Goal: Task Accomplishment & Management: Use online tool/utility

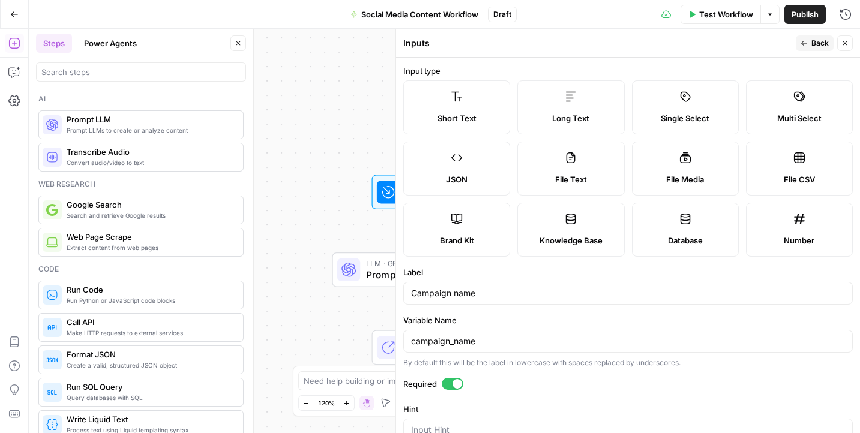
click at [846, 43] on icon "button" at bounding box center [844, 43] width 7 height 7
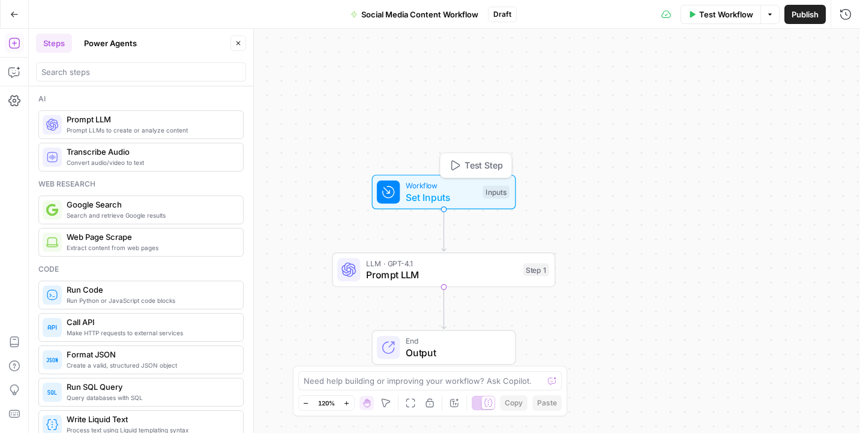
click at [433, 190] on span "Set Inputs" at bounding box center [441, 197] width 71 height 14
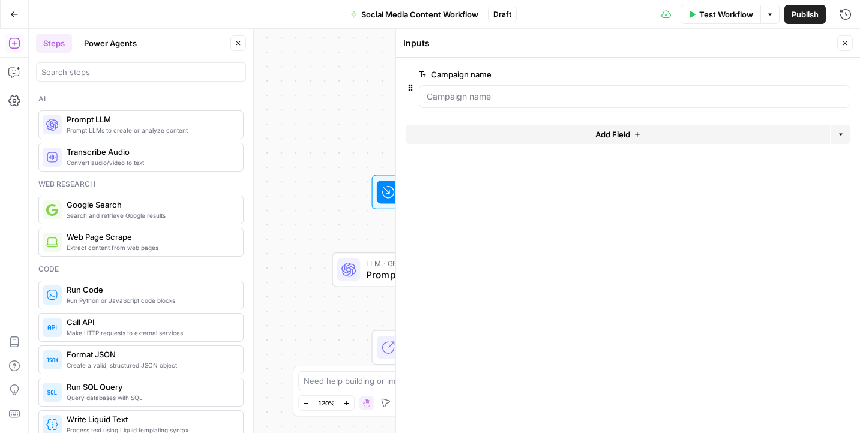
click at [627, 134] on span "Add Field" at bounding box center [612, 134] width 35 height 12
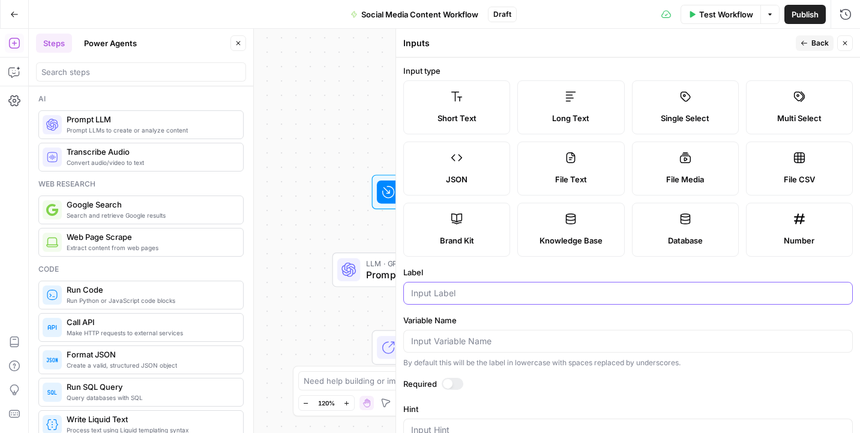
click at [453, 293] on input "Label" at bounding box center [628, 293] width 434 height 12
type input "platform"
click at [802, 43] on icon "button" at bounding box center [804, 43] width 6 height 5
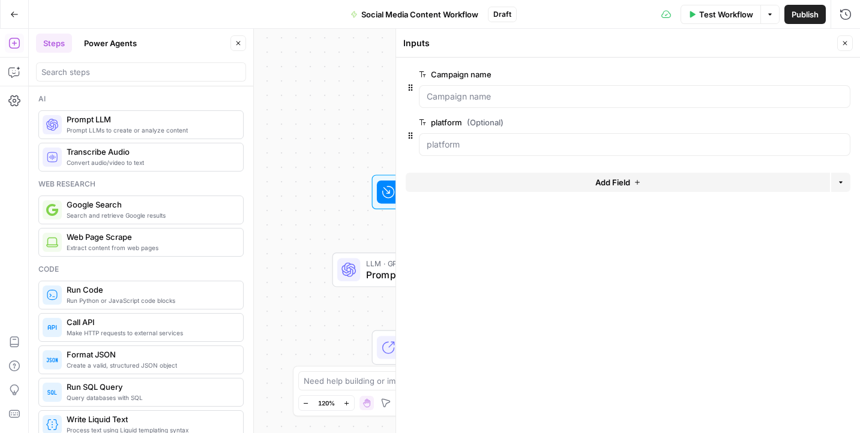
click at [603, 184] on span "Add Field" at bounding box center [612, 182] width 35 height 12
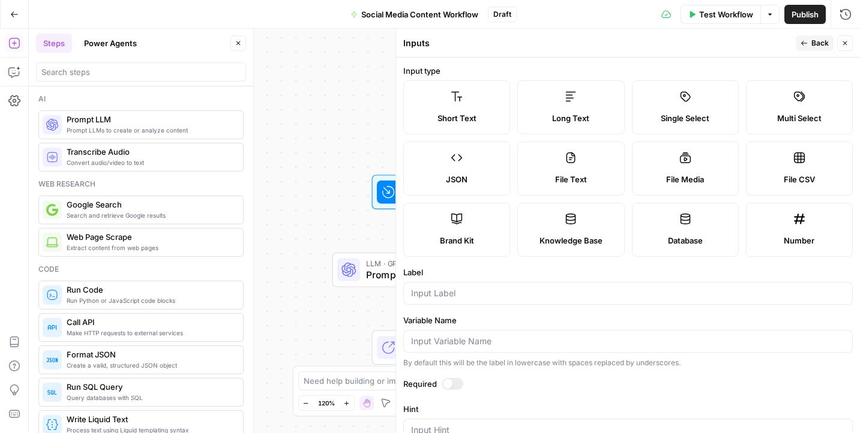
click at [483, 301] on div at bounding box center [628, 293] width 450 height 23
paste input "Target Audience"
type input "Target Audience"
click at [817, 42] on span "Back" at bounding box center [819, 43] width 17 height 11
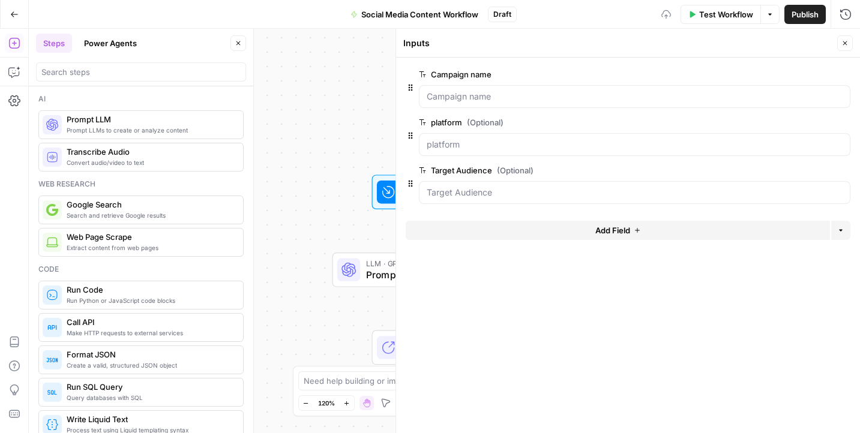
click at [597, 233] on span "Add Field" at bounding box center [612, 230] width 35 height 12
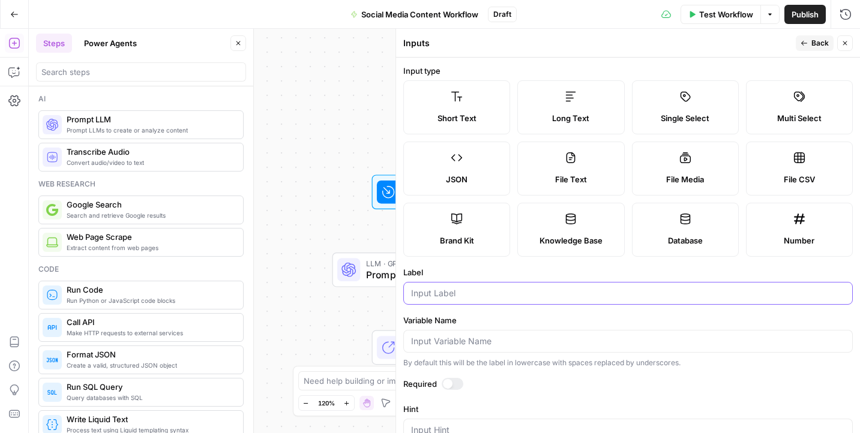
click at [517, 296] on input "Label" at bounding box center [628, 293] width 434 height 12
paste input "Key Message / CTA"
drag, startPoint x: 501, startPoint y: 289, endPoint x: 477, endPoint y: 289, distance: 24.6
click at [477, 289] on input "Key Message / CTA" at bounding box center [628, 293] width 434 height 12
type input "Key Message"
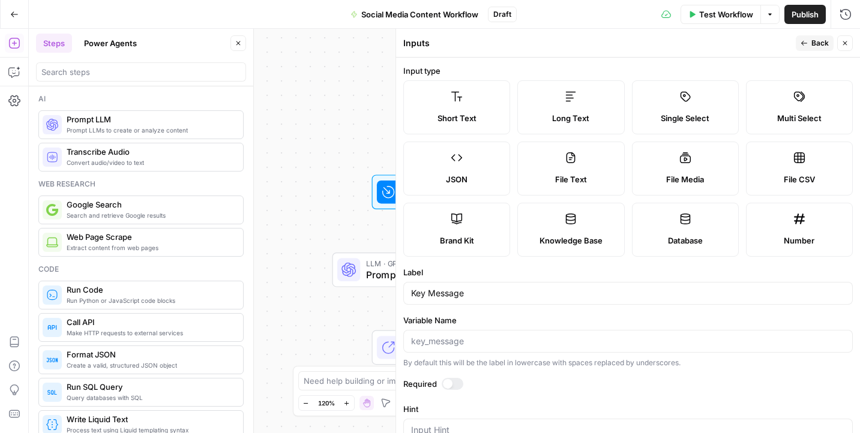
click at [818, 41] on span "Back" at bounding box center [819, 43] width 17 height 11
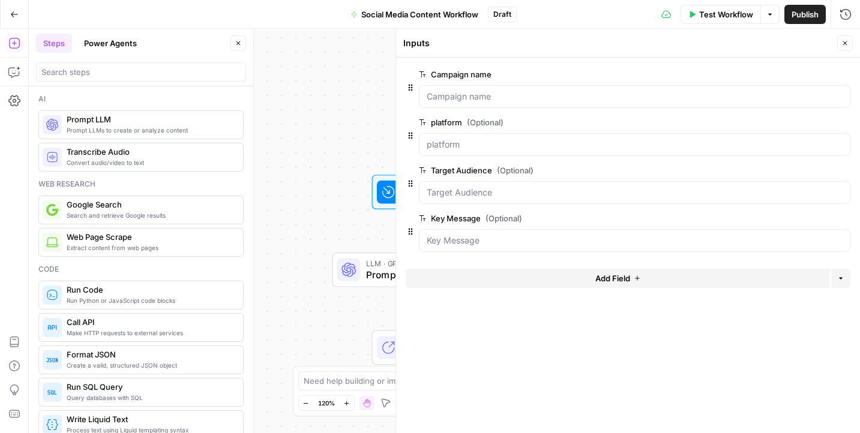
click at [546, 275] on button "Add Field" at bounding box center [618, 278] width 424 height 19
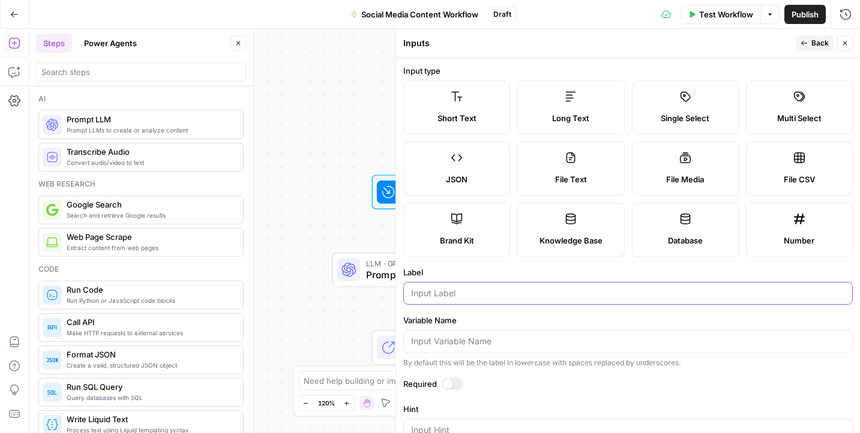
click at [488, 290] on input "Label" at bounding box center [628, 293] width 434 height 12
paste input "Reference Link"
type input "Reference Link"
click at [817, 44] on span "Back" at bounding box center [819, 43] width 17 height 11
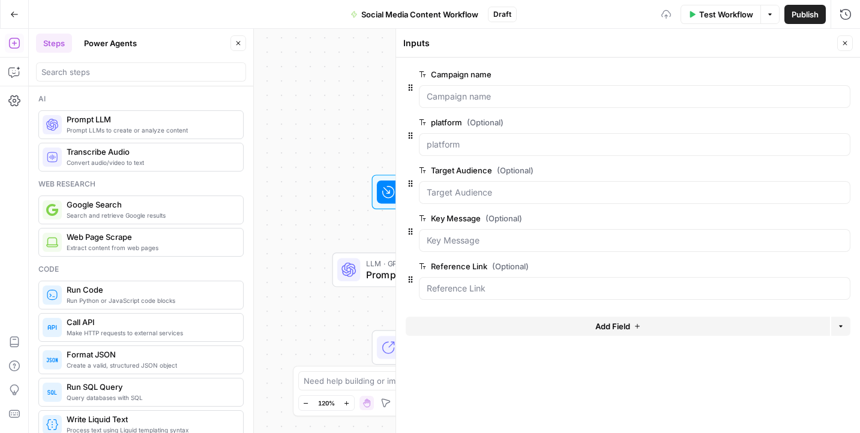
click at [528, 333] on button "Add Field" at bounding box center [618, 326] width 424 height 19
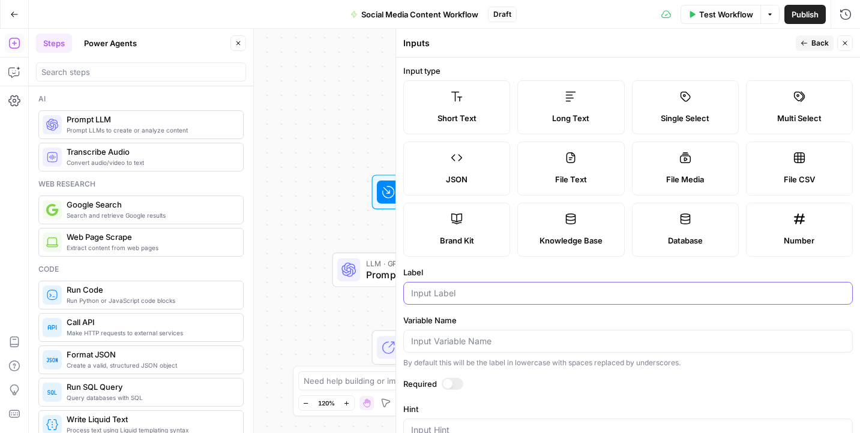
click at [490, 296] on input "Label" at bounding box center [628, 293] width 434 height 12
paste input "Content Length"
type input "Content Length"
click at [817, 44] on span "Back" at bounding box center [819, 43] width 17 height 11
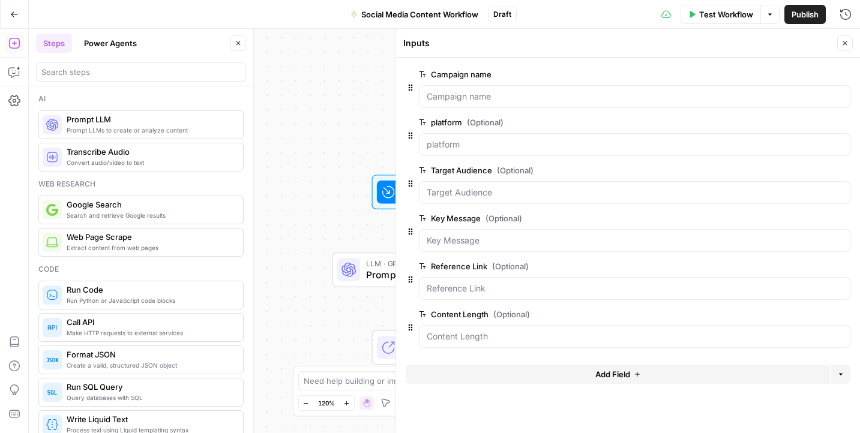
click at [374, 272] on span "Prompt LLM" at bounding box center [441, 275] width 151 height 14
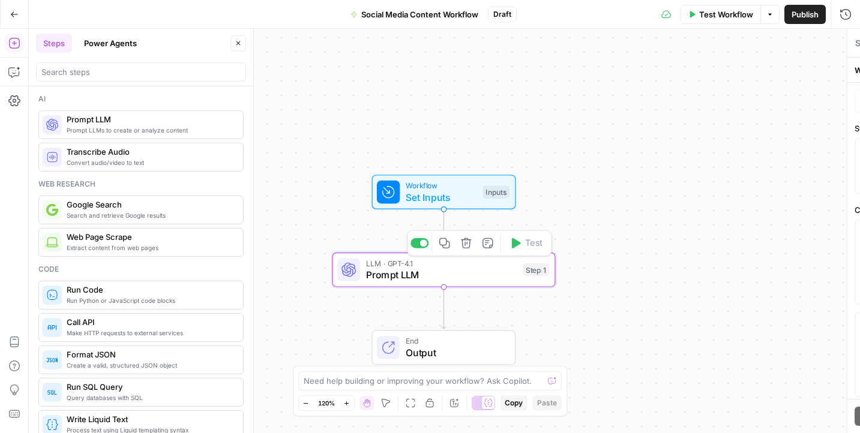
type textarea "Prompt LLM"
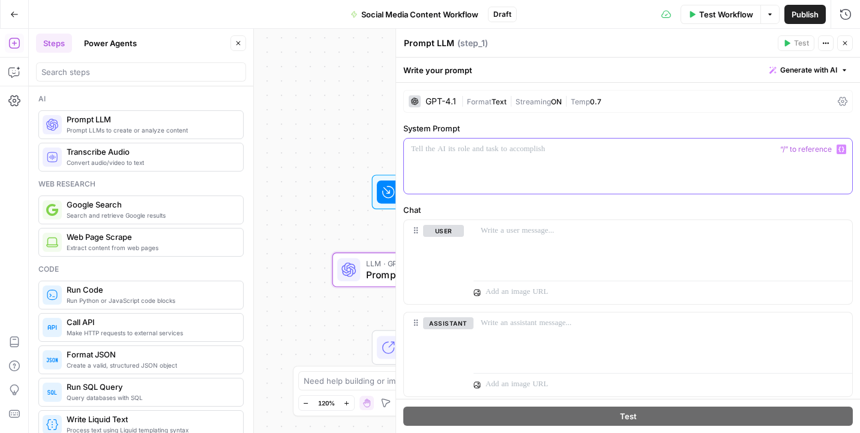
click at [511, 160] on div at bounding box center [628, 166] width 448 height 55
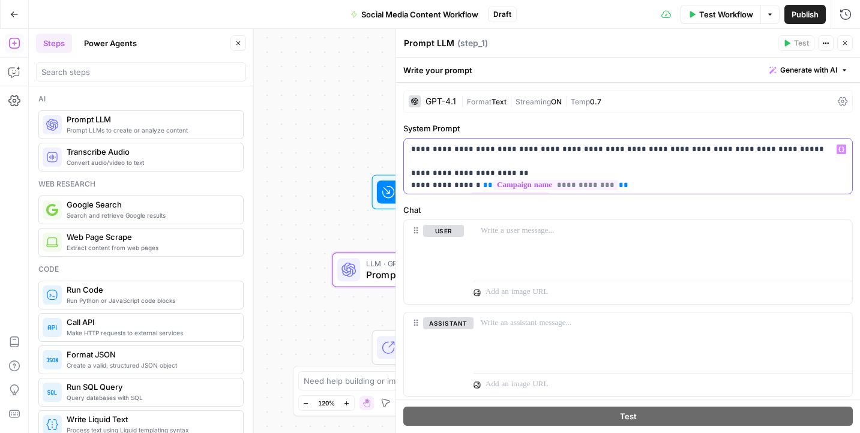
scroll to position [212, 0]
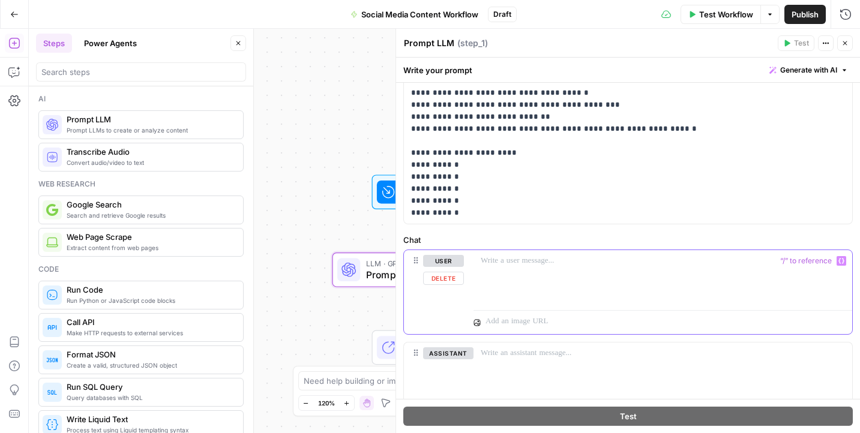
click at [537, 267] on div at bounding box center [663, 277] width 379 height 55
click at [562, 355] on p at bounding box center [663, 354] width 364 height 12
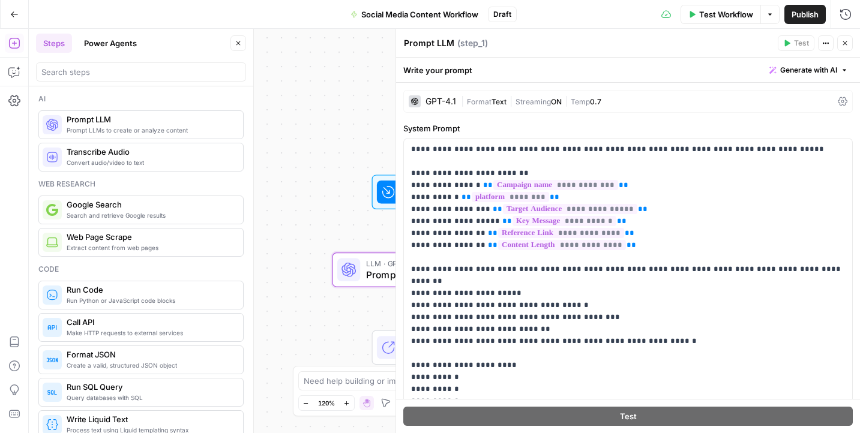
click at [842, 100] on icon at bounding box center [843, 101] width 10 height 9
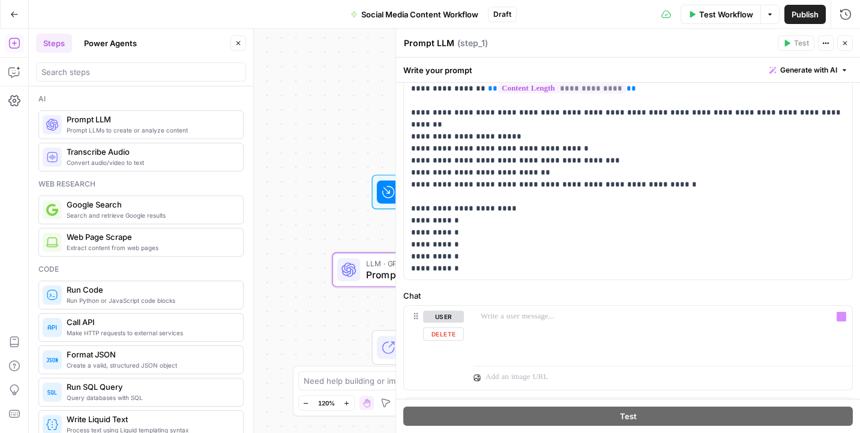
scroll to position [523, 0]
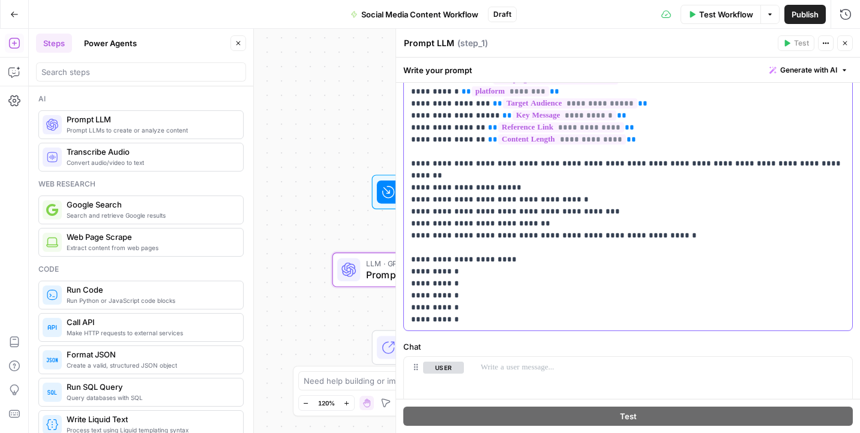
click at [495, 328] on div "**********" at bounding box center [628, 182] width 448 height 298
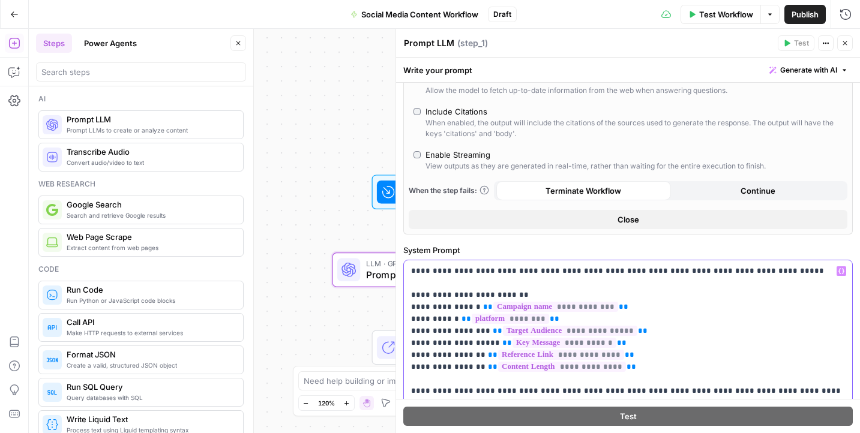
scroll to position [262, 0]
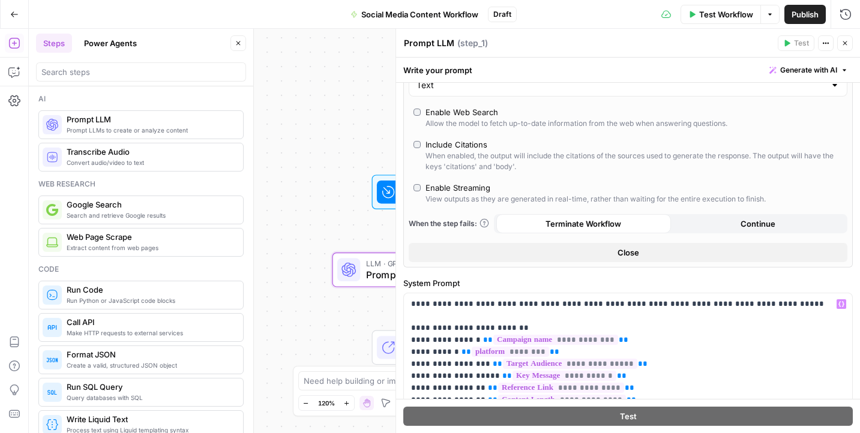
click at [732, 228] on button "Continue" at bounding box center [758, 223] width 175 height 19
click at [426, 115] on div "Enable Web Search" at bounding box center [462, 112] width 73 height 12
click at [426, 139] on div "Include Citations" at bounding box center [457, 145] width 62 height 12
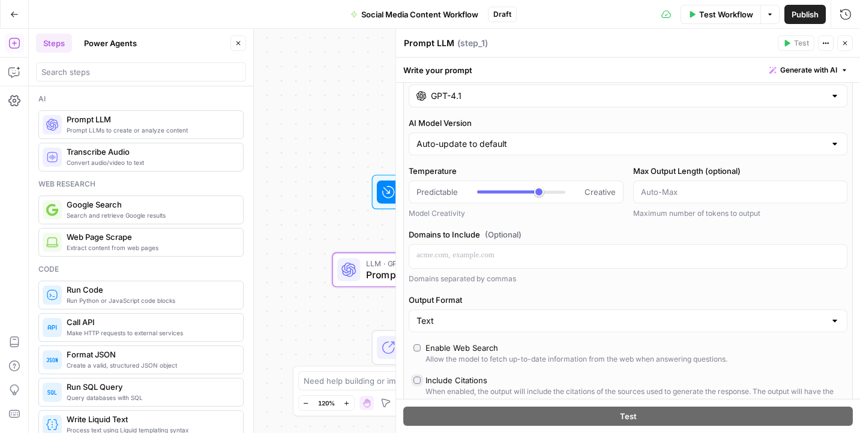
scroll to position [0, 0]
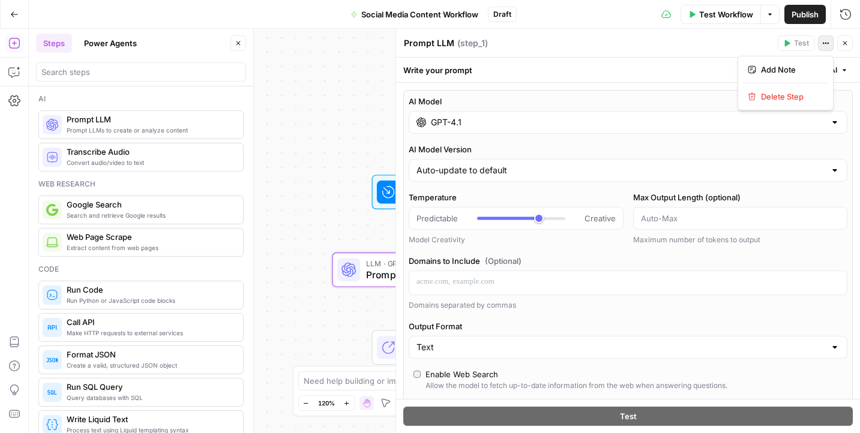
click at [826, 42] on icon "button" at bounding box center [825, 43] width 7 height 7
click at [646, 62] on div "Write your prompt Generate with AI" at bounding box center [628, 70] width 464 height 25
click at [834, 70] on span "Generate with AI" at bounding box center [808, 70] width 57 height 11
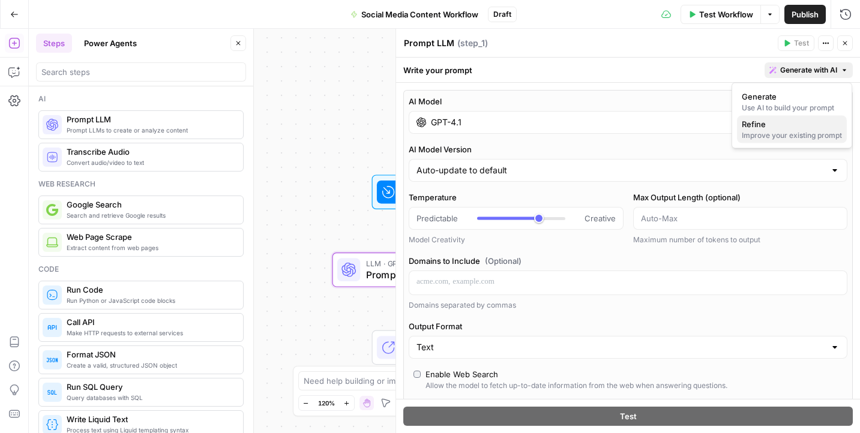
click at [804, 136] on div "Improve your existing prompt" at bounding box center [792, 135] width 100 height 11
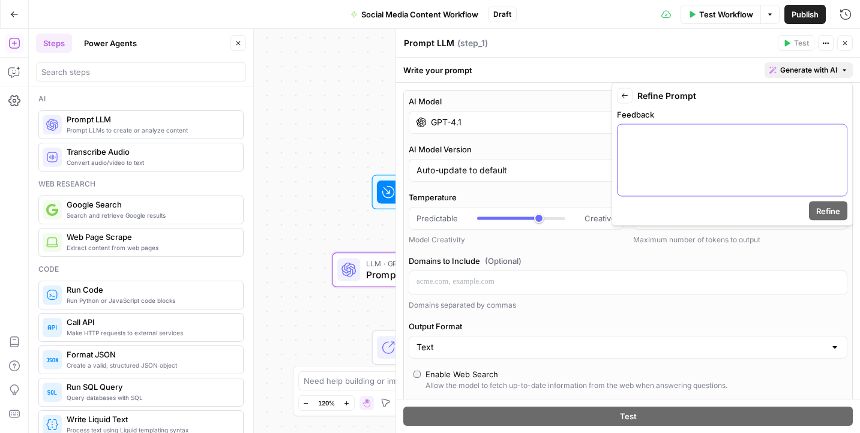
click at [819, 161] on div at bounding box center [732, 160] width 229 height 71
click at [623, 91] on button "Back" at bounding box center [625, 96] width 16 height 16
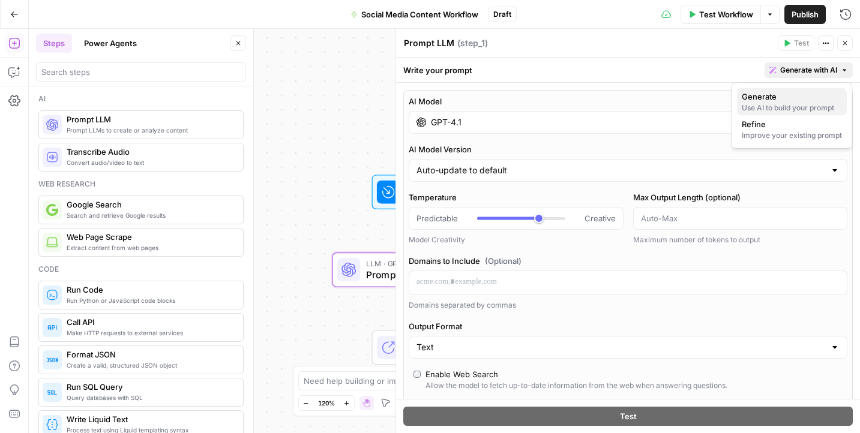
click at [783, 103] on div "Use AI to build your prompt" at bounding box center [792, 108] width 100 height 11
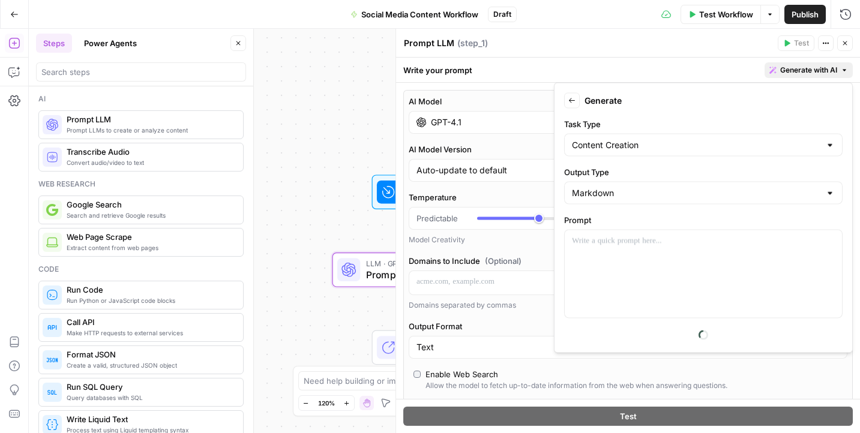
scroll to position [51, 0]
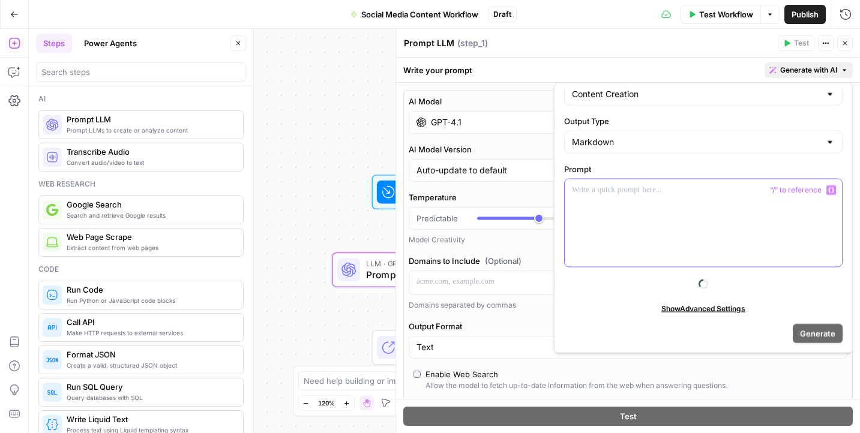
click at [639, 200] on div at bounding box center [703, 223] width 277 height 88
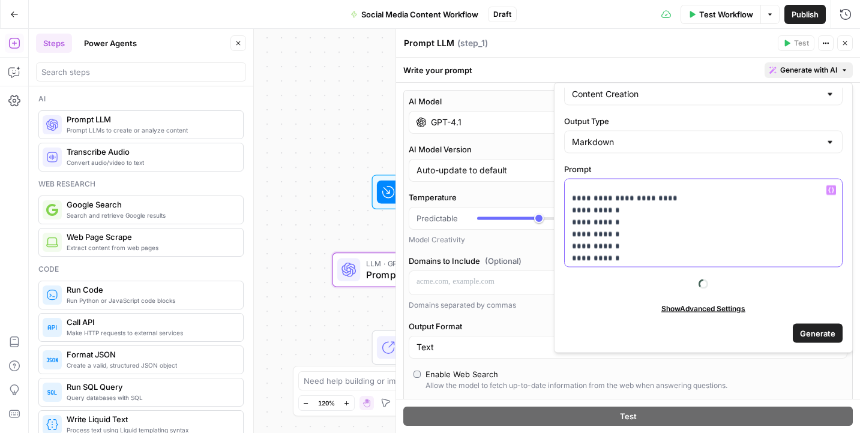
scroll to position [234, 0]
click at [811, 340] on button "Generate" at bounding box center [818, 332] width 50 height 19
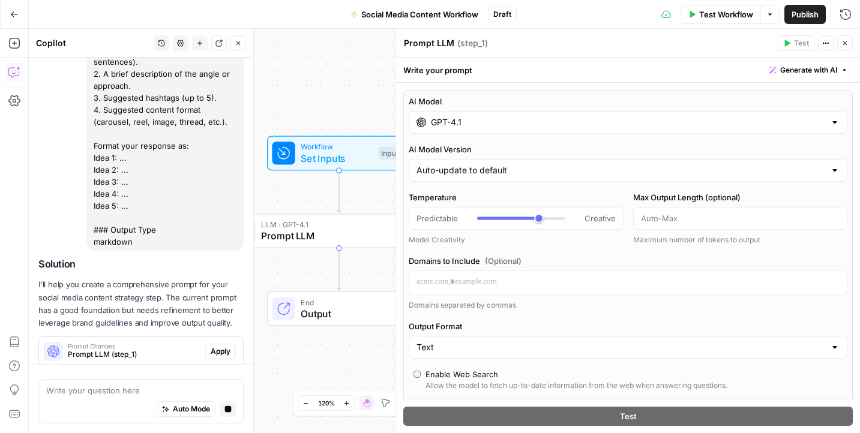
scroll to position [460, 0]
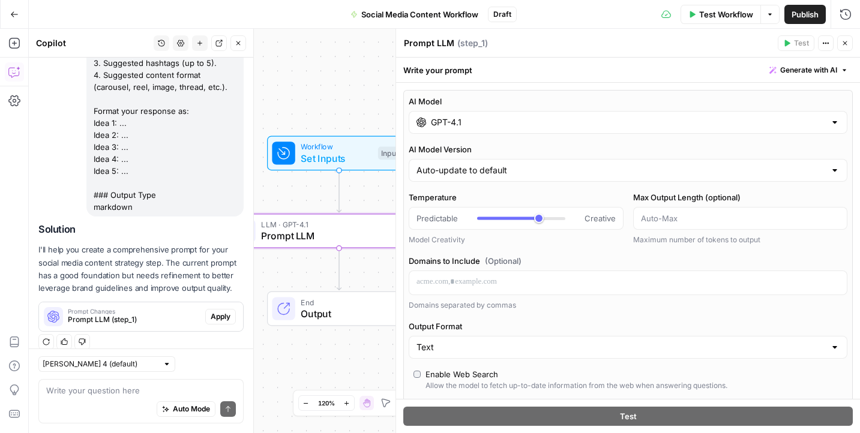
click at [222, 311] on span "Apply" at bounding box center [221, 316] width 20 height 11
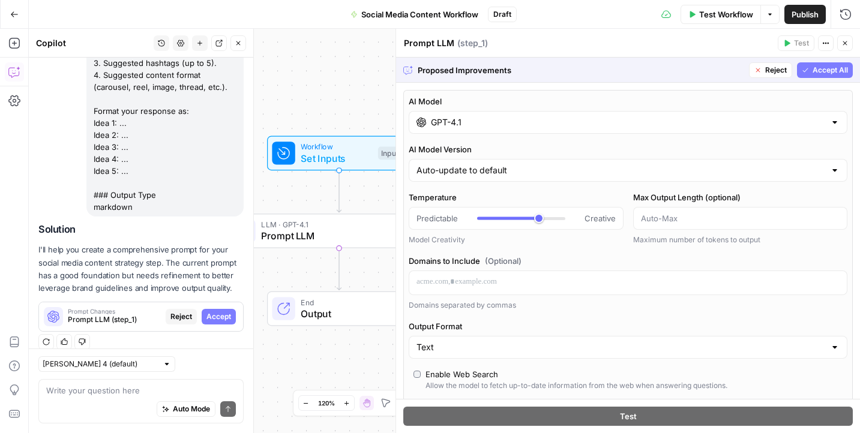
click at [831, 71] on span "Accept All" at bounding box center [830, 70] width 35 height 11
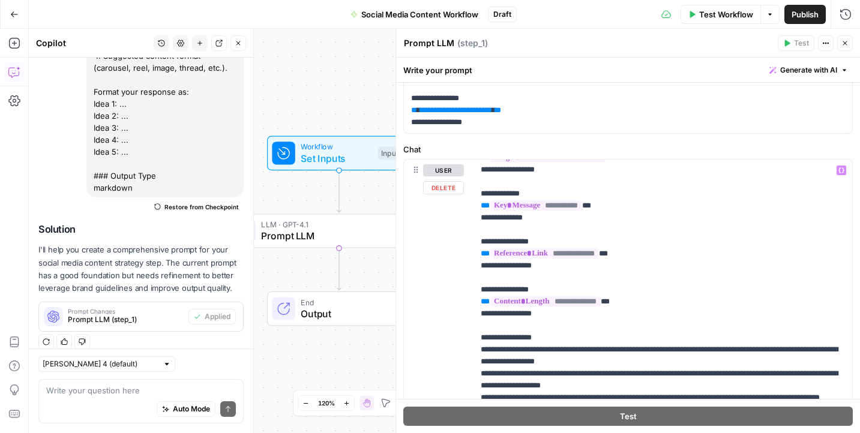
scroll to position [865, 0]
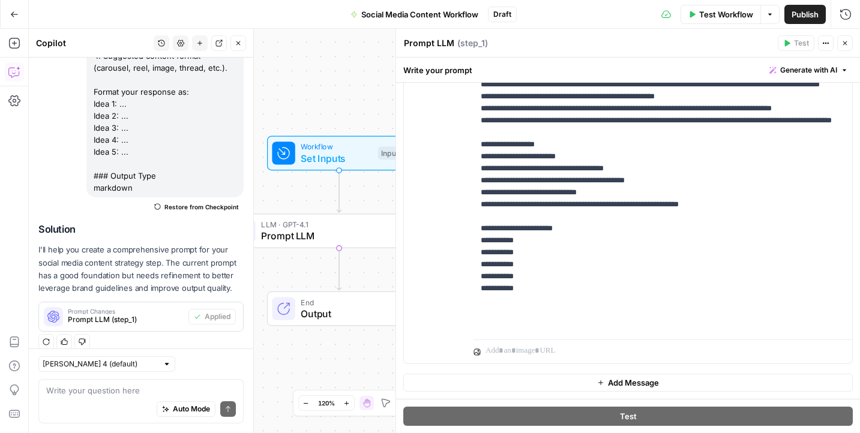
click at [850, 43] on button "Close" at bounding box center [845, 43] width 16 height 16
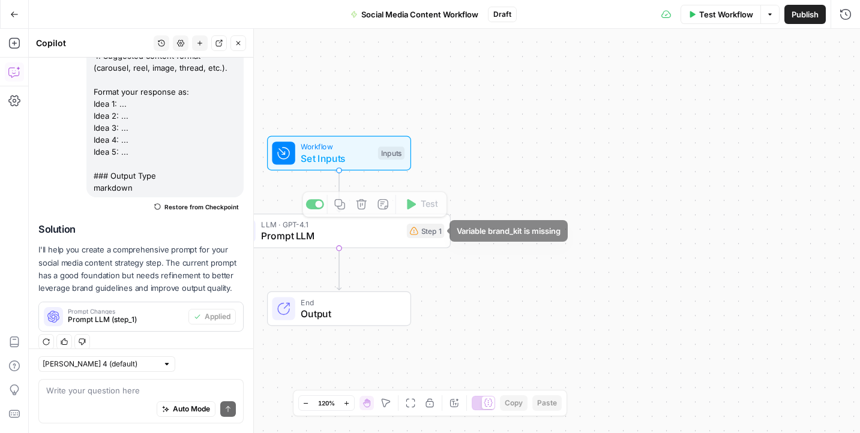
click at [476, 235] on body "September Cohort New Home Browse Insights Opportunities Your Data Recent Grids …" at bounding box center [430, 216] width 860 height 433
click at [431, 230] on div "Step 1" at bounding box center [425, 231] width 37 height 14
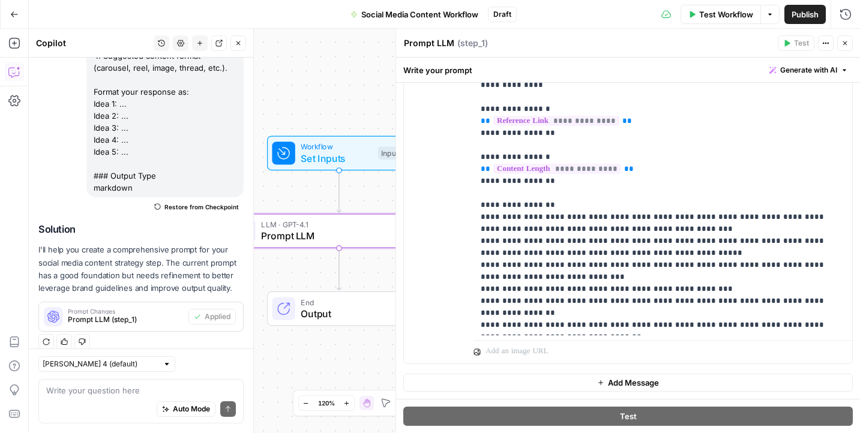
scroll to position [0, 0]
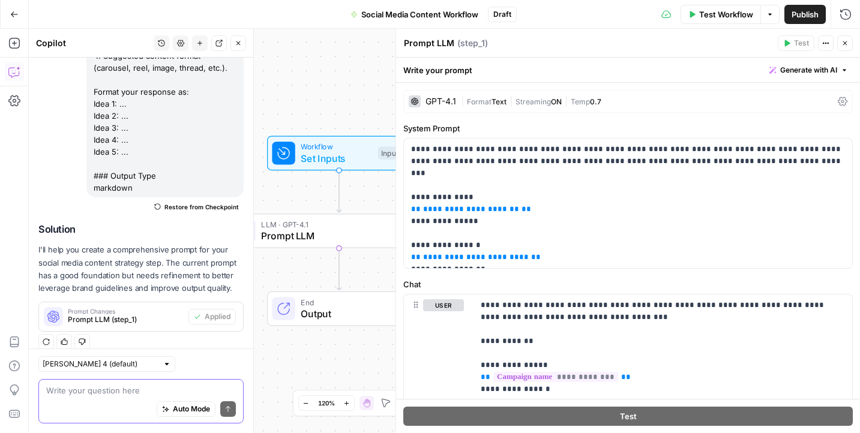
click at [109, 389] on textarea at bounding box center [141, 391] width 190 height 12
type textarea "where do I update my brandkit?"
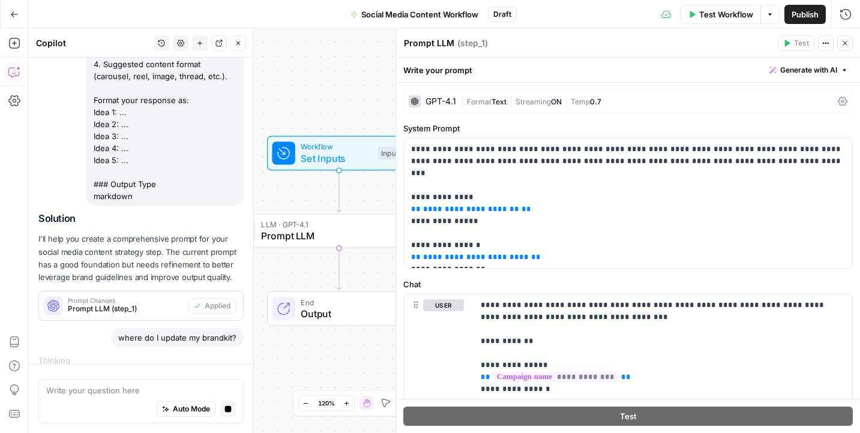
click at [846, 41] on icon "button" at bounding box center [845, 43] width 4 height 4
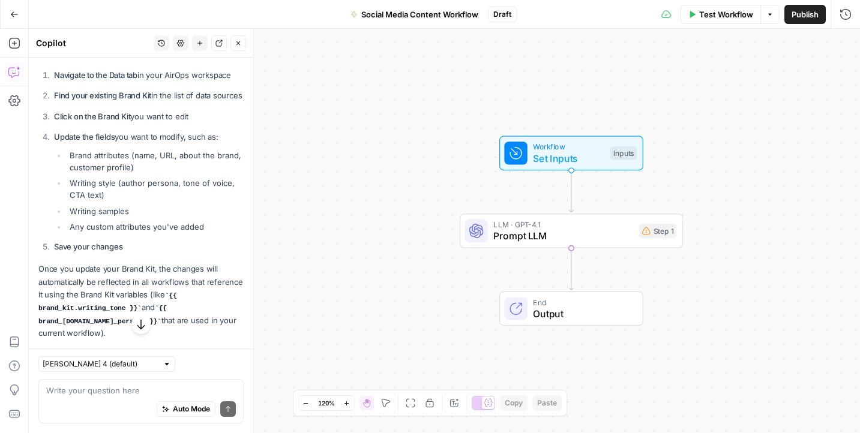
scroll to position [798, 0]
drag, startPoint x: 79, startPoint y: 152, endPoint x: 216, endPoint y: 167, distance: 137.7
click at [217, 167] on li "Brand attributes (name, URL, about the brand, customer profile)" at bounding box center [155, 162] width 177 height 24
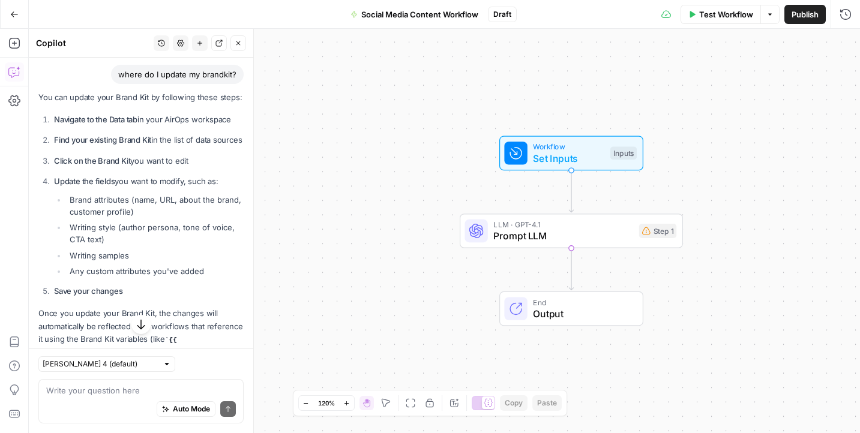
scroll to position [753, 0]
click at [19, 19] on button "Go Back" at bounding box center [15, 15] width 22 height 22
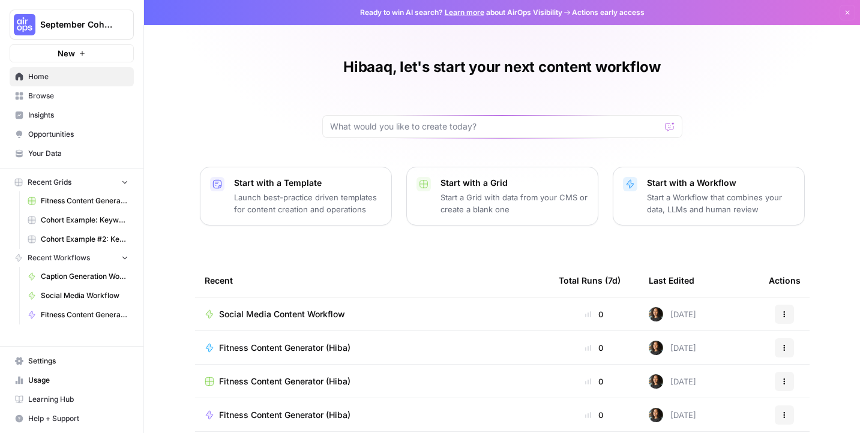
click at [67, 153] on span "Your Data" at bounding box center [78, 153] width 100 height 11
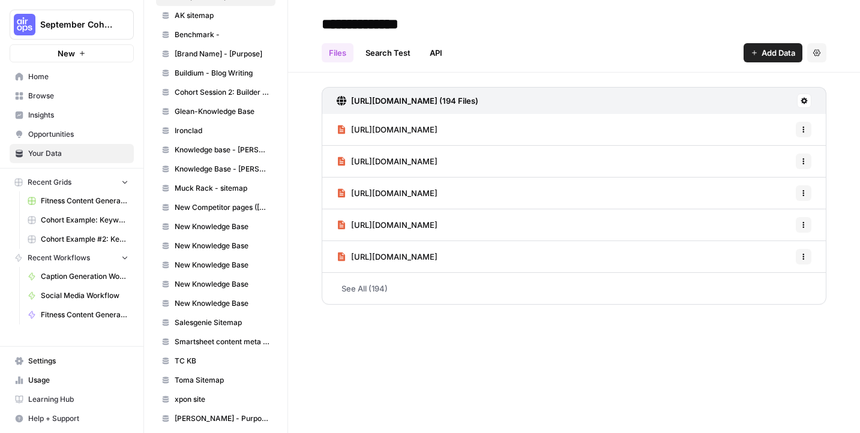
scroll to position [712, 0]
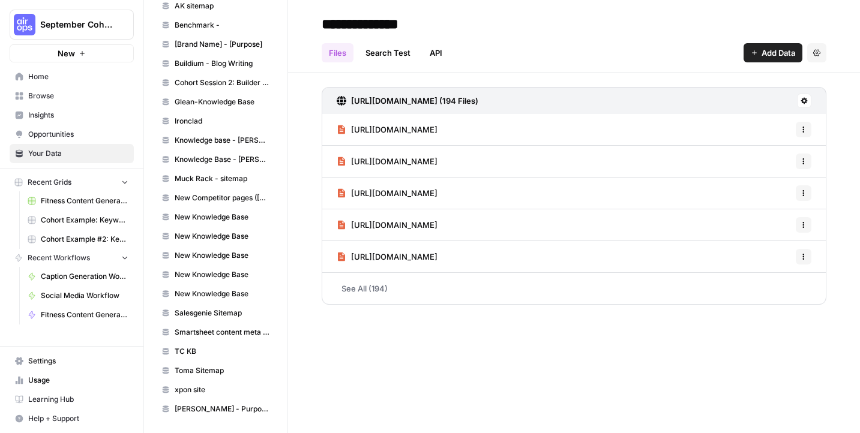
click at [58, 80] on span "Home" at bounding box center [78, 76] width 100 height 11
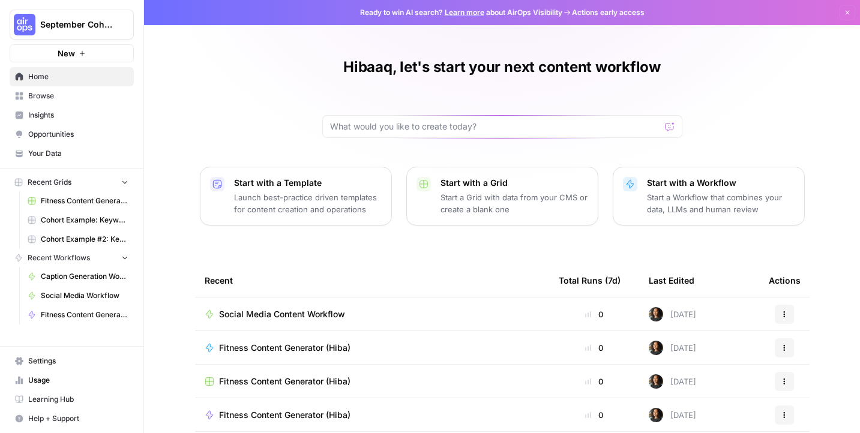
click at [67, 99] on span "Browse" at bounding box center [78, 96] width 100 height 11
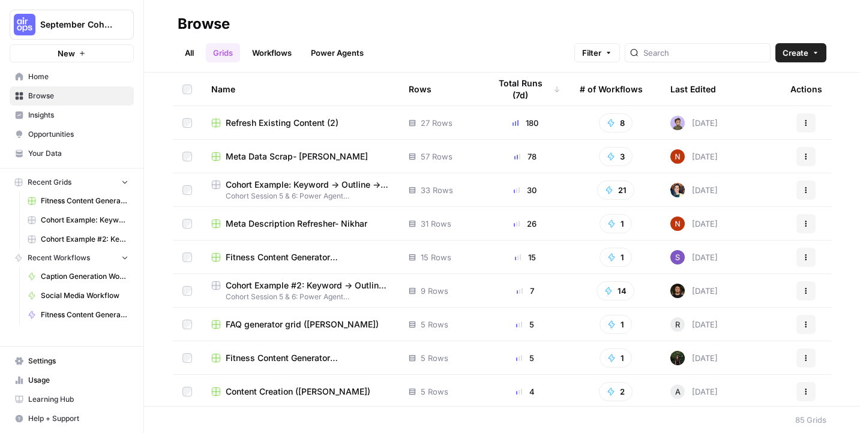
click at [69, 114] on span "Insights" at bounding box center [78, 115] width 100 height 11
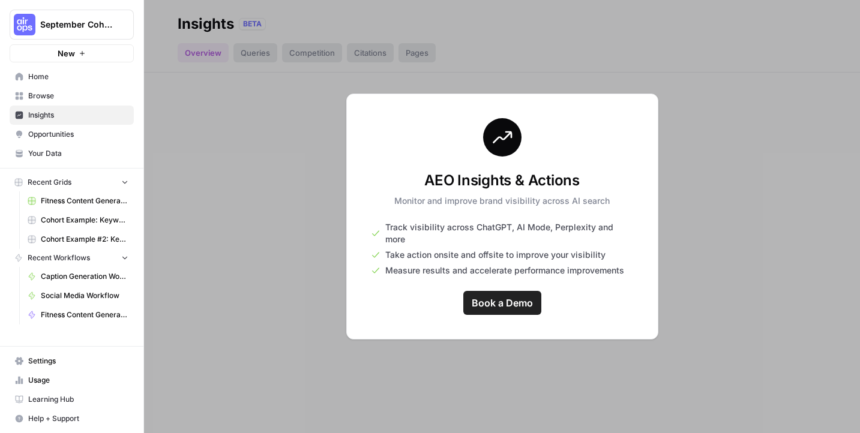
click at [76, 136] on span "Opportunities" at bounding box center [78, 134] width 100 height 11
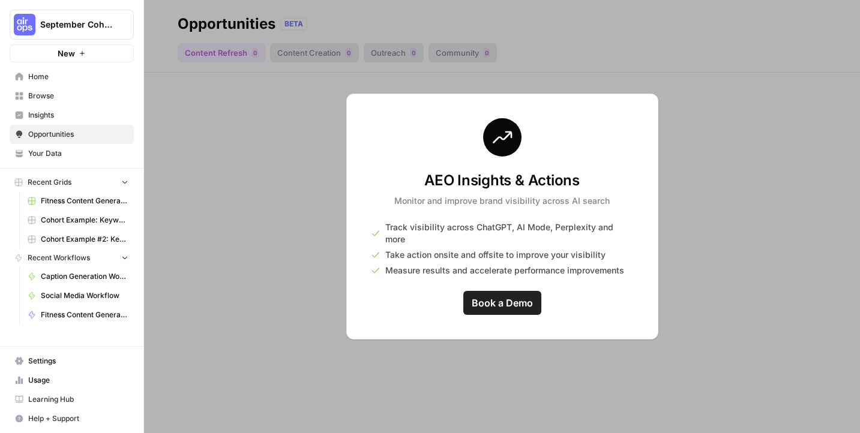
click at [73, 163] on nav "Home Browse Insights Opportunities Your Data" at bounding box center [71, 115] width 143 height 106
click at [73, 151] on span "Your Data" at bounding box center [78, 153] width 100 height 11
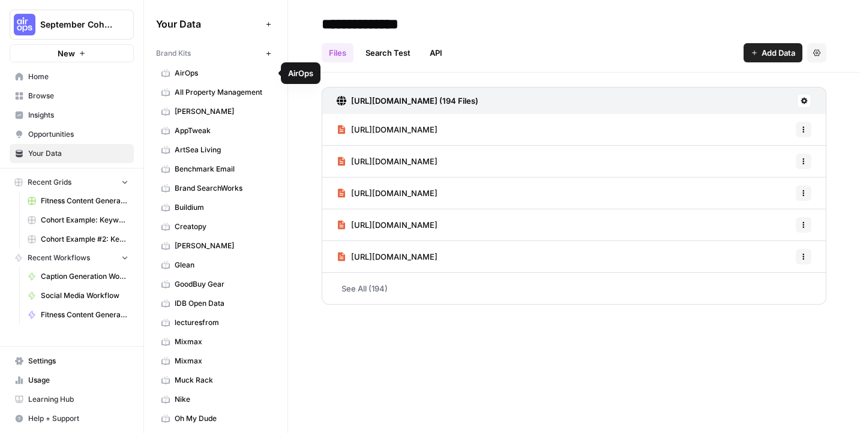
click at [196, 53] on div "Brand Kits" at bounding box center [208, 53] width 105 height 11
click at [267, 55] on icon "button" at bounding box center [268, 53] width 7 height 7
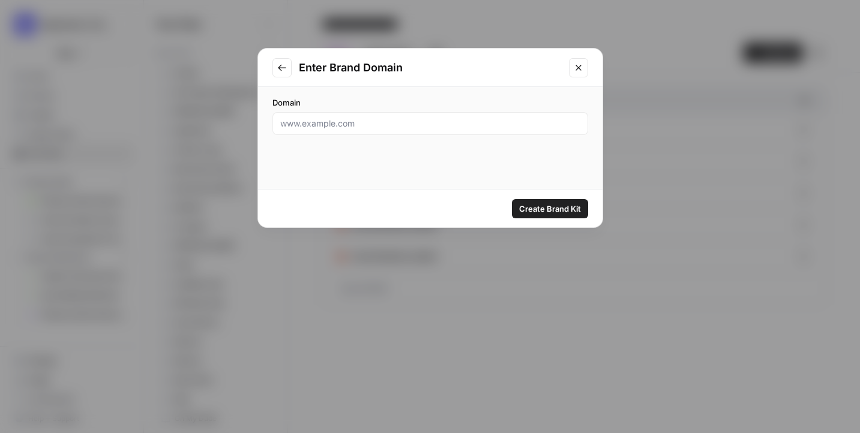
click at [338, 131] on div at bounding box center [430, 123] width 316 height 23
paste input "[URL][DOMAIN_NAME]"
type input "[URL][DOMAIN_NAME]"
click at [544, 208] on span "Create Brand Kit" at bounding box center [550, 209] width 62 height 12
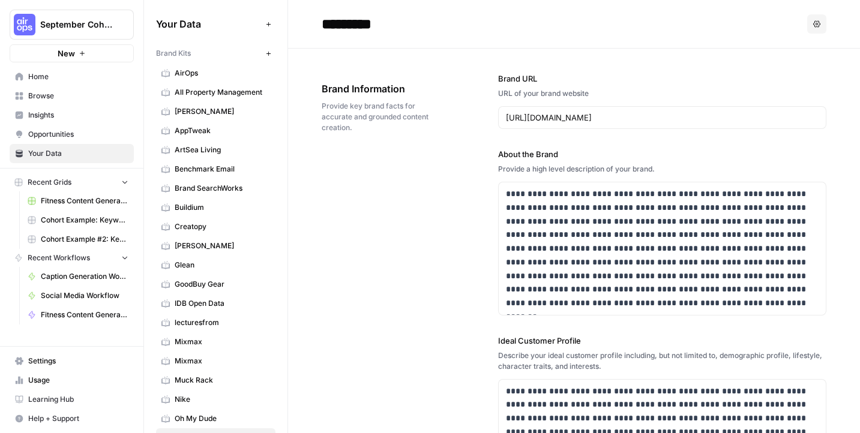
click at [44, 74] on span "Home" at bounding box center [78, 76] width 100 height 11
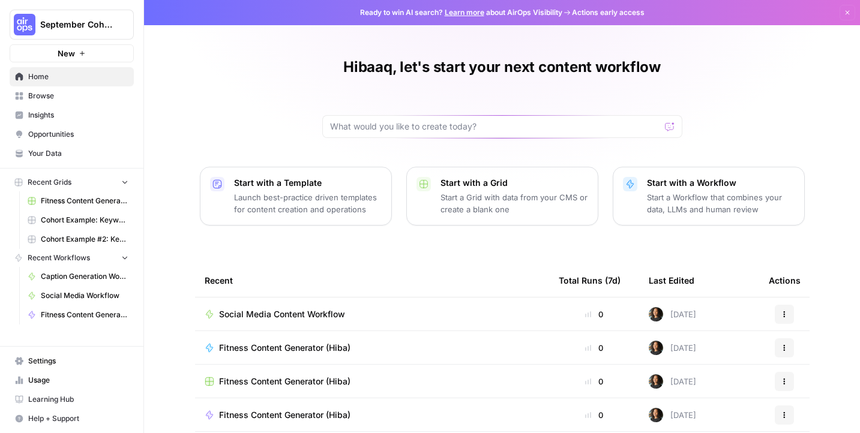
click at [316, 311] on span "Social Media Content Workflow" at bounding box center [282, 314] width 126 height 12
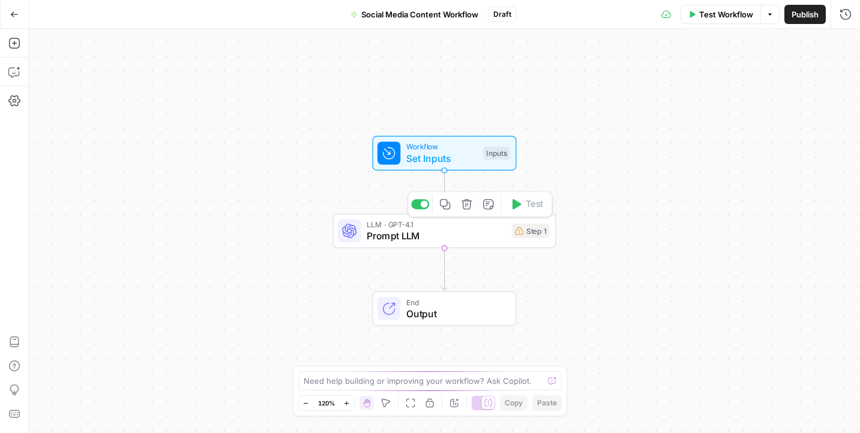
click at [534, 233] on div "Step 1" at bounding box center [530, 231] width 37 height 14
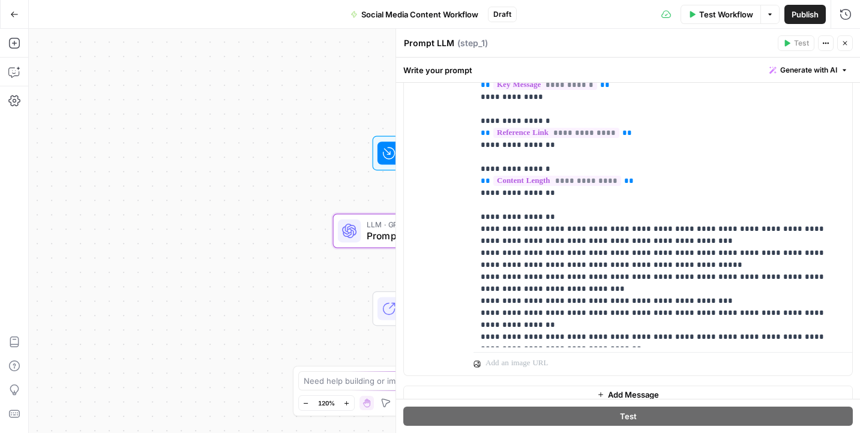
scroll to position [448, 0]
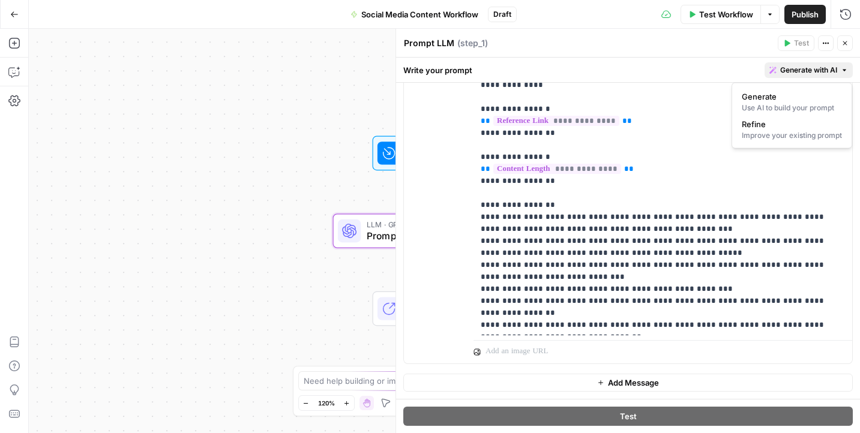
click at [819, 71] on span "Generate with AI" at bounding box center [808, 70] width 57 height 11
click at [798, 130] on div "Improve your existing prompt" at bounding box center [792, 135] width 100 height 11
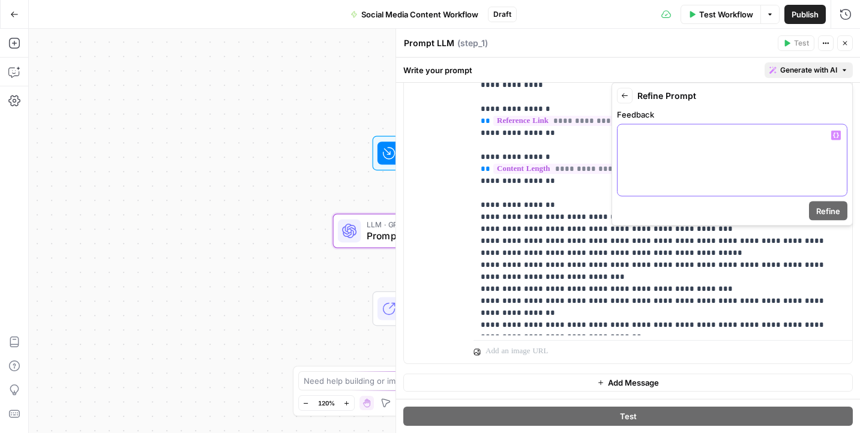
click at [731, 137] on p at bounding box center [732, 136] width 215 height 12
click at [840, 209] on button "Refine" at bounding box center [828, 211] width 38 height 19
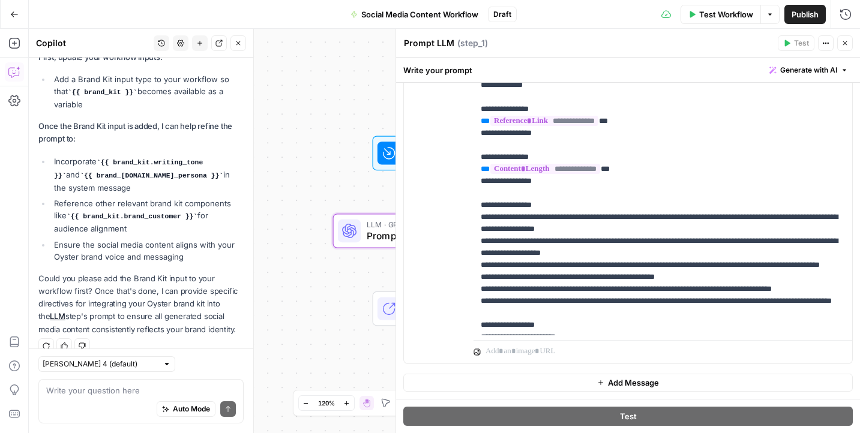
scroll to position [260, 0]
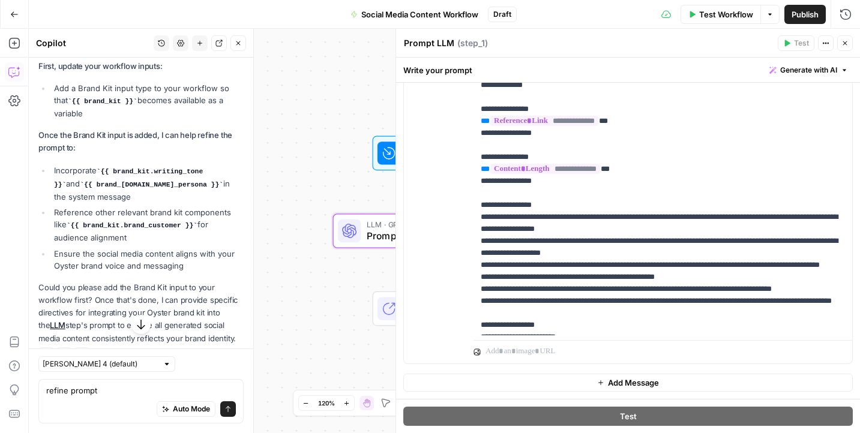
type textarea "refine prompt"
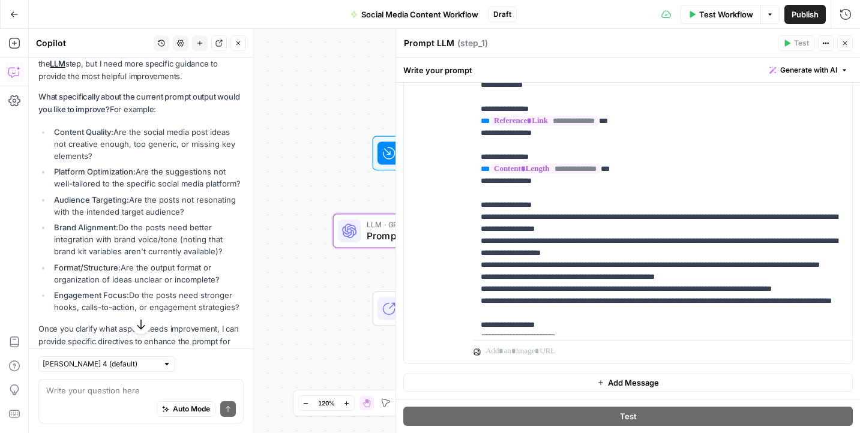
scroll to position [618, 0]
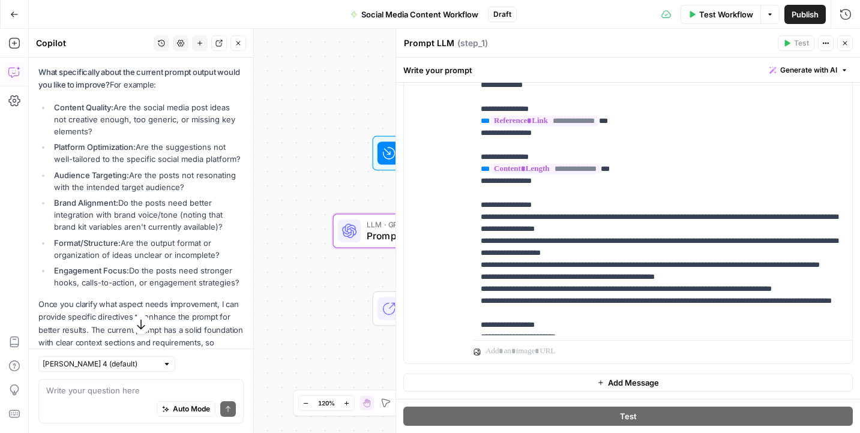
drag, startPoint x: 53, startPoint y: 90, endPoint x: 206, endPoint y: 281, distance: 245.5
click at [206, 281] on div "I understand you want to refine the prompt for the LLM step, but I need more sp…" at bounding box center [140, 197] width 205 height 354
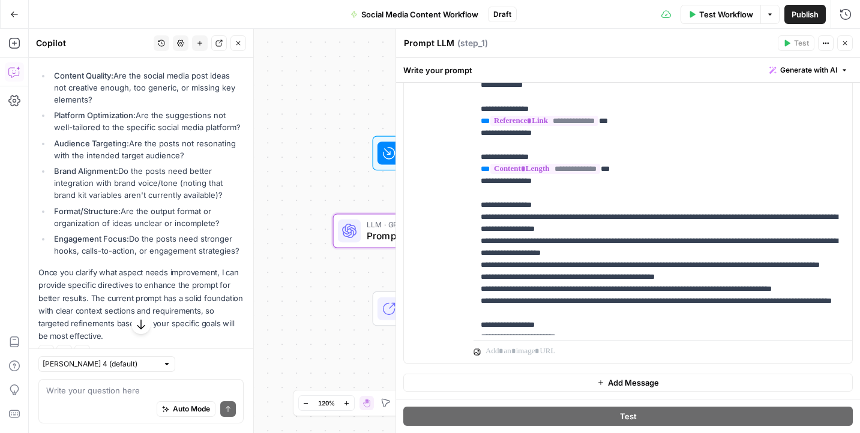
scroll to position [651, 0]
click at [121, 385] on textarea at bounding box center [141, 391] width 190 height 12
type textarea "a"
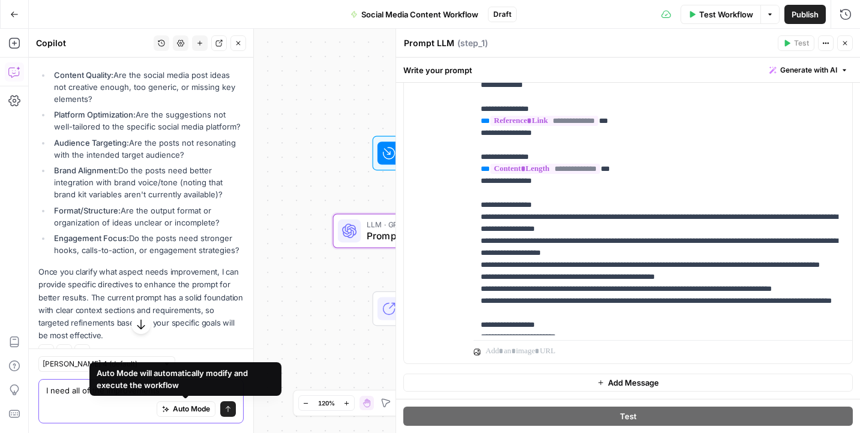
type textarea "I need all of the improvements"
click at [232, 406] on button "Send" at bounding box center [228, 410] width 16 height 16
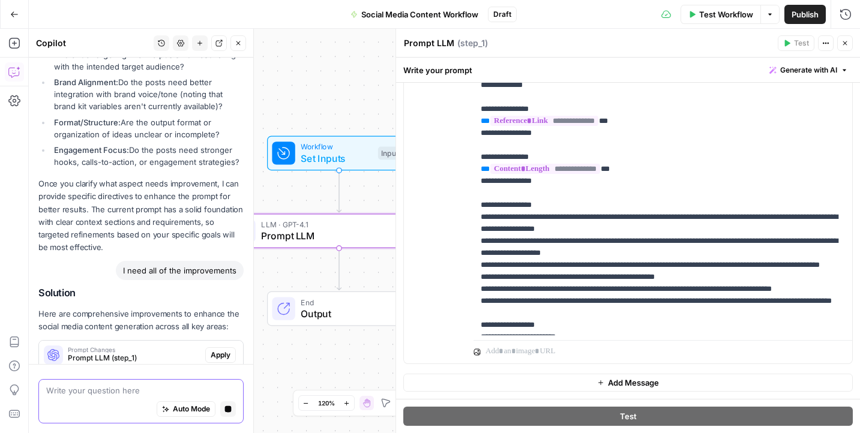
scroll to position [774, 0]
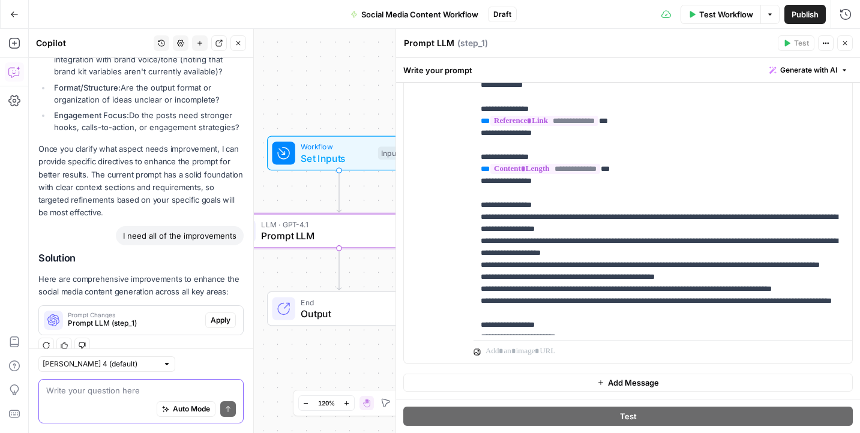
click at [220, 315] on span "Apply" at bounding box center [221, 320] width 20 height 11
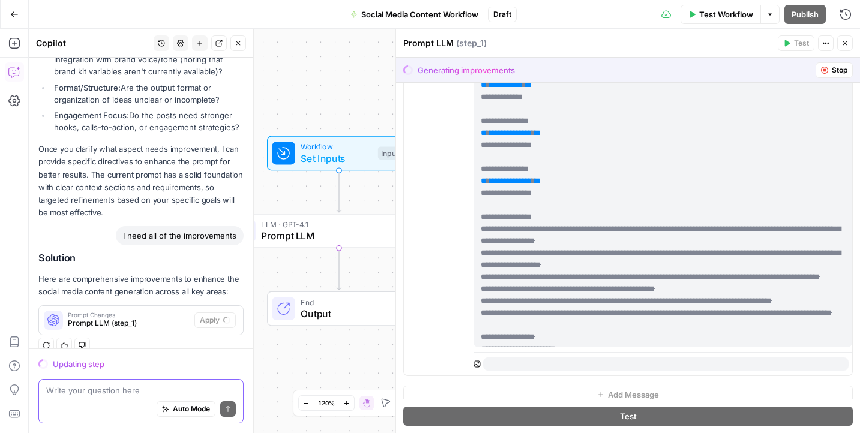
scroll to position [508, 0]
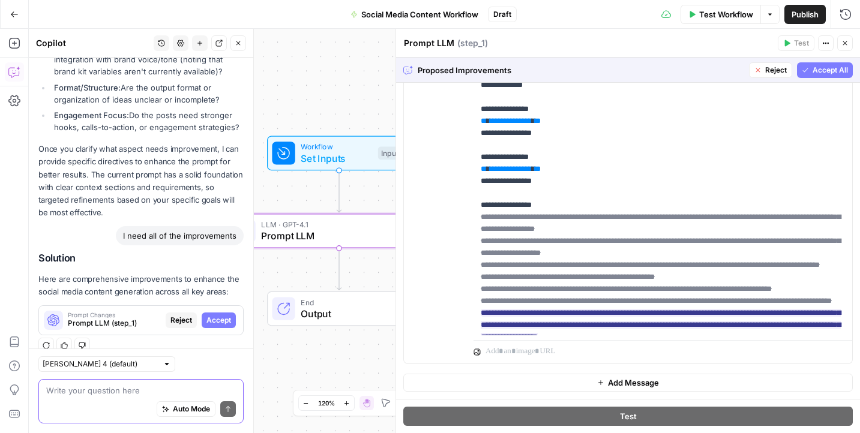
click at [224, 315] on span "Accept" at bounding box center [218, 320] width 25 height 11
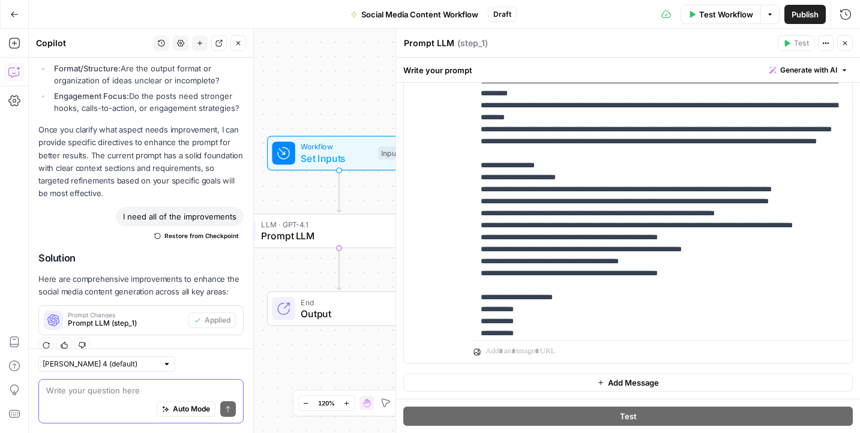
scroll to position [397, 0]
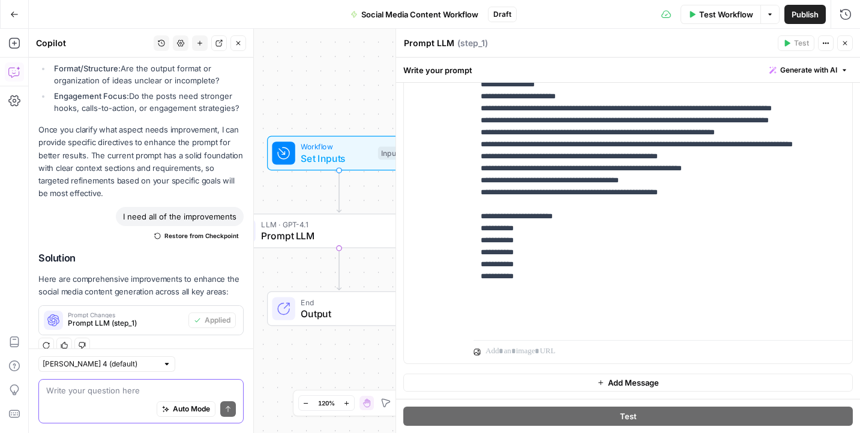
click at [848, 43] on span "Close" at bounding box center [848, 43] width 1 height 1
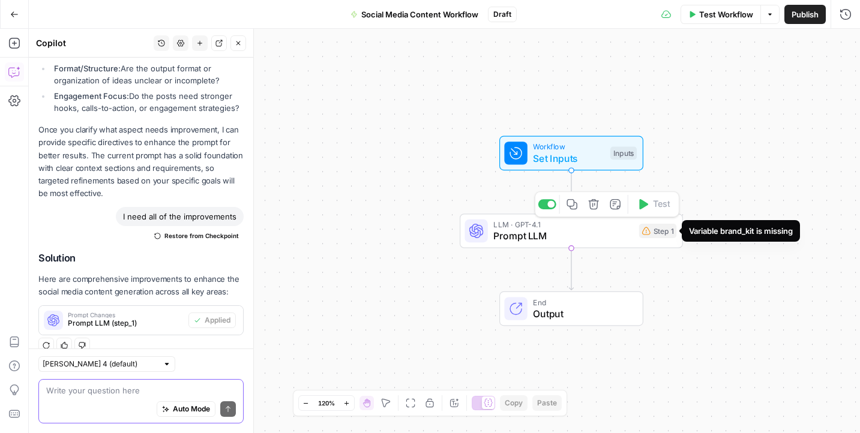
click at [660, 234] on div "Step 1" at bounding box center [657, 231] width 37 height 14
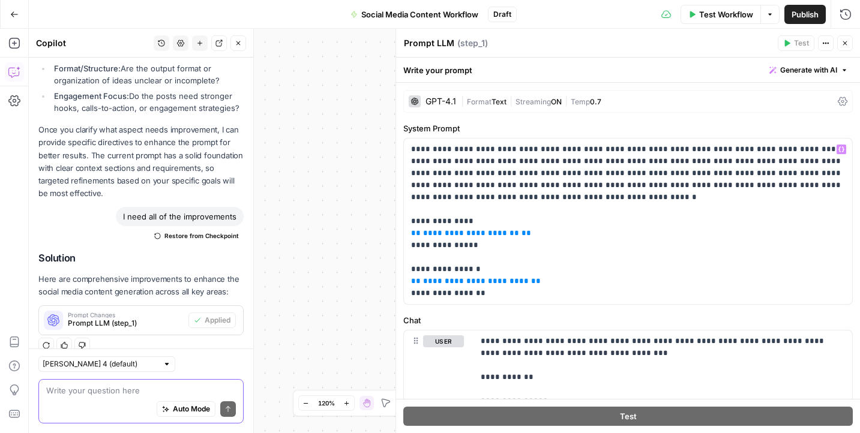
scroll to position [484, 0]
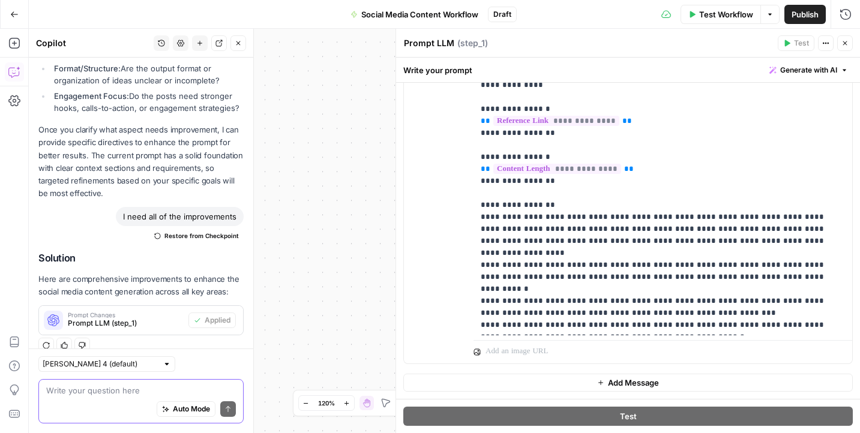
click at [131, 408] on div "Auto Mode Send" at bounding box center [141, 410] width 190 height 26
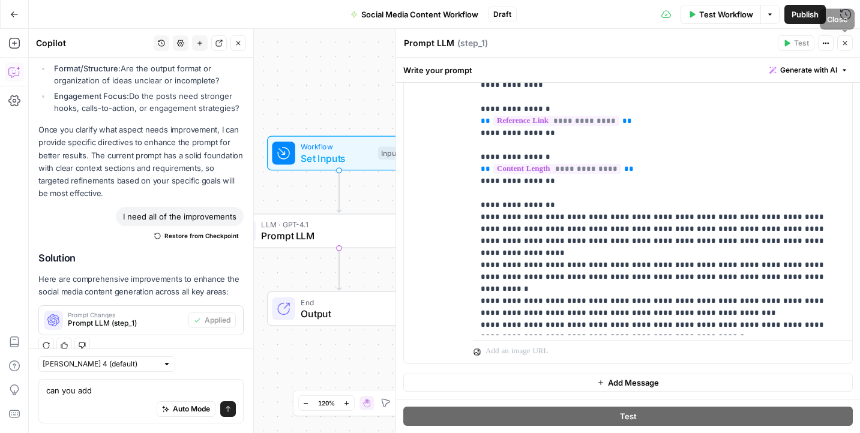
click at [850, 38] on button "Close" at bounding box center [845, 43] width 16 height 16
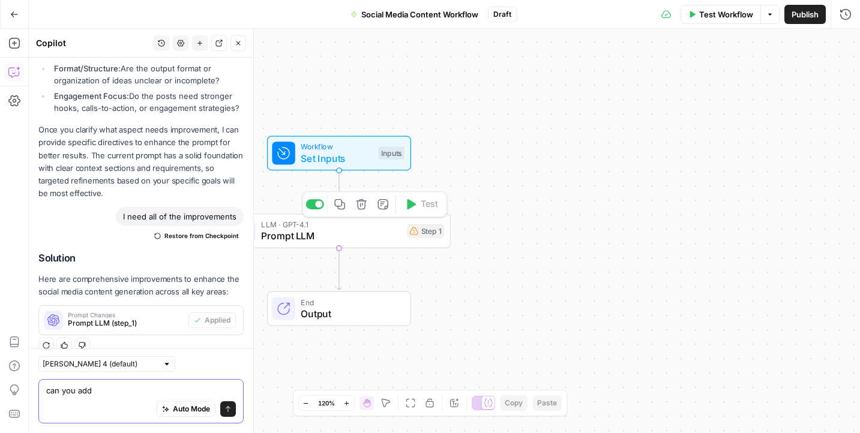
click at [171, 387] on textarea "can you add" at bounding box center [141, 391] width 190 height 12
type textarea "can you add variable brand_kit?"
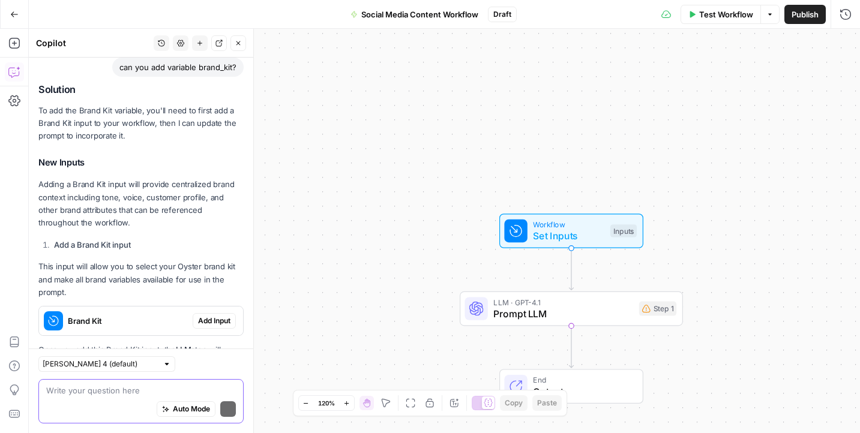
scroll to position [1213, 0]
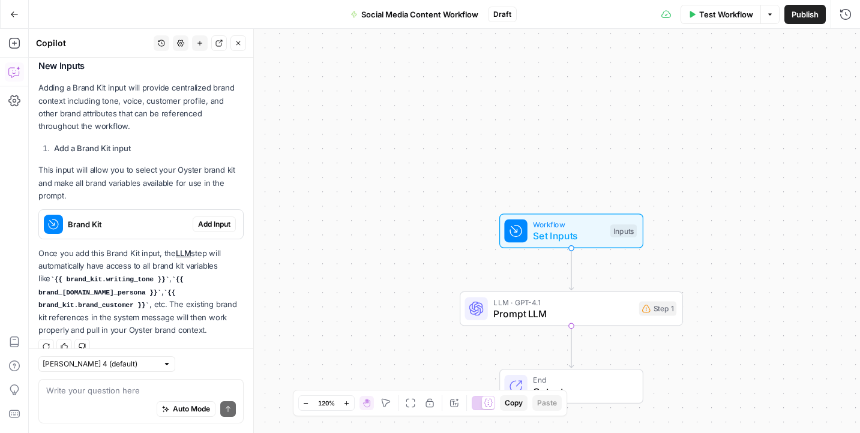
click at [217, 219] on span "Add Input" at bounding box center [214, 224] width 32 height 11
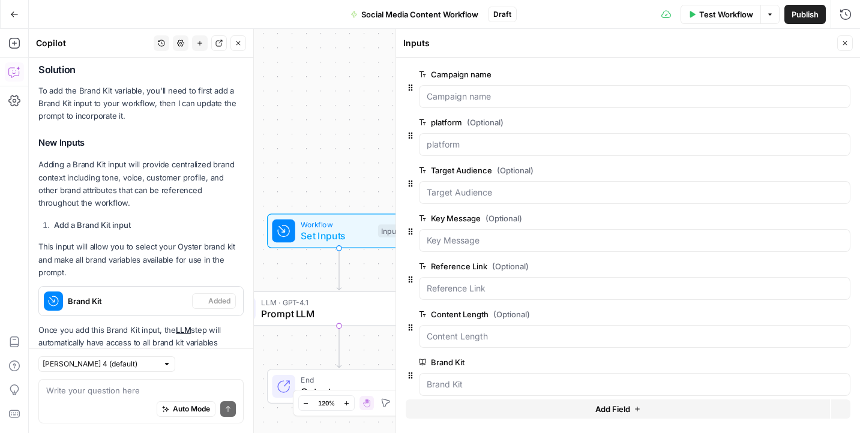
scroll to position [1232, 0]
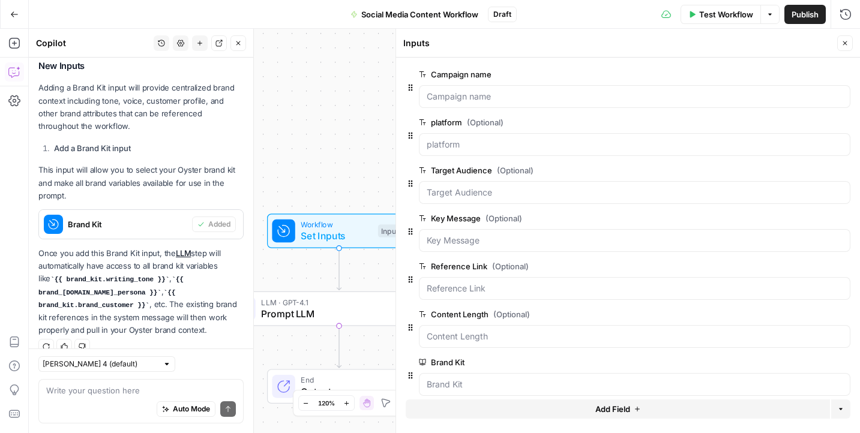
click at [477, 378] on div at bounding box center [635, 384] width 432 height 23
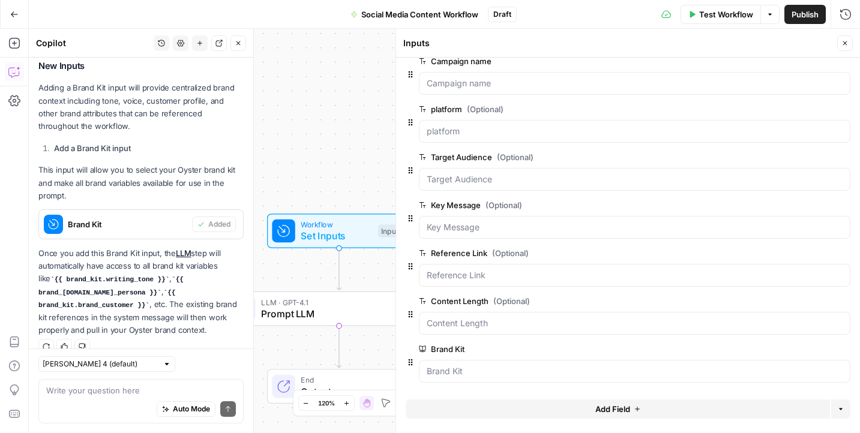
click at [845, 41] on icon "button" at bounding box center [844, 43] width 7 height 7
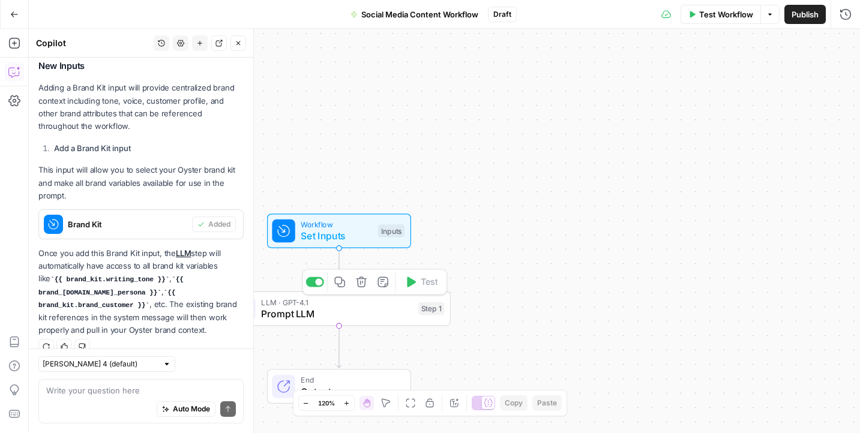
click at [394, 318] on span "Prompt LLM" at bounding box center [336, 314] width 151 height 14
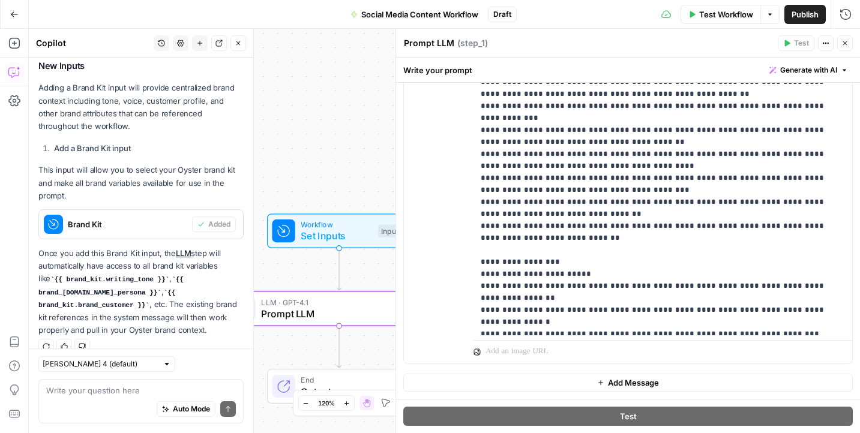
scroll to position [397, 0]
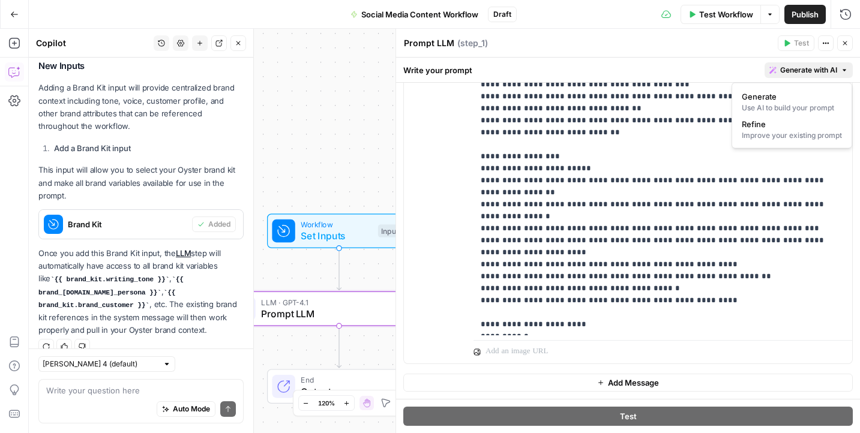
click at [832, 68] on span "Generate with AI" at bounding box center [808, 70] width 57 height 11
click at [790, 122] on span "Refine" at bounding box center [789, 124] width 95 height 12
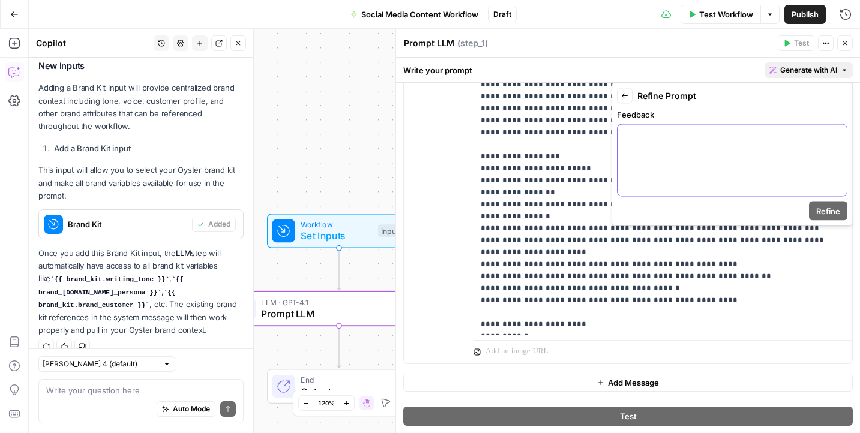
click at [740, 140] on p at bounding box center [732, 136] width 215 height 12
click at [829, 209] on span "Refine" at bounding box center [828, 211] width 24 height 12
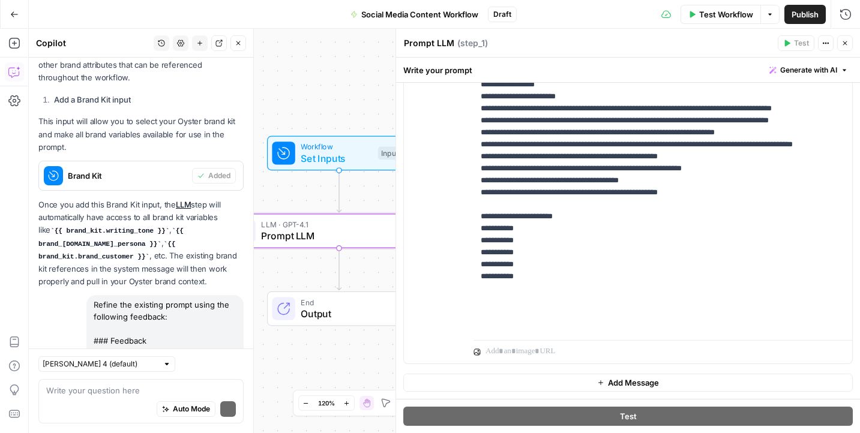
scroll to position [1397, 0]
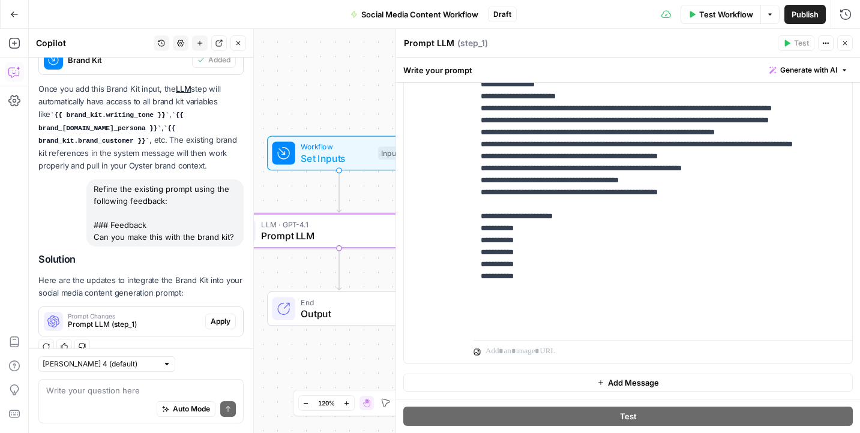
click at [221, 316] on span "Apply" at bounding box center [221, 321] width 20 height 11
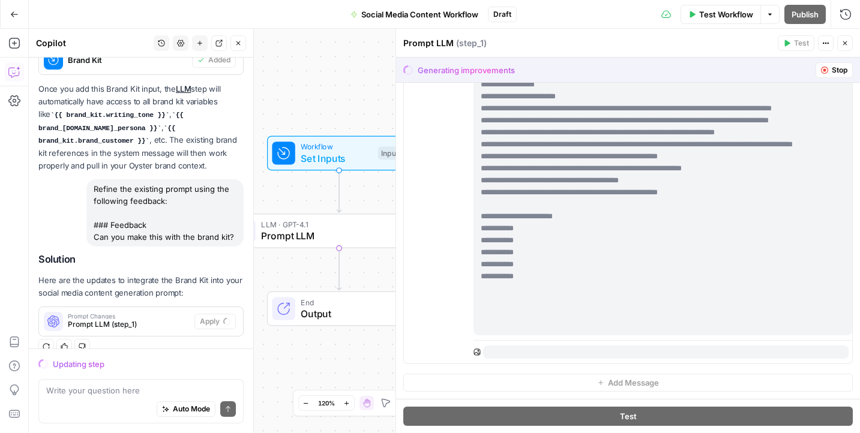
scroll to position [484, 0]
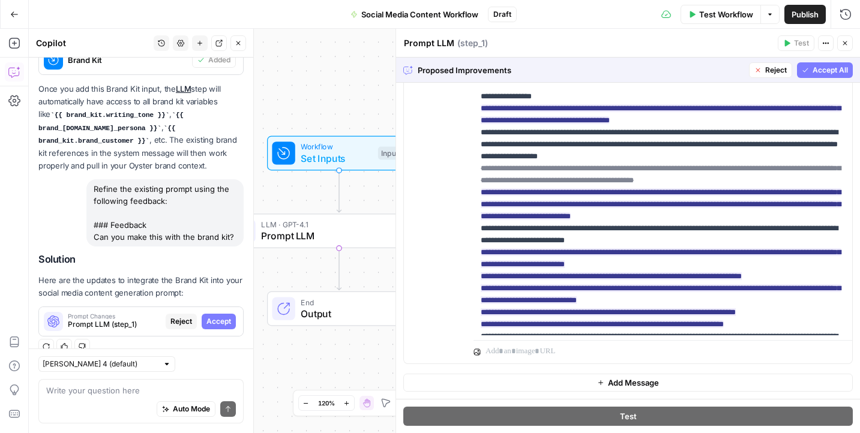
click at [826, 71] on span "Accept All" at bounding box center [830, 70] width 35 height 11
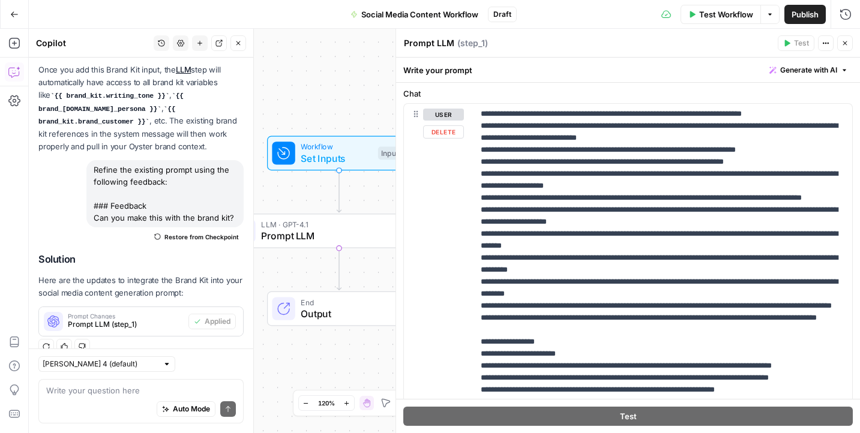
scroll to position [143, 0]
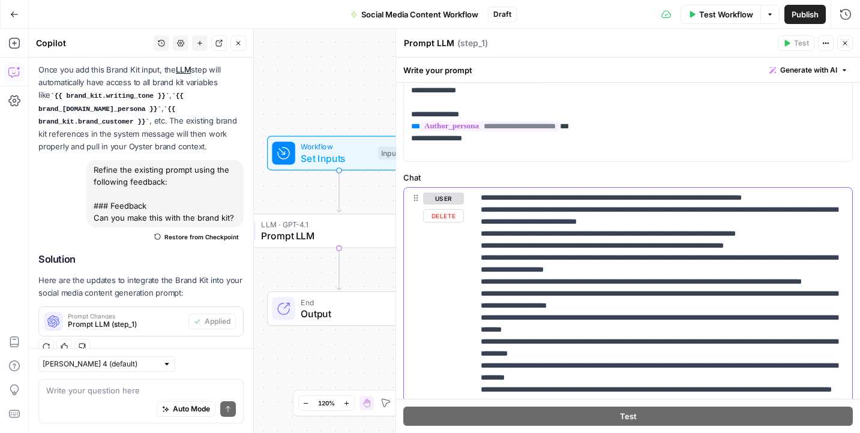
click at [443, 213] on button "Delete" at bounding box center [443, 215] width 41 height 13
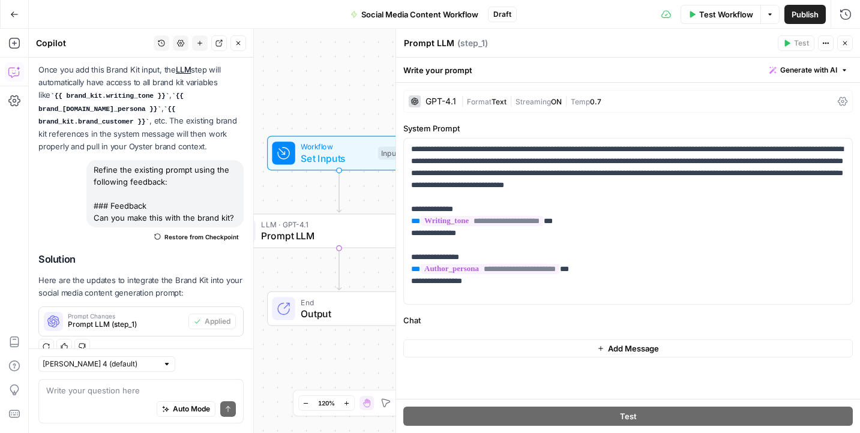
click at [846, 37] on button "Close" at bounding box center [845, 43] width 16 height 16
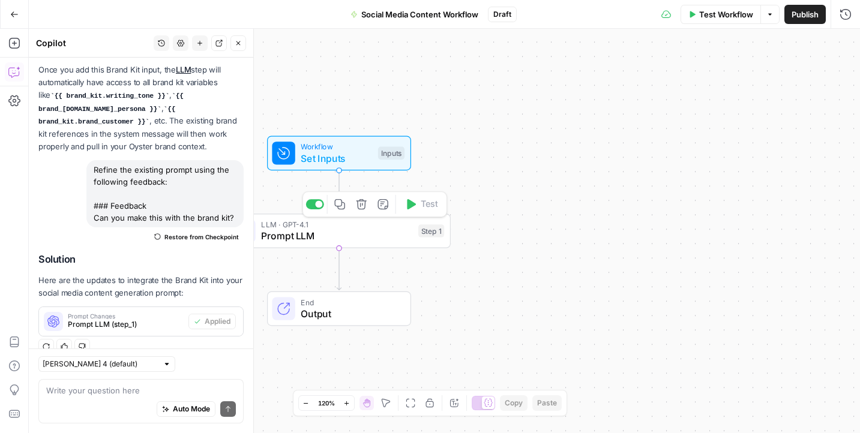
click at [366, 232] on span "Prompt LLM" at bounding box center [336, 236] width 151 height 14
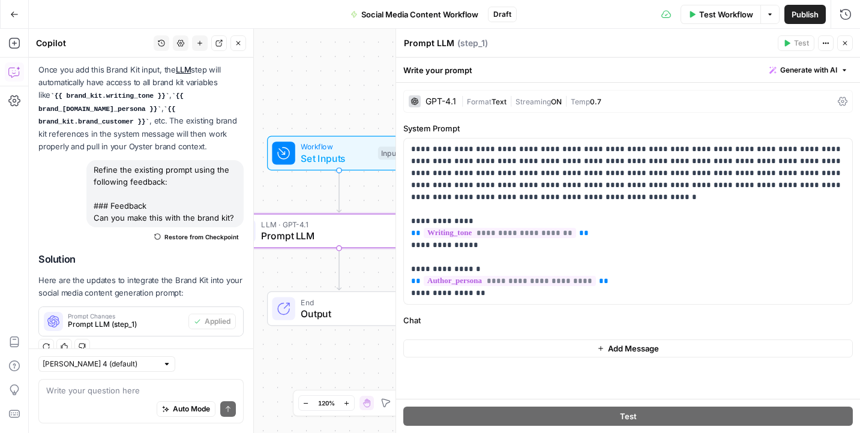
click at [372, 260] on div "Workflow Set Inputs Inputs LLM · GPT-4.1 Prompt LLM Step 1 End Output" at bounding box center [444, 231] width 831 height 405
click at [723, 17] on span "Test Workflow" at bounding box center [726, 14] width 54 height 12
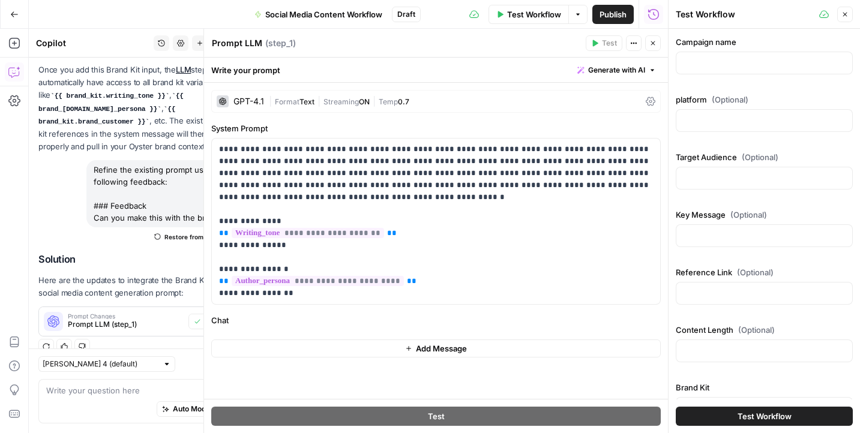
click at [721, 70] on div at bounding box center [764, 63] width 177 height 23
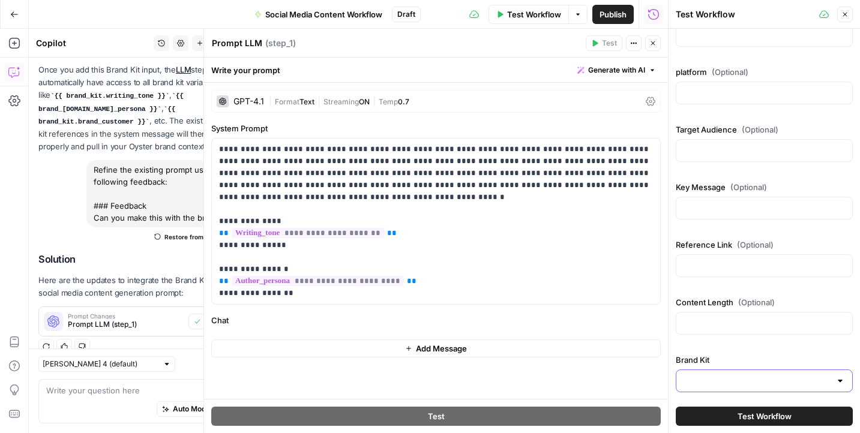
click at [784, 384] on input "Brand Kit" at bounding box center [757, 381] width 147 height 12
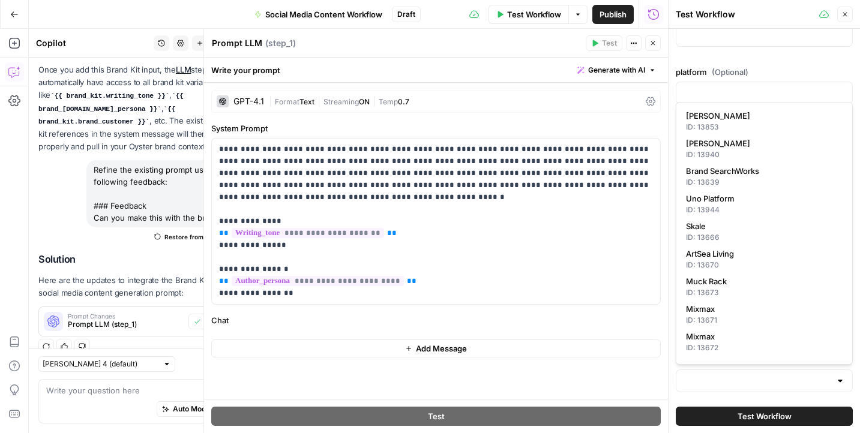
click at [843, 381] on div at bounding box center [840, 381] width 10 height 12
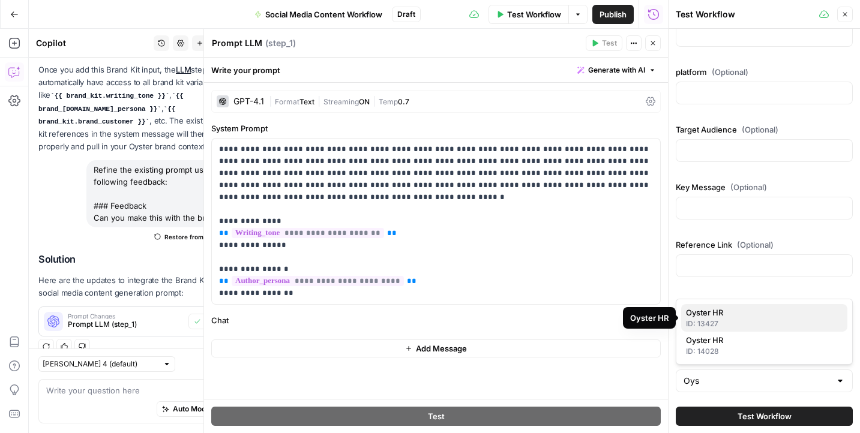
click at [750, 325] on div "ID: 13427" at bounding box center [764, 324] width 157 height 11
type input "Oyster HR"
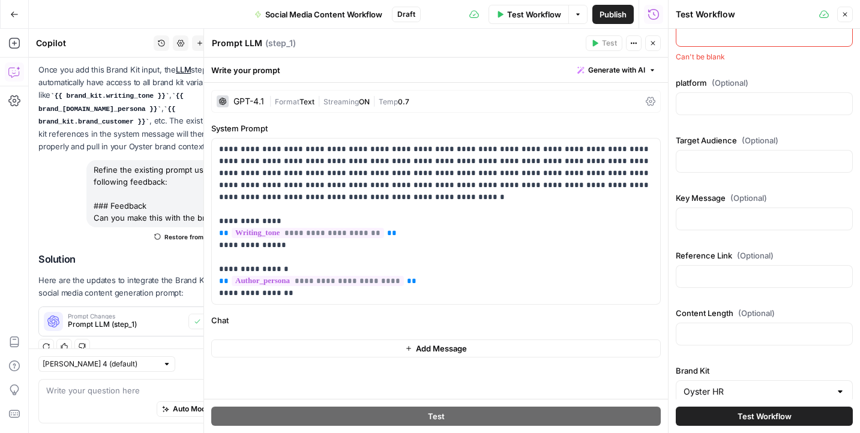
scroll to position [0, 0]
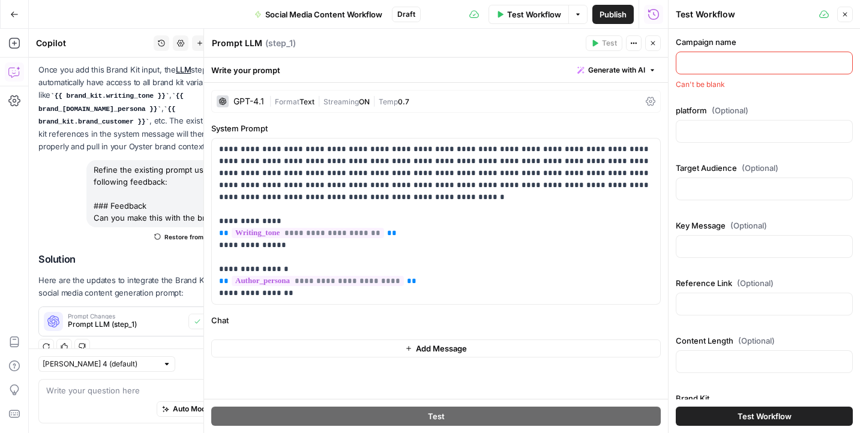
click at [694, 56] on div at bounding box center [764, 63] width 177 height 23
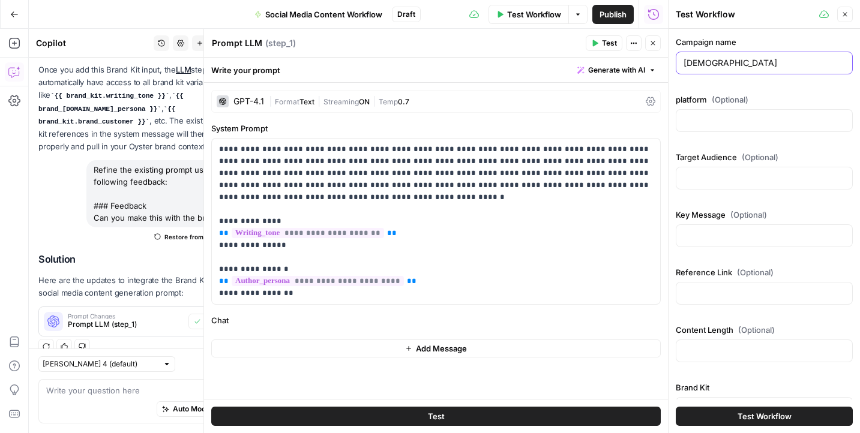
type input "[DEMOGRAPHIC_DATA]"
click at [758, 123] on input "platform (Optional)" at bounding box center [764, 121] width 161 height 12
type input "Linkedin"
click at [724, 176] on input "Target Audience (Optional)" at bounding box center [764, 178] width 161 height 12
type input "Hr Professionals"
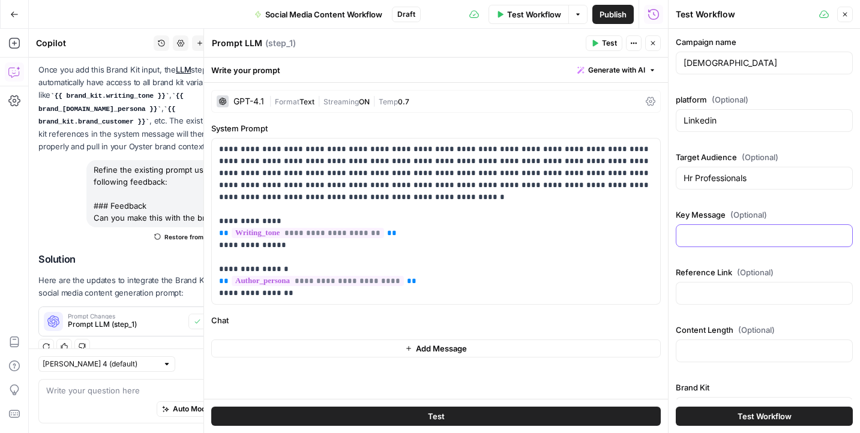
click at [745, 239] on input "Key Message (Optional)" at bounding box center [764, 236] width 161 height 12
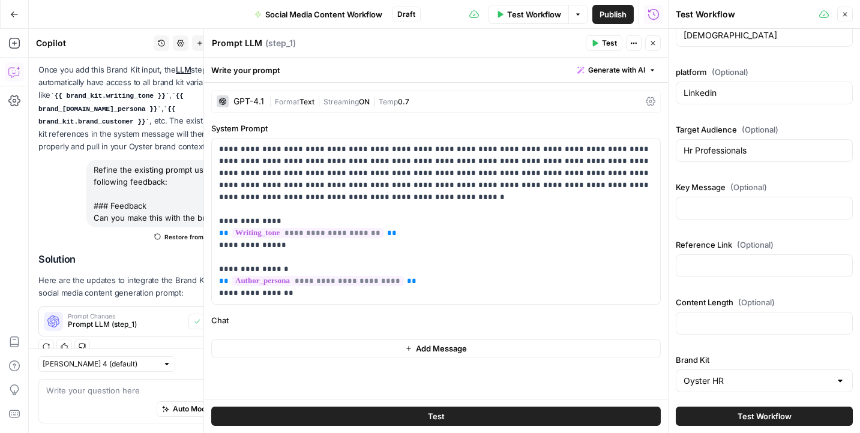
click at [752, 417] on span "Test Workflow" at bounding box center [765, 417] width 54 height 12
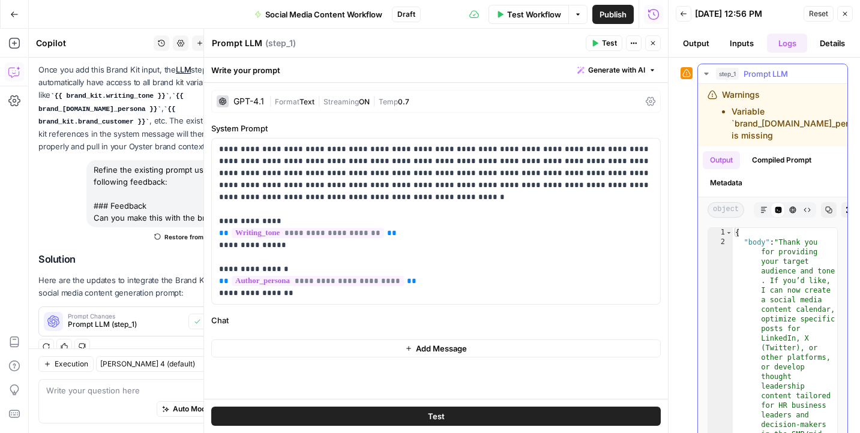
scroll to position [20, 0]
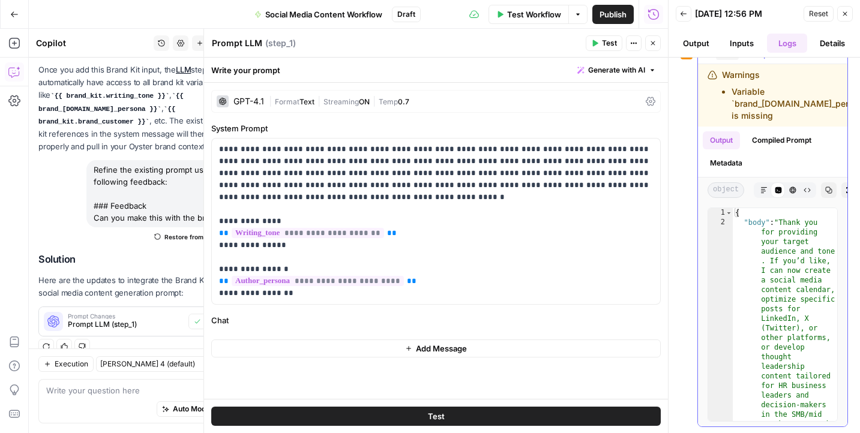
click at [727, 140] on button "Output" at bounding box center [721, 140] width 37 height 18
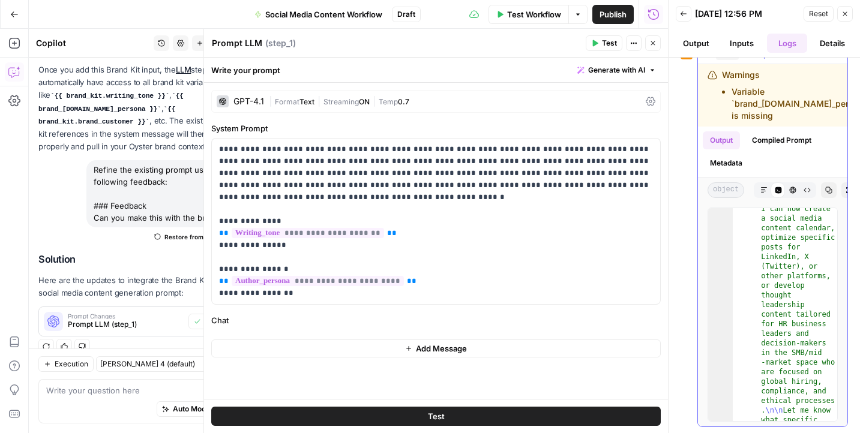
scroll to position [171, 0]
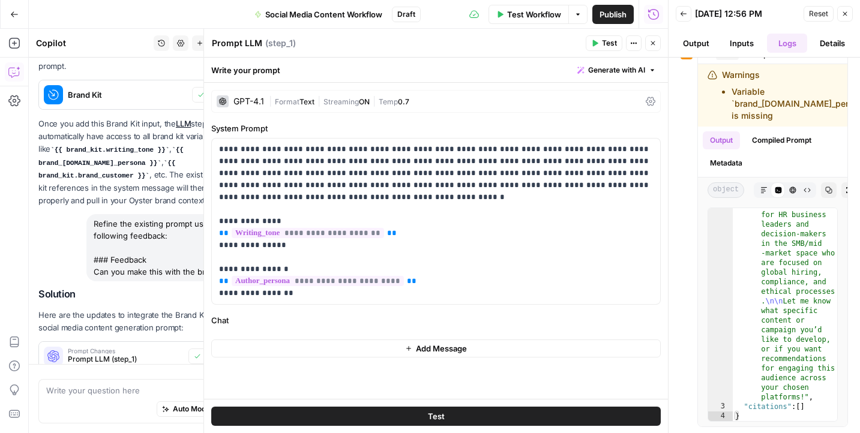
click at [462, 417] on button "Test" at bounding box center [436, 416] width 450 height 19
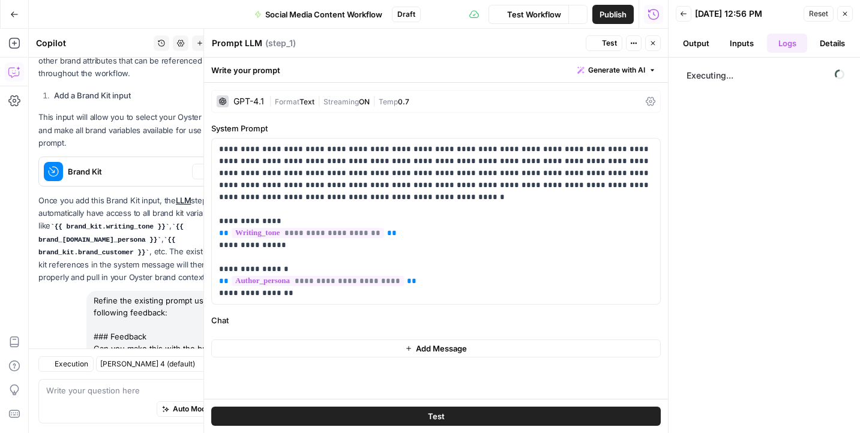
scroll to position [1416, 0]
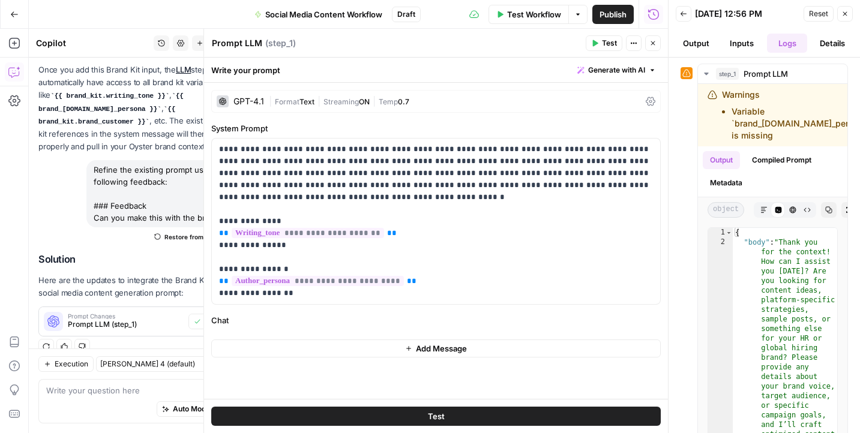
click at [741, 43] on button "Inputs" at bounding box center [741, 43] width 41 height 19
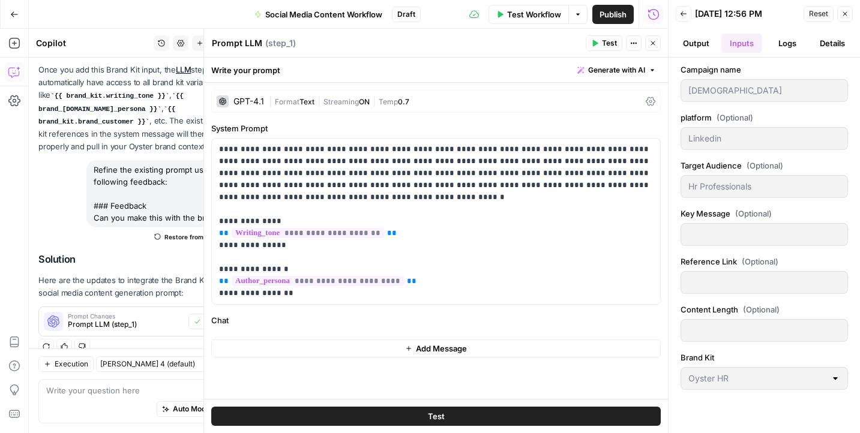
click at [774, 40] on button "Logs" at bounding box center [787, 43] width 41 height 19
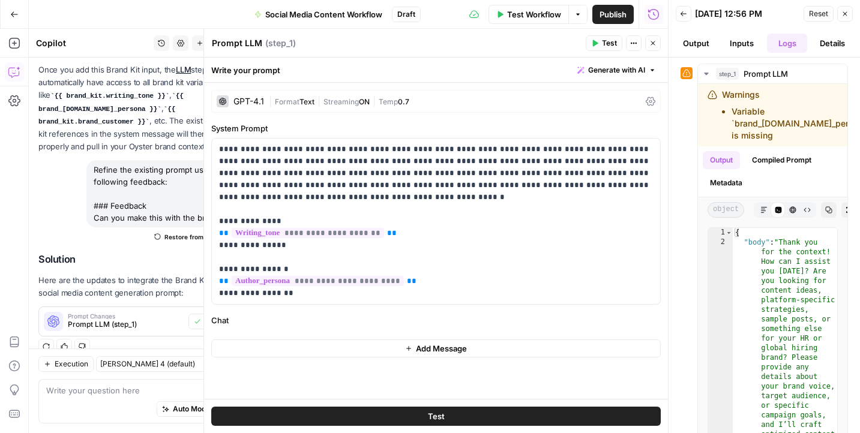
click at [692, 43] on button "Output" at bounding box center [696, 43] width 41 height 19
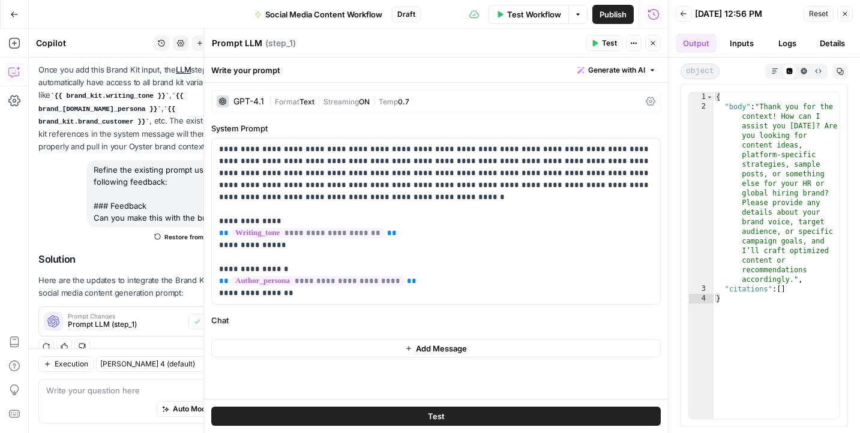
click at [739, 37] on button "Inputs" at bounding box center [741, 43] width 41 height 19
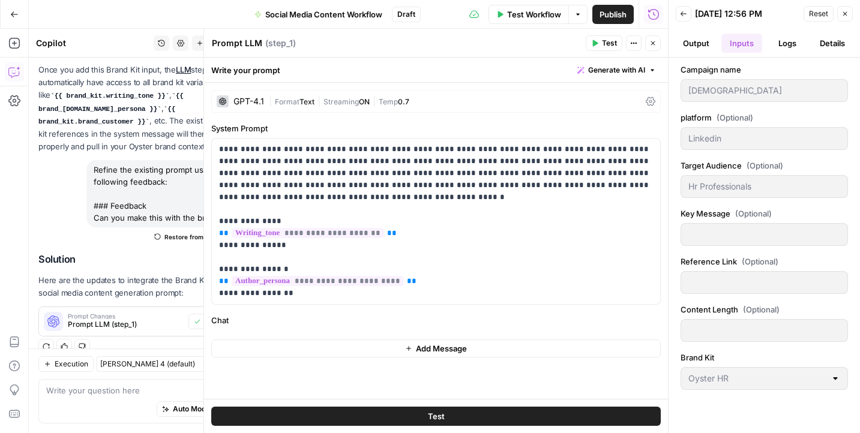
click at [700, 40] on button "Output" at bounding box center [696, 43] width 41 height 19
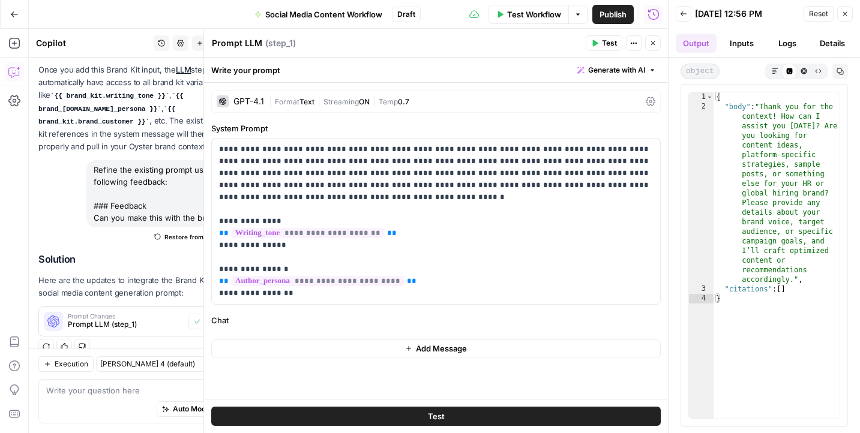
click at [840, 38] on button "Details" at bounding box center [832, 43] width 41 height 19
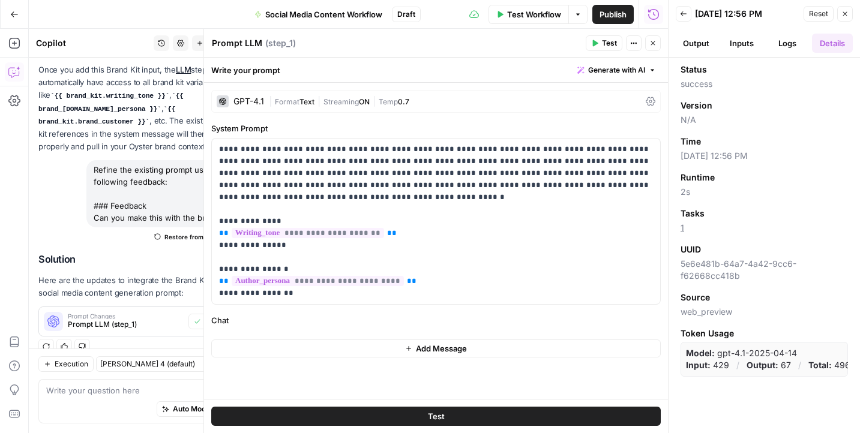
click at [785, 41] on button "Logs" at bounding box center [787, 43] width 41 height 19
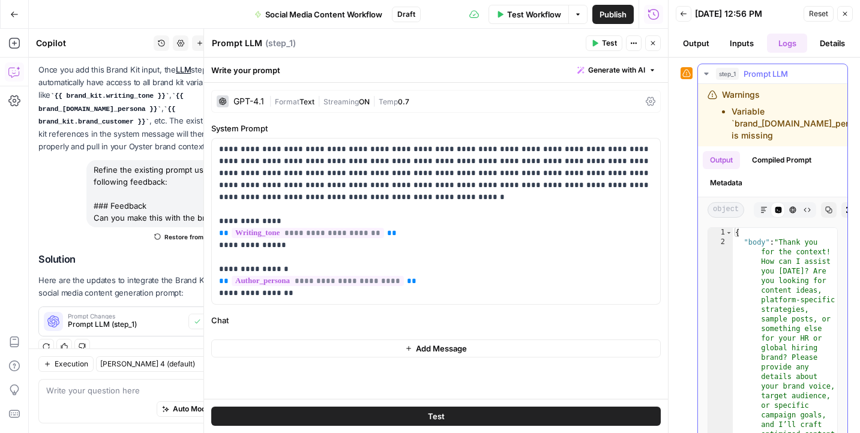
click at [718, 163] on button "Output" at bounding box center [721, 160] width 37 height 18
click at [778, 157] on button "Compiled Prompt" at bounding box center [782, 160] width 74 height 18
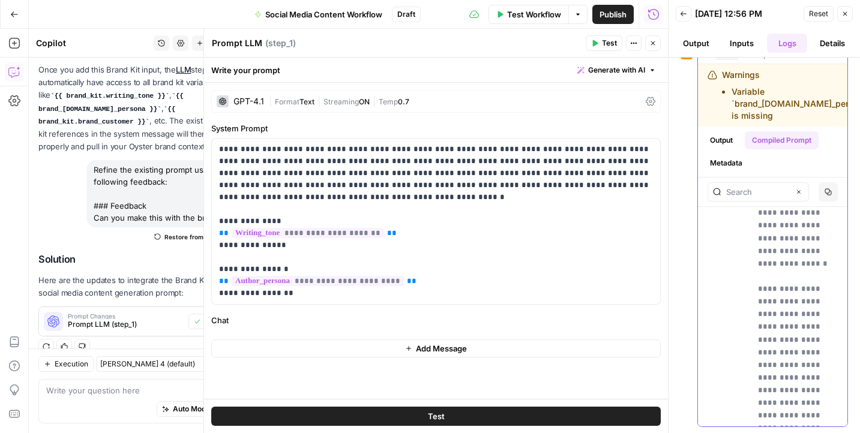
scroll to position [0, 0]
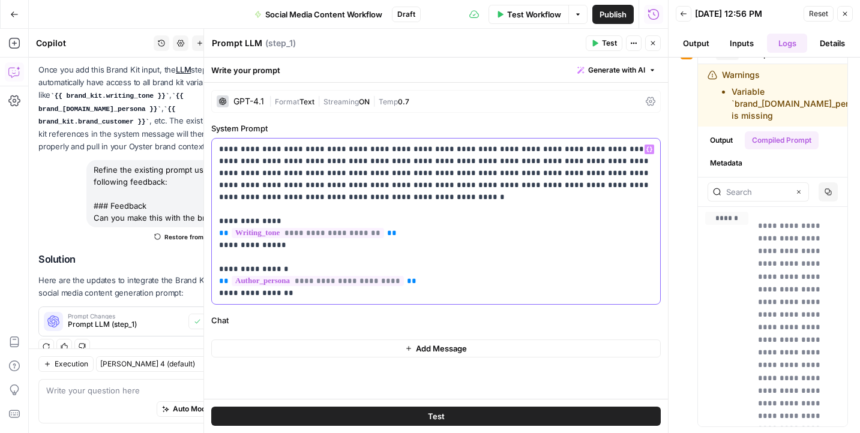
click at [377, 285] on span "**********" at bounding box center [318, 281] width 172 height 10
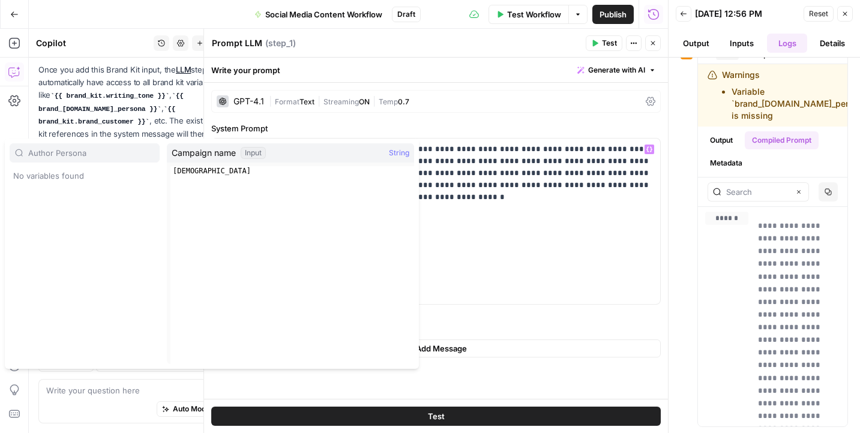
type input "Author Persona"
click at [402, 154] on span "String" at bounding box center [399, 153] width 20 height 12
click at [451, 173] on p "**********" at bounding box center [436, 221] width 434 height 156
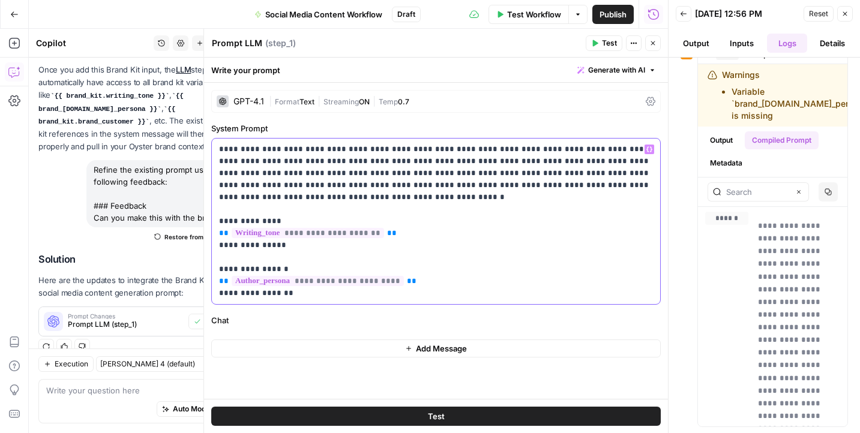
click at [298, 233] on span "**********" at bounding box center [308, 233] width 152 height 10
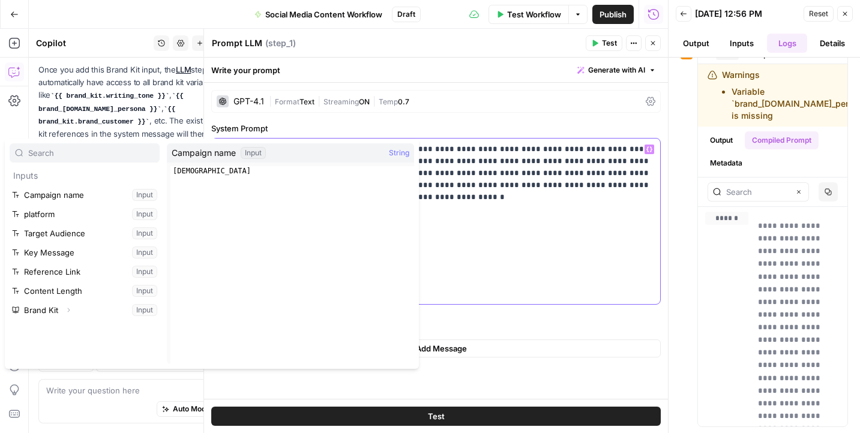
click at [595, 215] on p "**********" at bounding box center [436, 221] width 434 height 156
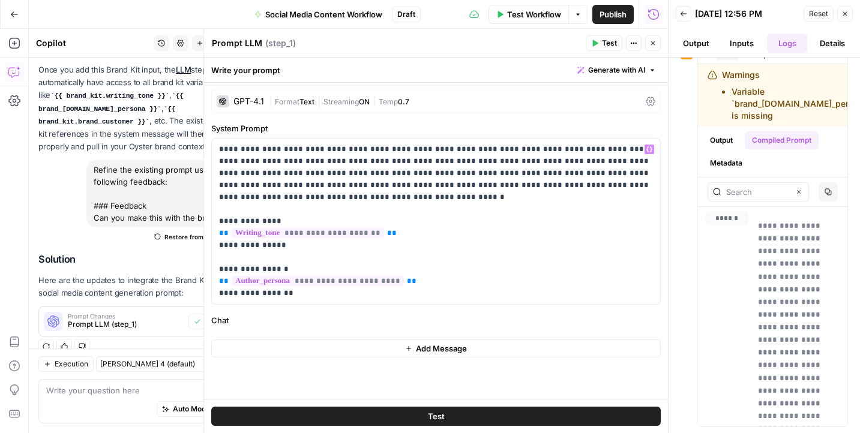
click at [846, 11] on icon "button" at bounding box center [844, 13] width 7 height 7
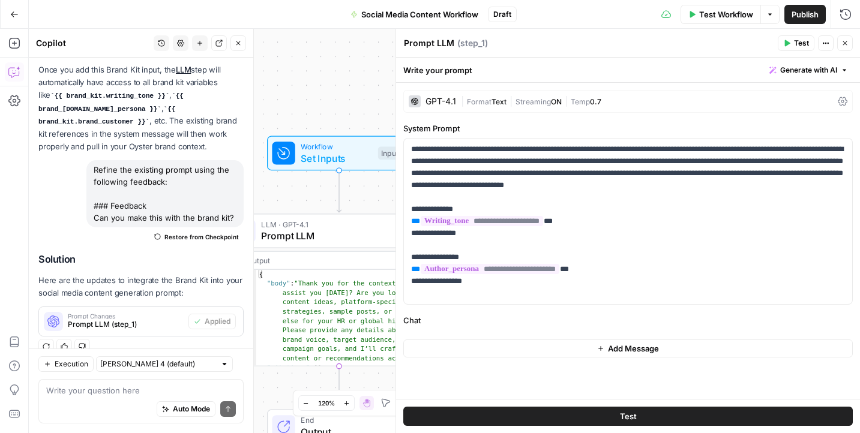
click at [358, 101] on div "Workflow Set Inputs Inputs LLM · GPT-4.1 Prompt LLM Step 1 Output Expand Output…" at bounding box center [444, 231] width 831 height 405
click at [358, 158] on span "Set Inputs" at bounding box center [336, 158] width 71 height 14
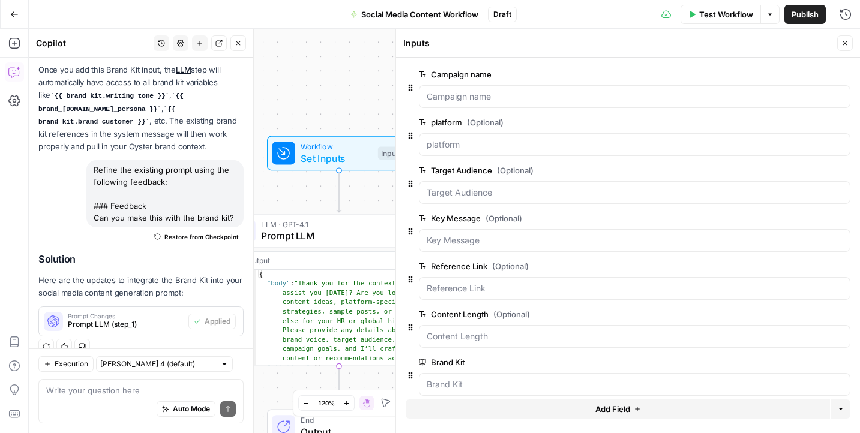
scroll to position [13, 0]
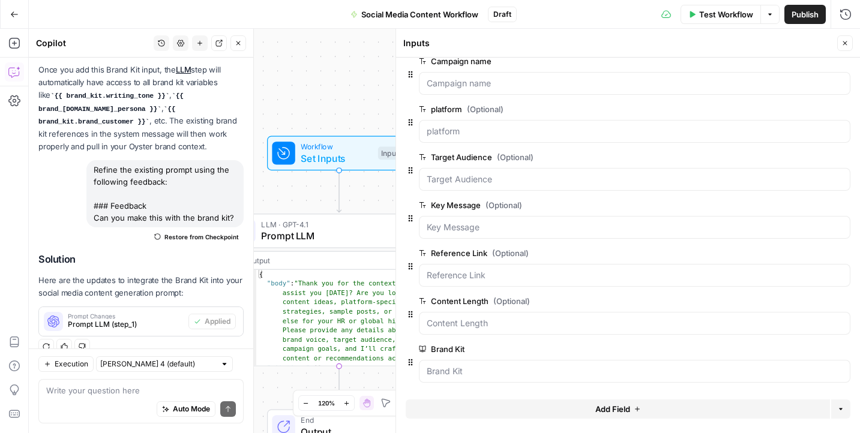
click at [621, 411] on span "Add Field" at bounding box center [612, 409] width 35 height 12
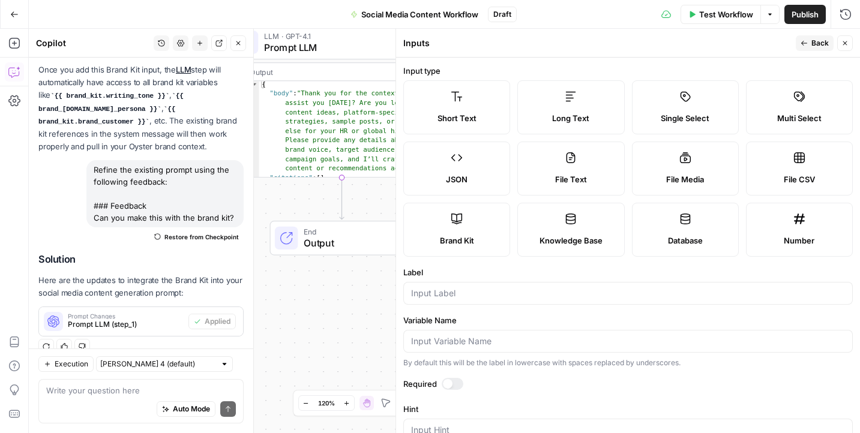
scroll to position [0, 0]
click at [452, 296] on input "Label" at bounding box center [628, 293] width 434 height 12
type input "Author Persona"
click at [817, 39] on span "Back" at bounding box center [819, 43] width 17 height 11
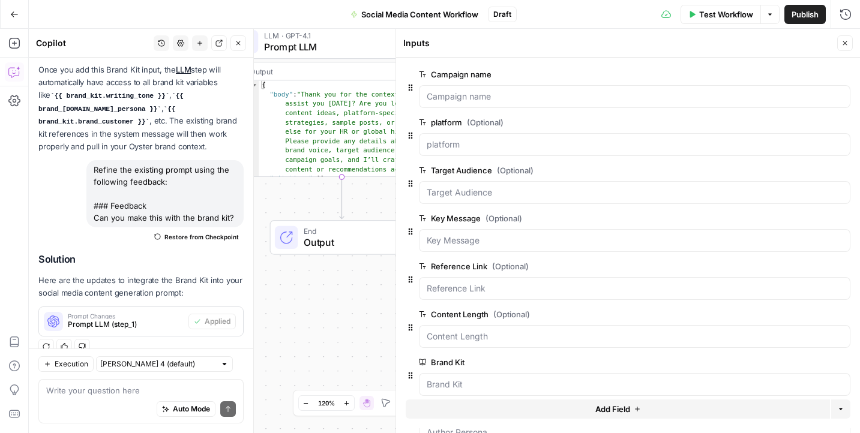
click at [357, 314] on div "Workflow Set Inputs Inputs LLM · GPT-4.1 Prompt LLM Step 1 Output Expand Output…" at bounding box center [444, 231] width 831 height 405
click at [844, 43] on icon "button" at bounding box center [845, 43] width 4 height 4
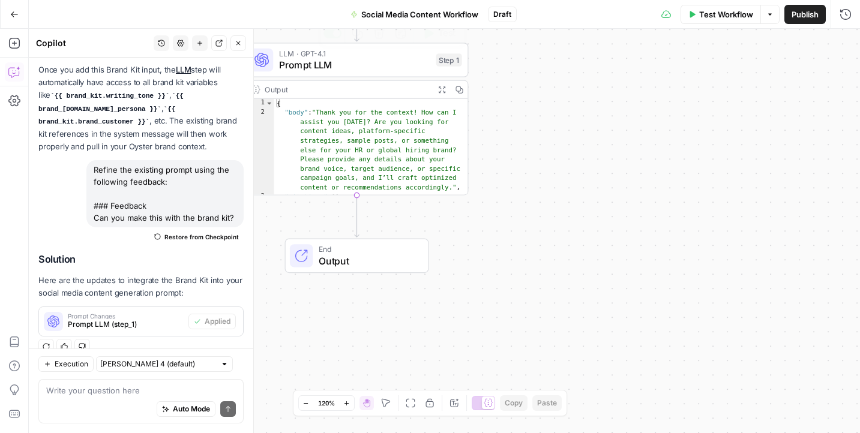
click at [405, 62] on span "Prompt LLM" at bounding box center [354, 65] width 151 height 14
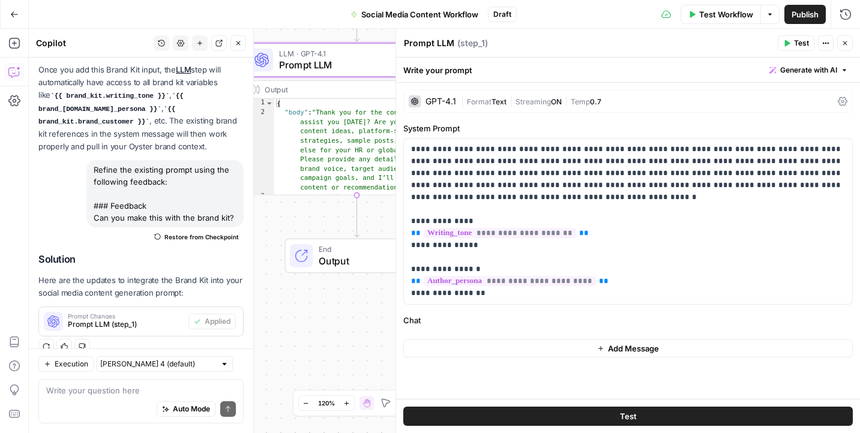
click at [846, 44] on icon "button" at bounding box center [845, 43] width 4 height 4
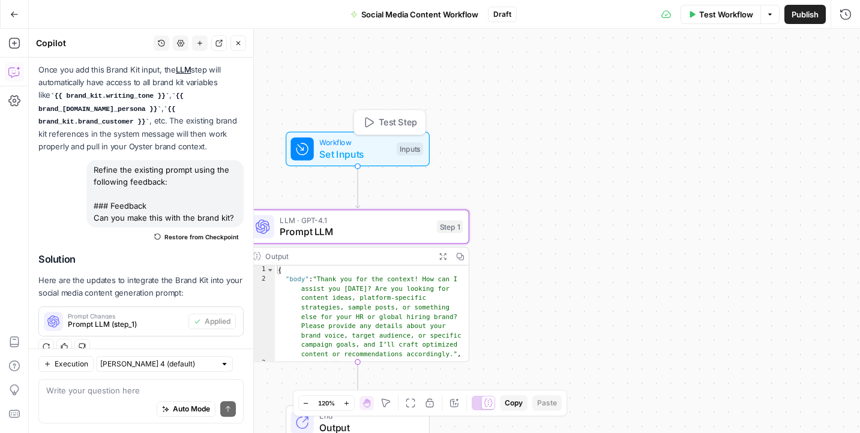
click at [366, 152] on span "Set Inputs" at bounding box center [354, 154] width 71 height 14
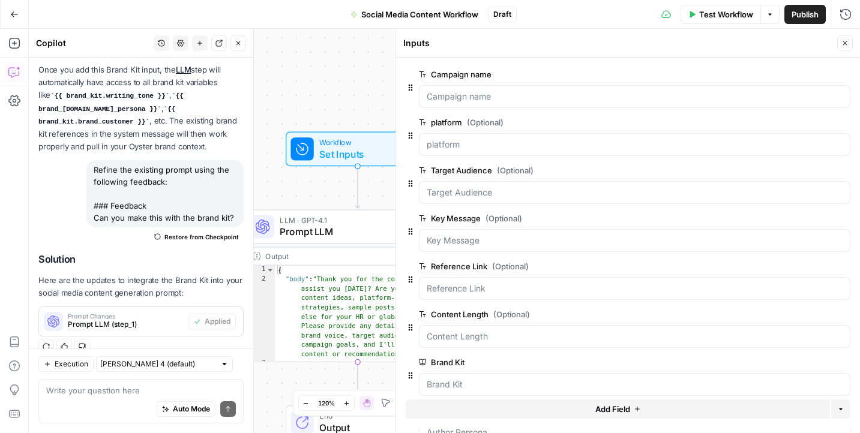
scroll to position [61, 0]
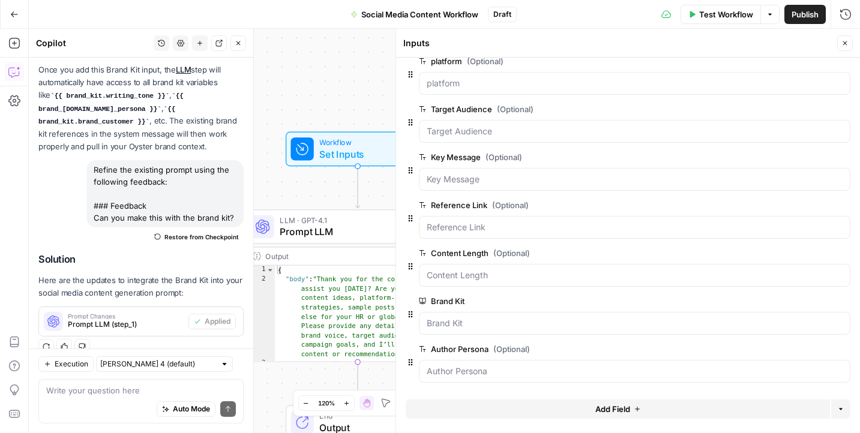
click at [558, 411] on button "Add Field" at bounding box center [618, 409] width 424 height 19
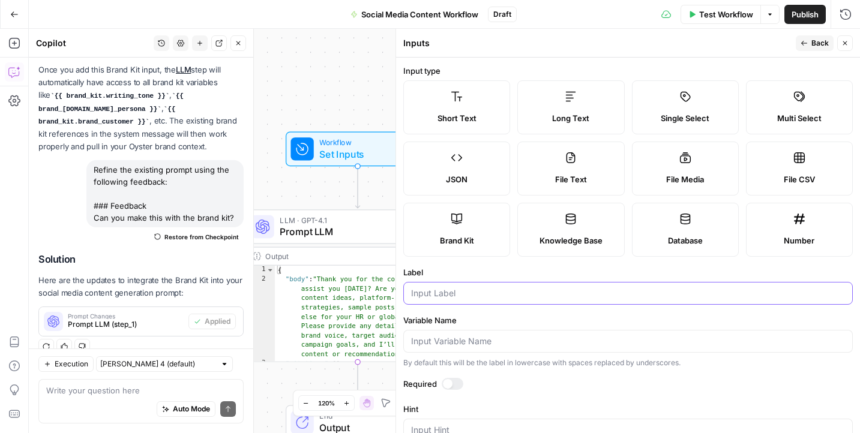
click at [451, 293] on input "Label" at bounding box center [628, 293] width 434 height 12
type input "Writing Tone"
click at [819, 41] on span "Back" at bounding box center [819, 43] width 17 height 11
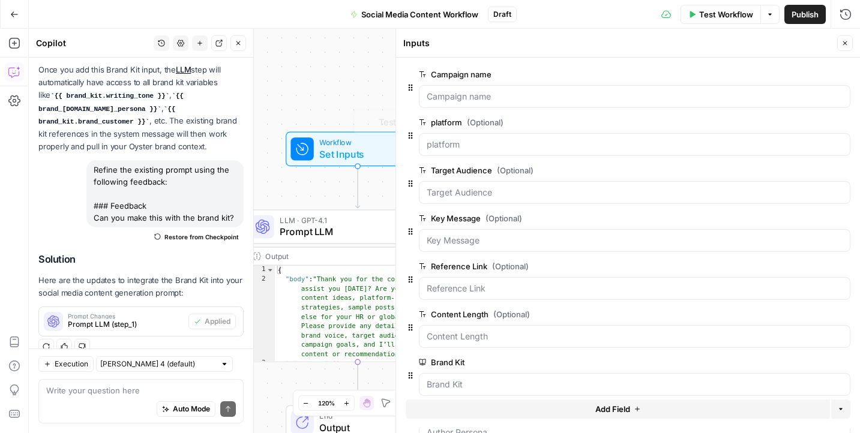
click at [287, 97] on div "Workflow Set Inputs Inputs Test Step LLM · GPT-4.1 Prompt LLM Step 1 Output Exp…" at bounding box center [444, 231] width 831 height 405
click at [847, 40] on icon "button" at bounding box center [844, 43] width 7 height 7
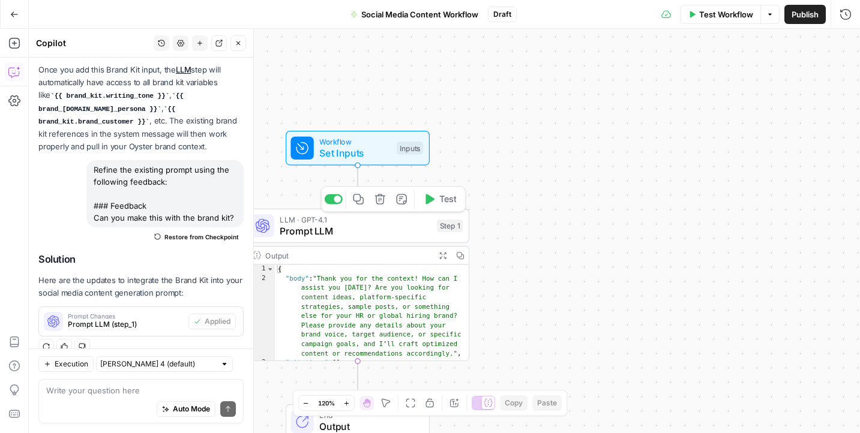
click at [429, 199] on icon "button" at bounding box center [430, 199] width 9 height 10
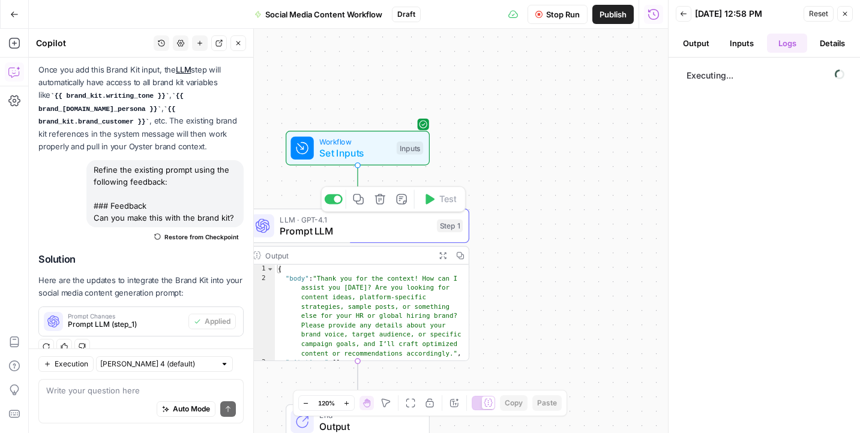
scroll to position [1416, 0]
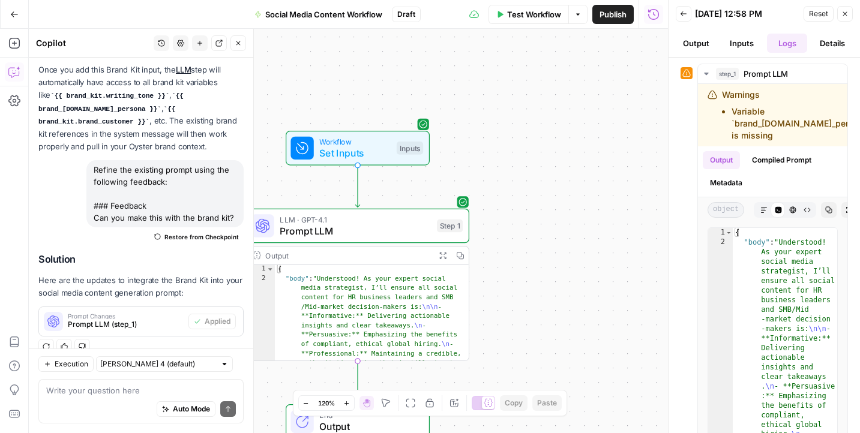
click at [702, 40] on button "Output" at bounding box center [696, 43] width 41 height 19
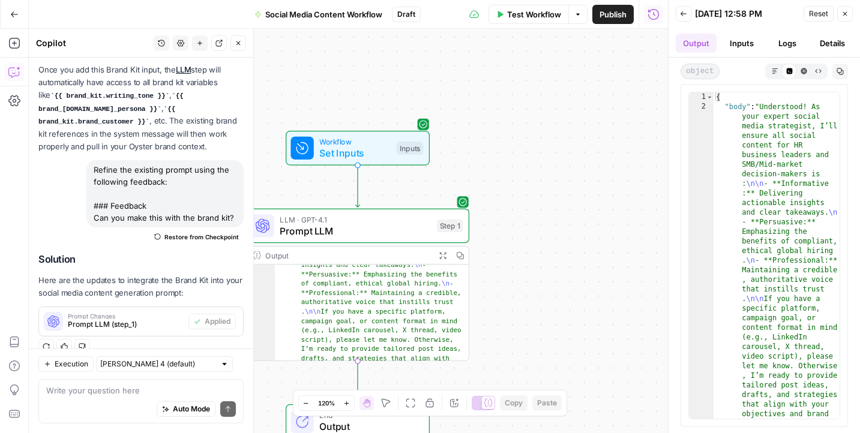
scroll to position [106, 0]
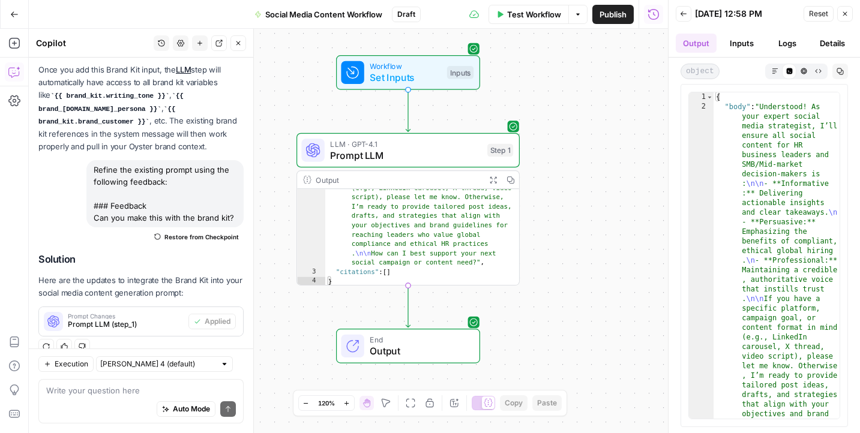
click at [744, 39] on button "Inputs" at bounding box center [741, 43] width 41 height 19
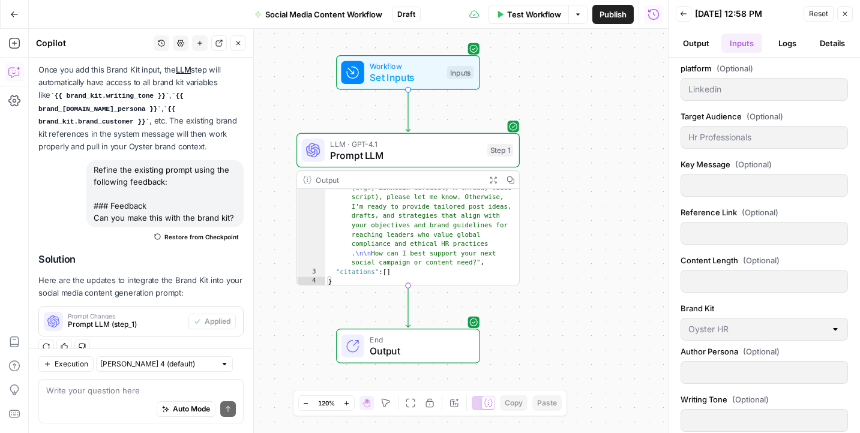
scroll to position [0, 0]
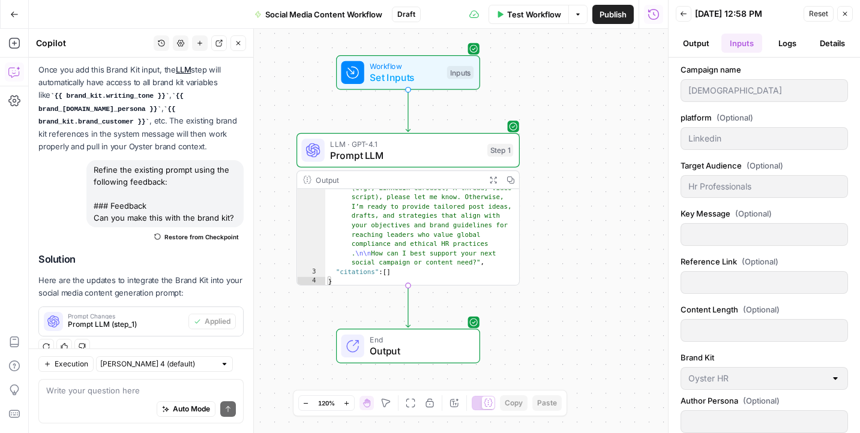
click at [708, 47] on button "Output" at bounding box center [696, 43] width 41 height 19
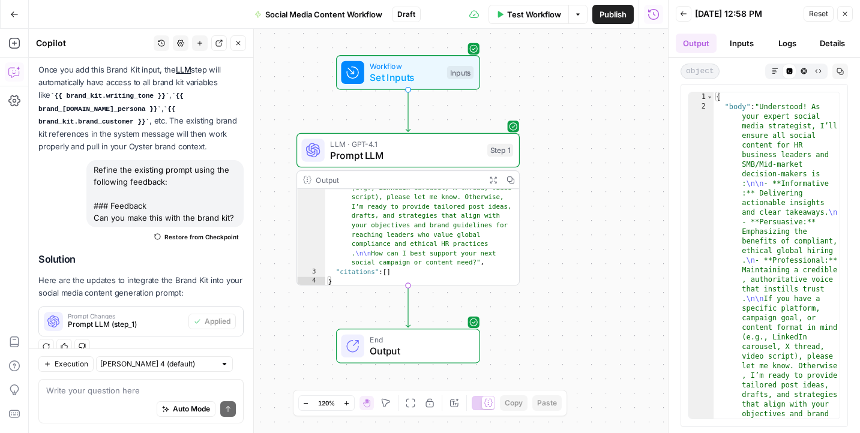
click at [794, 46] on button "Logs" at bounding box center [787, 43] width 41 height 19
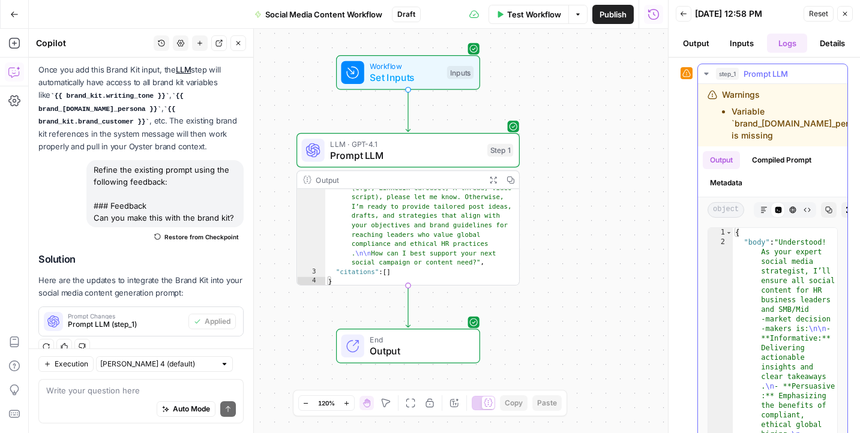
drag, startPoint x: 733, startPoint y: 122, endPoint x: 844, endPoint y: 123, distance: 110.4
click at [844, 123] on div "Warnings Variable `brand_[DOMAIN_NAME]_persona` is missing" at bounding box center [772, 115] width 149 height 62
copy li "brand_[DOMAIN_NAME]_persona`"
click at [432, 72] on span "Set Inputs" at bounding box center [405, 77] width 71 height 14
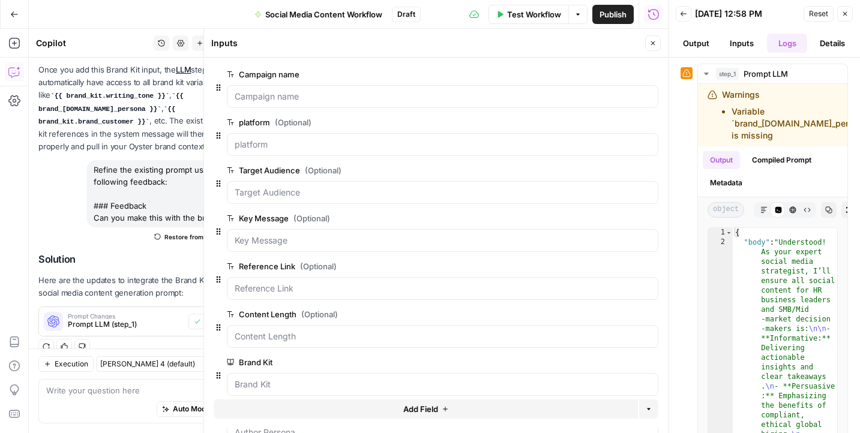
click at [421, 401] on button "Add Field" at bounding box center [426, 409] width 424 height 19
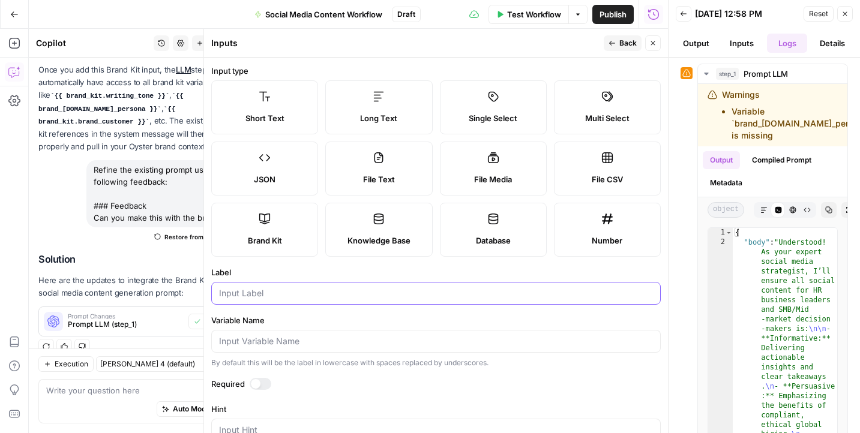
click at [254, 296] on input "Label" at bounding box center [436, 293] width 434 height 12
paste input "brand_[DOMAIN_NAME]_persona`"
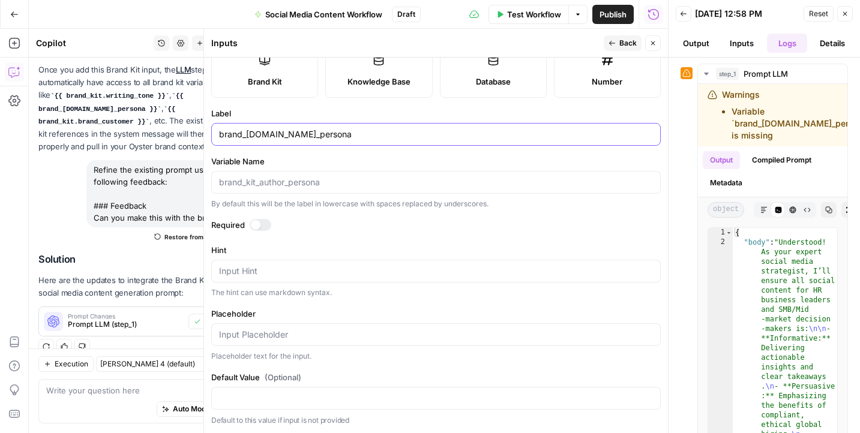
type input "brand_[DOMAIN_NAME]_persona"
click at [375, 375] on label "Default Value (Optional)" at bounding box center [436, 378] width 450 height 12
click at [375, 393] on input "Default Value (Optional)" at bounding box center [436, 399] width 434 height 12
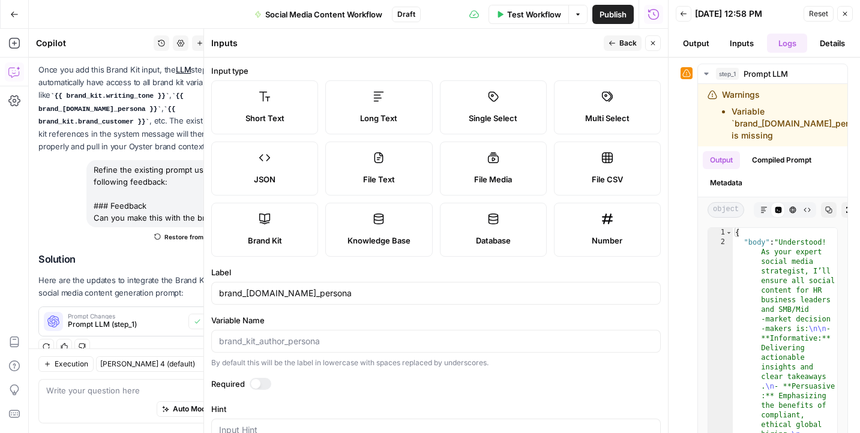
click at [626, 35] on button "Back" at bounding box center [623, 43] width 38 height 16
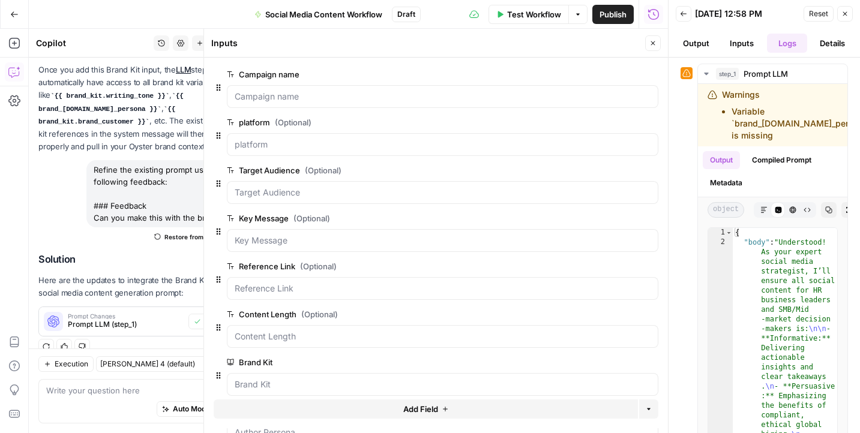
click at [847, 14] on icon "button" at bounding box center [844, 13] width 7 height 7
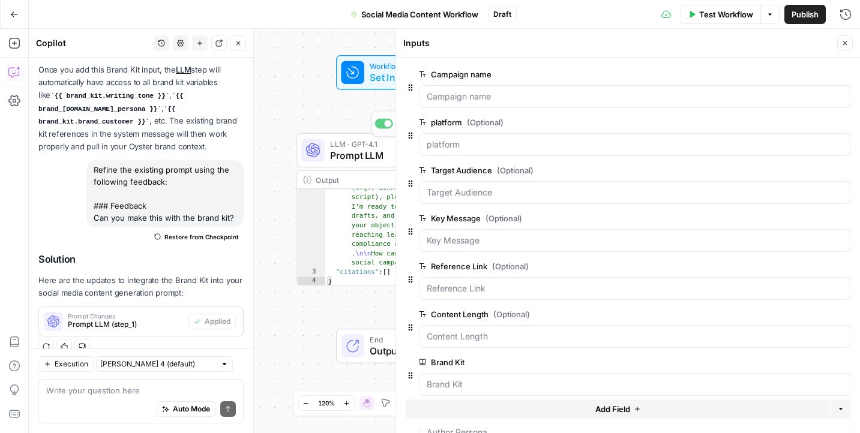
click at [378, 79] on span "Set Inputs" at bounding box center [405, 77] width 71 height 14
click at [849, 41] on button "Close" at bounding box center [845, 43] width 16 height 16
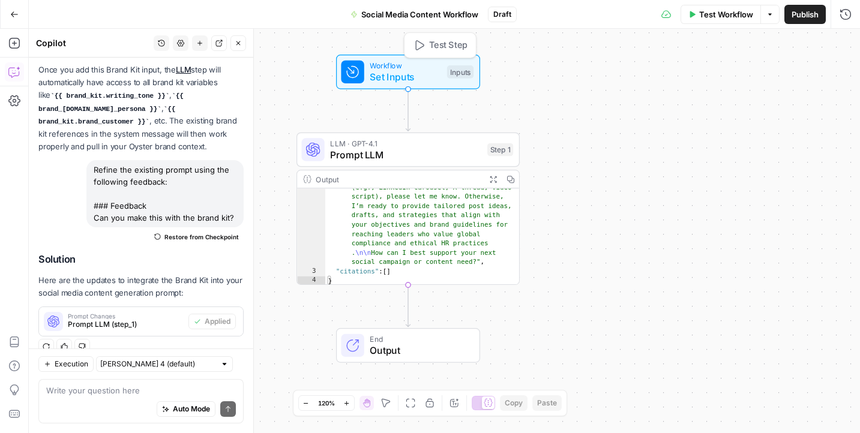
click at [423, 47] on icon "button" at bounding box center [418, 45] width 11 height 11
click at [481, 127] on icon "button" at bounding box center [479, 123] width 11 height 11
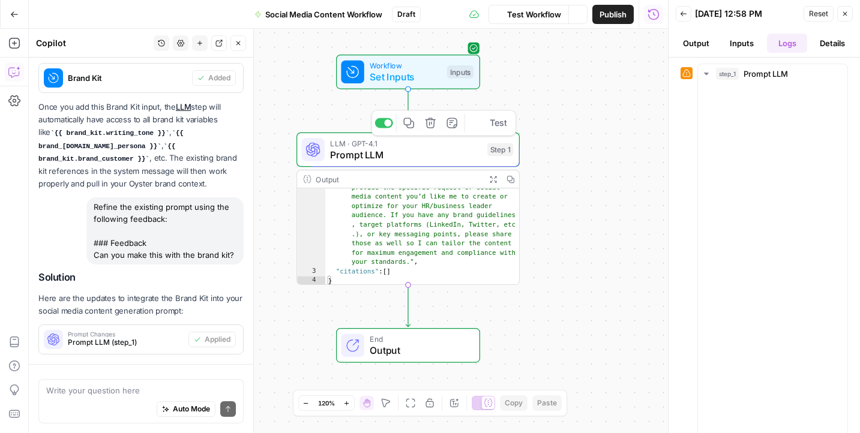
scroll to position [20, 0]
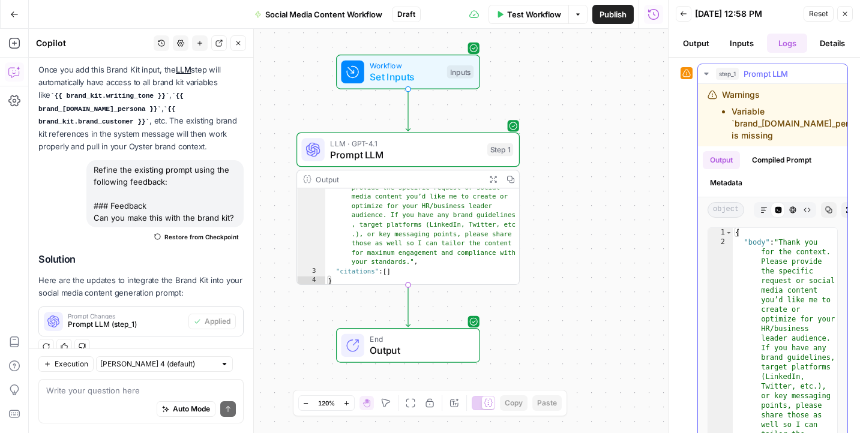
click at [756, 71] on span "Prompt LLM" at bounding box center [766, 74] width 44 height 12
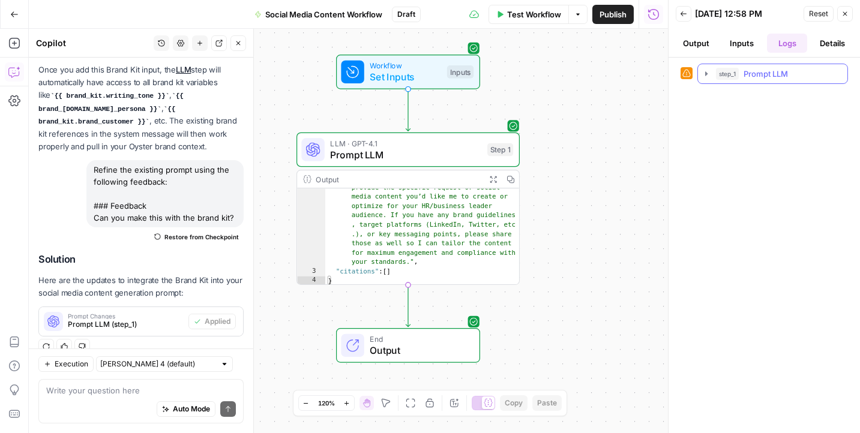
click at [756, 71] on span "Prompt LLM" at bounding box center [766, 74] width 44 height 12
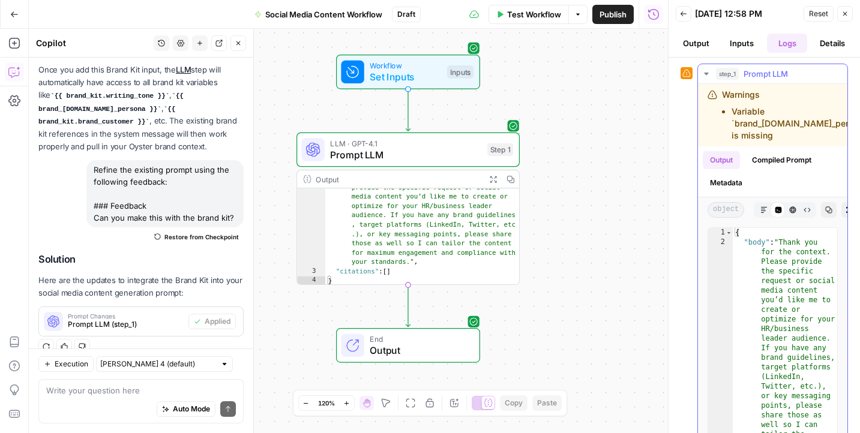
click at [726, 160] on button "Output" at bounding box center [721, 160] width 37 height 18
click at [136, 387] on textarea at bounding box center [141, 391] width 190 height 12
drag, startPoint x: 779, startPoint y: 139, endPoint x: 709, endPoint y: 92, distance: 84.4
click at [709, 92] on div "Warnings Variable `brand_[DOMAIN_NAME]_persona` is missing" at bounding box center [789, 115] width 163 height 53
copy div "Warnings Variable `brand_[DOMAIN_NAME]_persona` is missing"
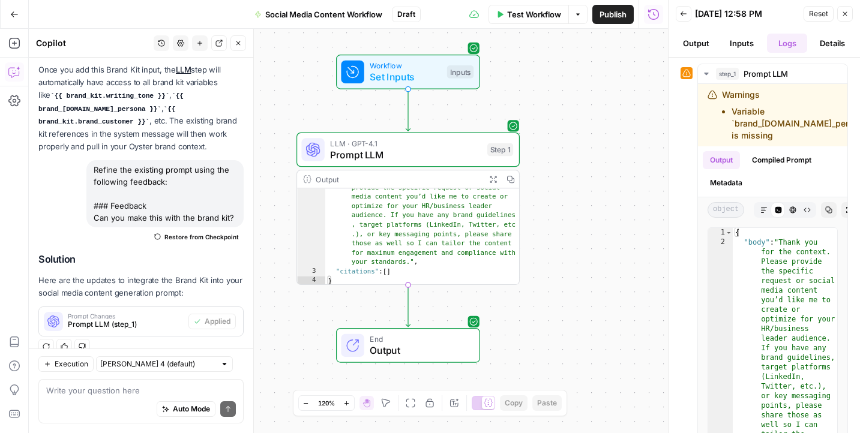
click at [113, 397] on div "Auto Mode Send" at bounding box center [141, 410] width 190 height 26
type textarea "J"
paste textarea "Warnings Variable `brand_[DOMAIN_NAME]_persona` is missing"
type textarea "I need help with this warning: Warnings Variable `brand_[DOMAIN_NAME]_persona` …"
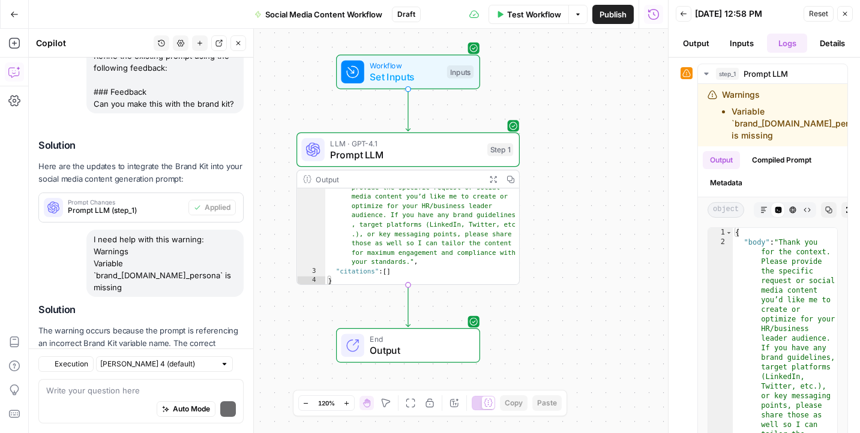
scroll to position [1665, 0]
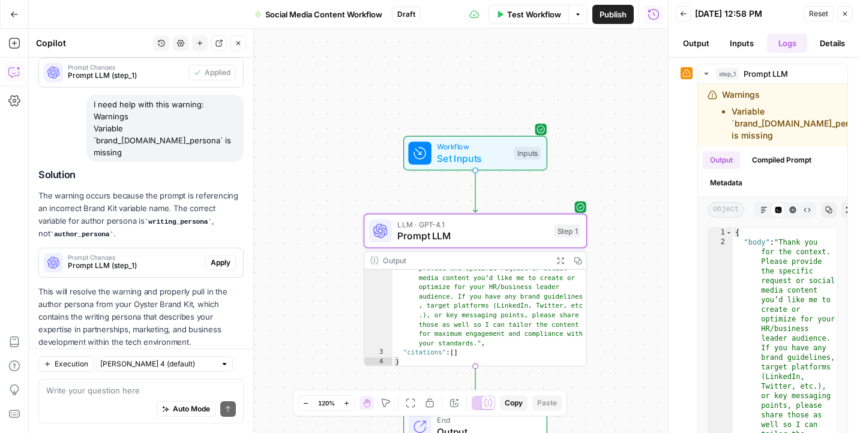
click at [221, 257] on span "Apply" at bounding box center [221, 262] width 20 height 11
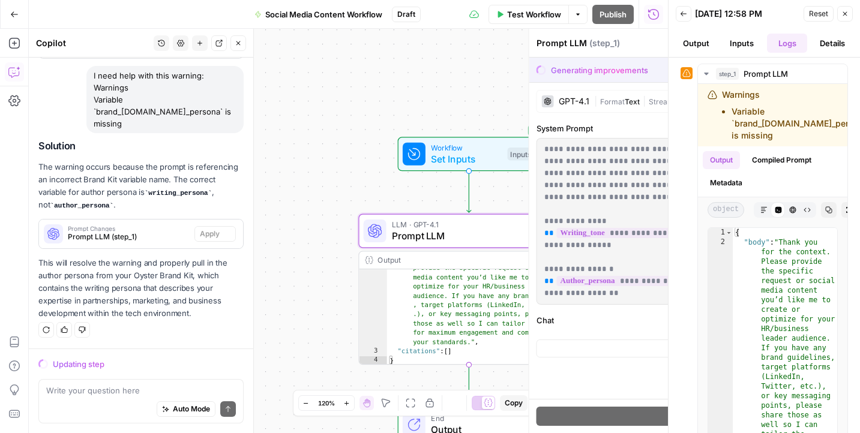
scroll to position [1569, 0]
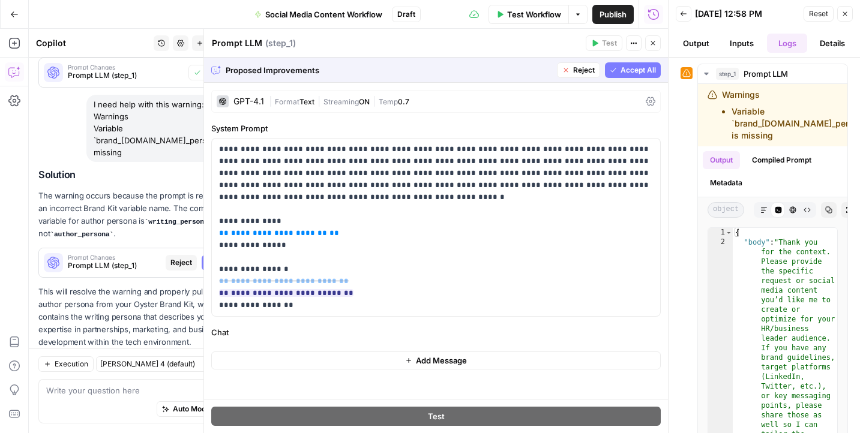
click at [634, 67] on span "Accept All" at bounding box center [638, 70] width 35 height 11
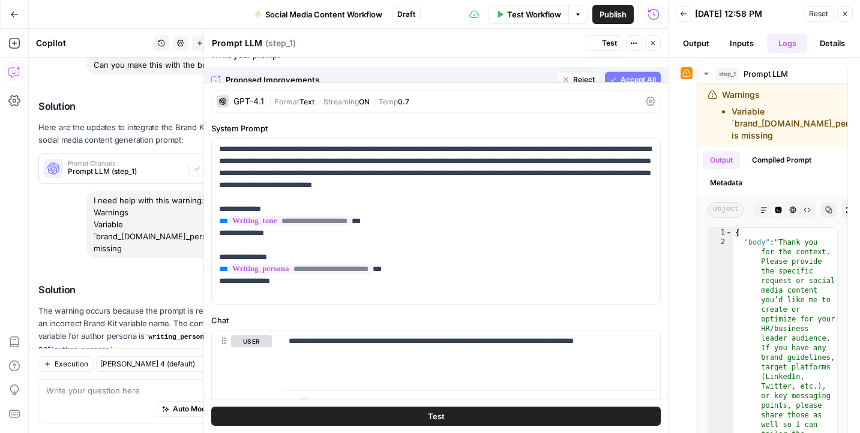
scroll to position [1684, 0]
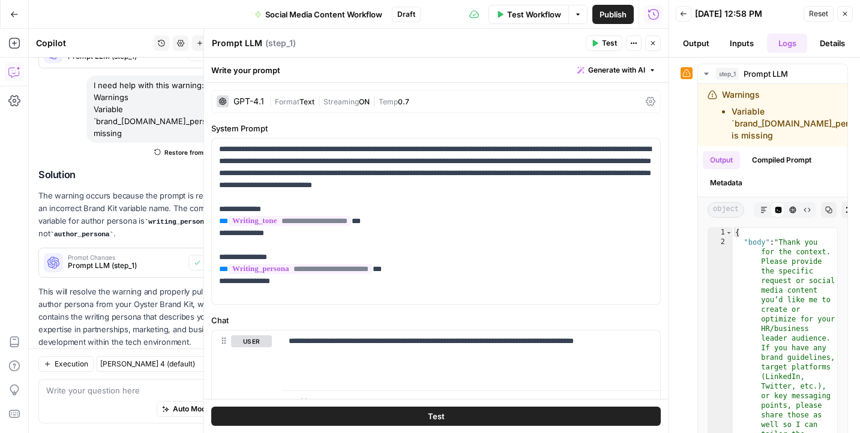
click at [432, 415] on span "Test" at bounding box center [436, 417] width 17 height 12
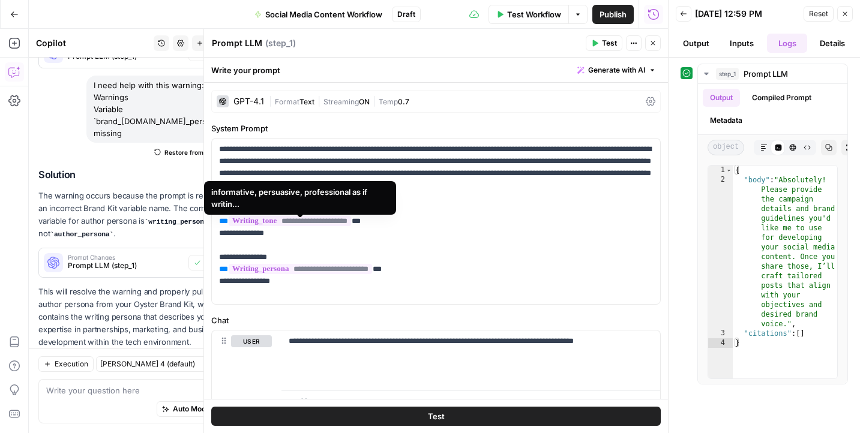
scroll to position [51, 0]
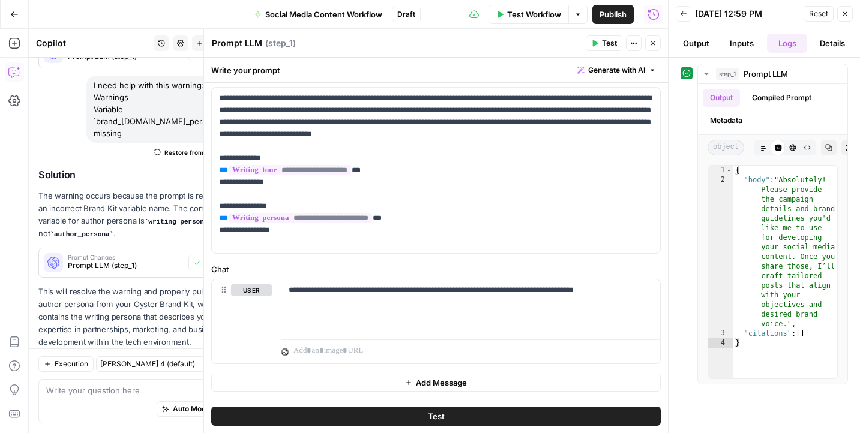
click at [450, 411] on button "Test" at bounding box center [436, 416] width 450 height 19
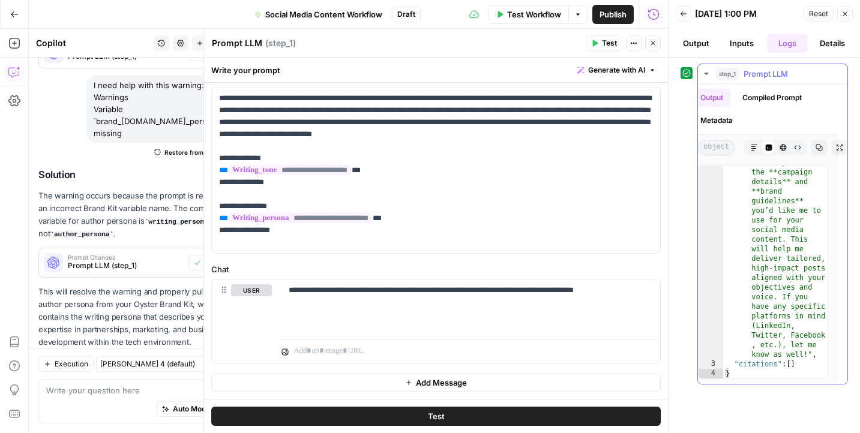
scroll to position [0, 0]
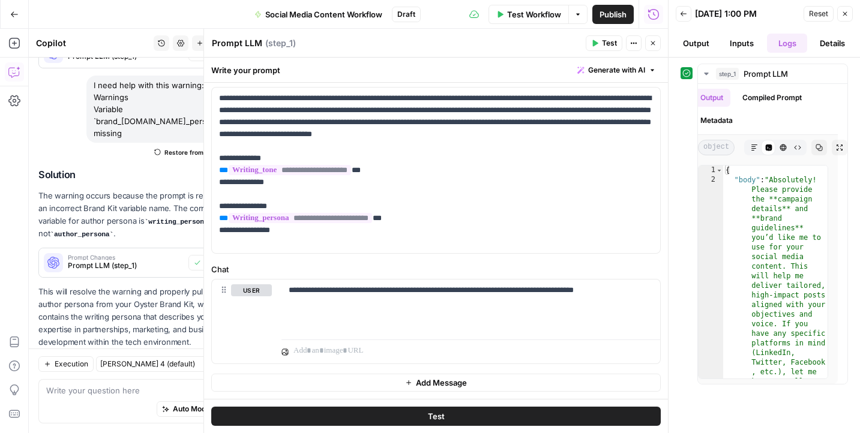
click at [690, 45] on button "Output" at bounding box center [696, 43] width 41 height 19
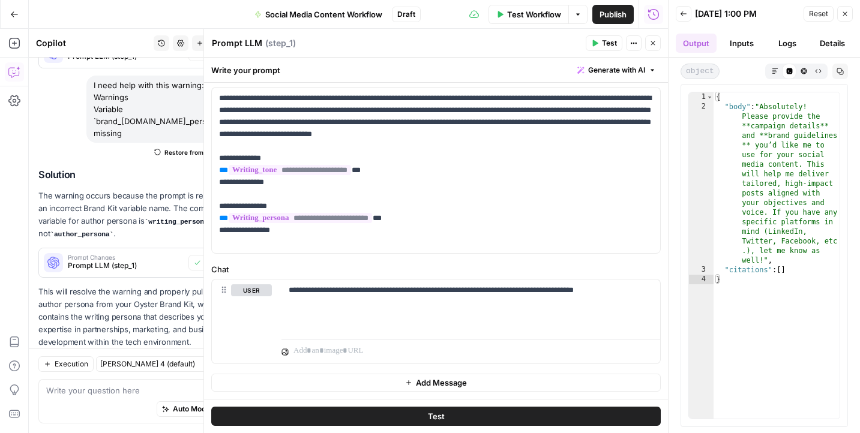
click at [850, 6] on button "Close" at bounding box center [845, 14] width 16 height 16
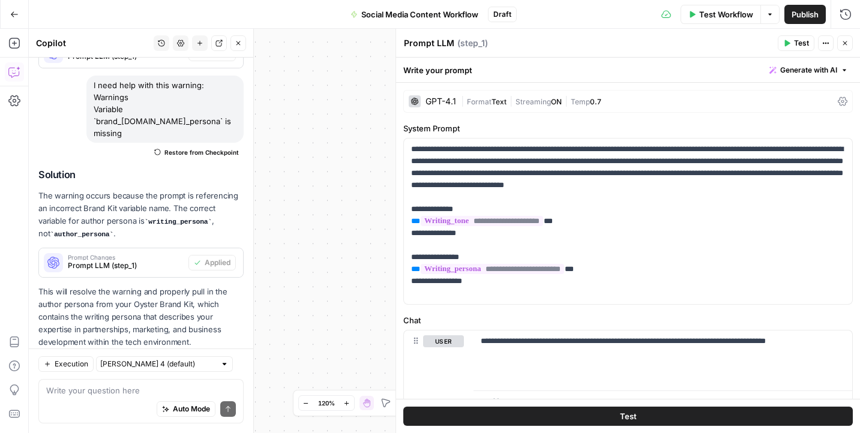
click at [844, 47] on button "Close" at bounding box center [845, 43] width 16 height 16
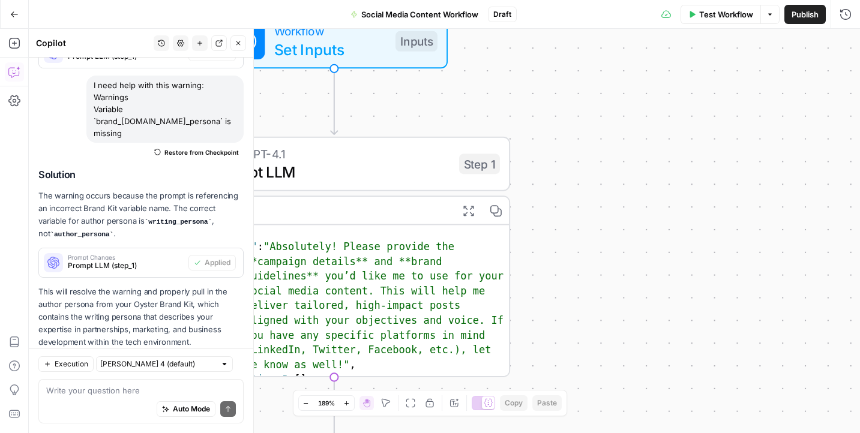
scroll to position [13, 0]
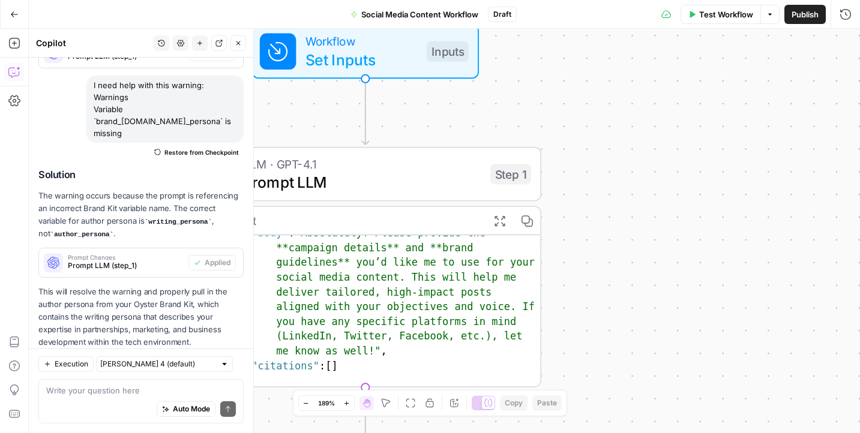
click at [409, 360] on div ""body" : "Absolutely! Please provide the **campaign details** and **brand guide…" at bounding box center [388, 376] width 307 height 301
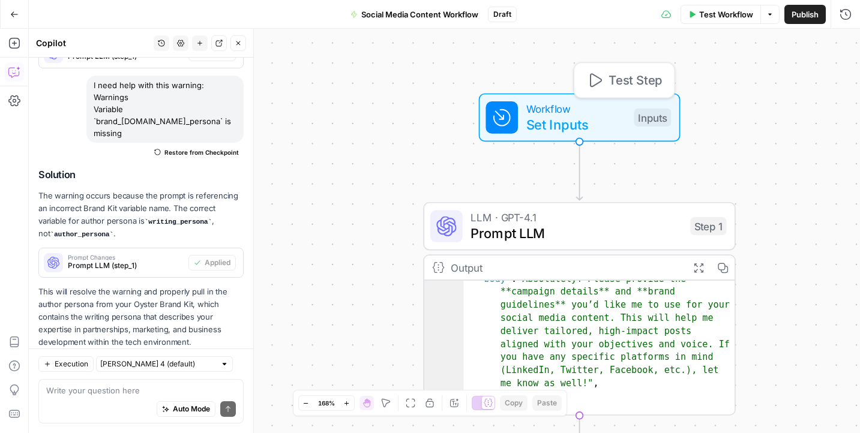
click at [654, 116] on div "Inputs" at bounding box center [652, 118] width 37 height 18
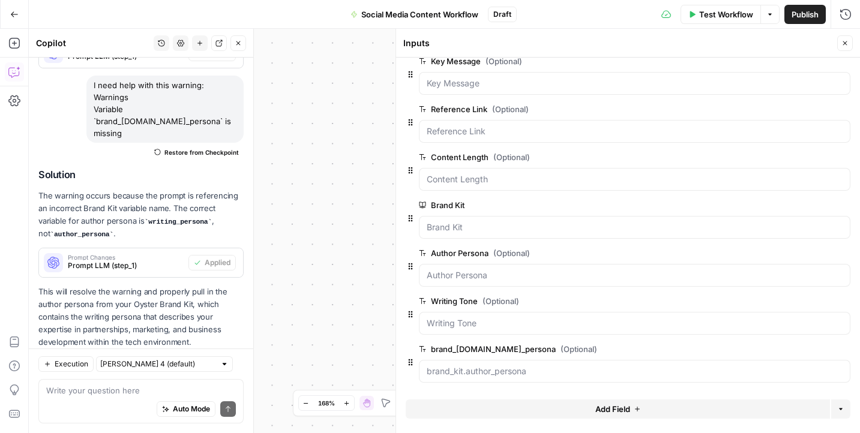
scroll to position [152, 0]
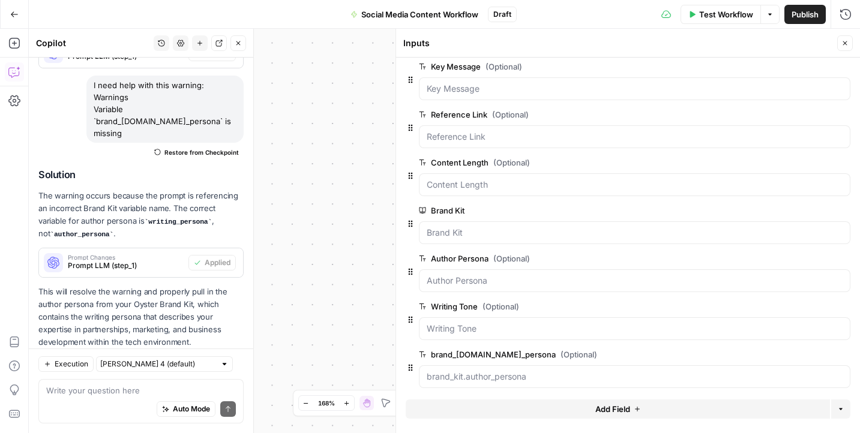
click at [847, 38] on div "Run History E" at bounding box center [819, 39] width 63 height 19
click at [849, 42] on button "Close" at bounding box center [845, 43] width 16 height 16
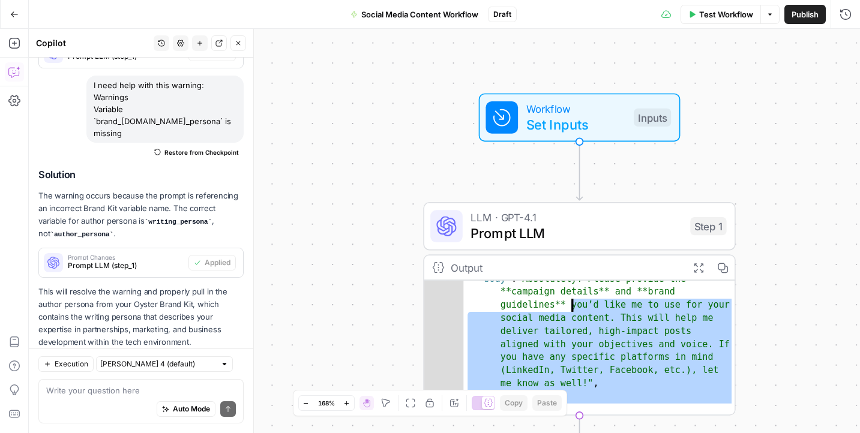
scroll to position [0, 0]
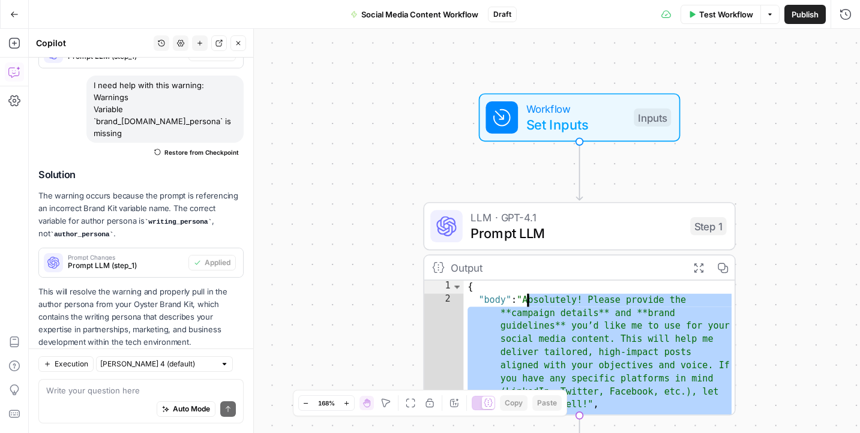
drag, startPoint x: 601, startPoint y: 385, endPoint x: 501, endPoint y: 292, distance: 137.6
click at [501, 292] on div "{ "body" : "Absolutely! Please provide the **campaign details** and **brand gui…" at bounding box center [599, 362] width 272 height 162
type textarea "**********"
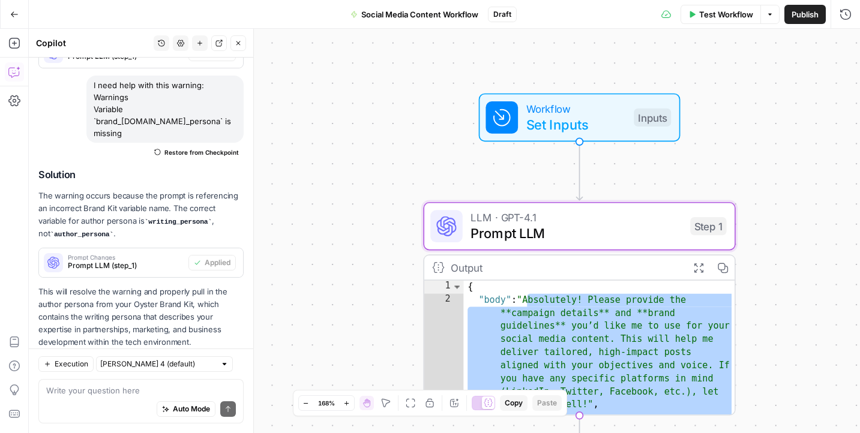
click at [125, 399] on div "Auto Mode Send" at bounding box center [141, 410] width 190 height 26
paste textarea "Absolutely! Please provide the **campaign details** and **brand guidelines** yo…"
type textarea "Absolutely! Please provide the **campaign details** and **brand guidelines** yo…"
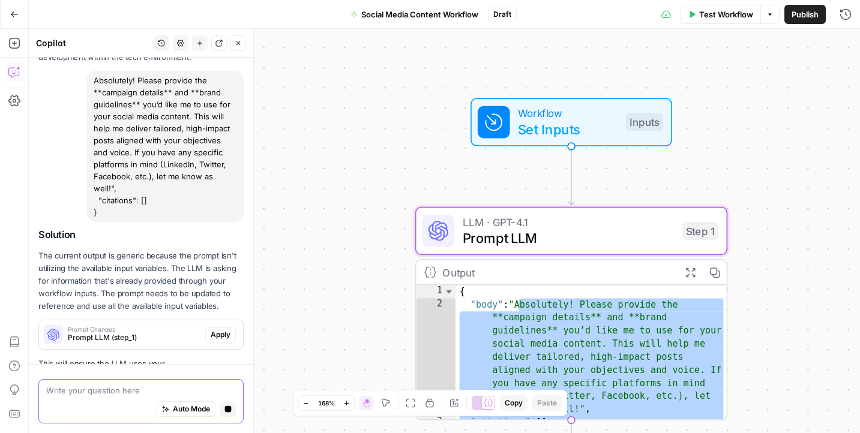
scroll to position [1876, 0]
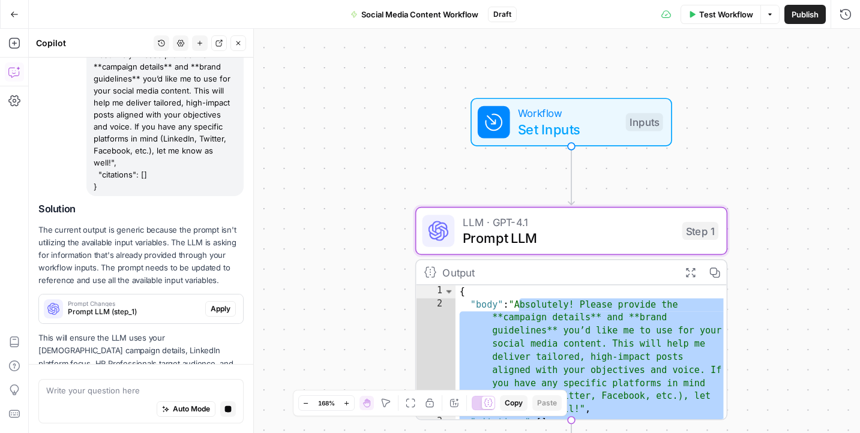
click at [217, 271] on div "Solution The current output is generic because the prompt isn't utilizing the a…" at bounding box center [140, 305] width 205 height 205
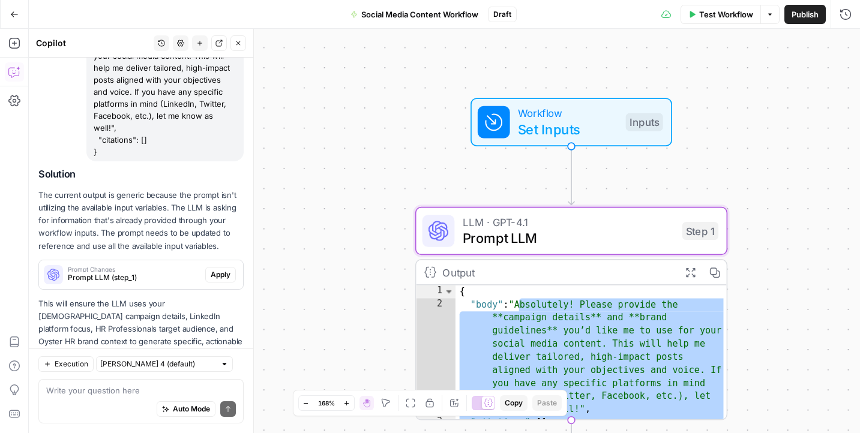
click at [219, 269] on span "Apply" at bounding box center [221, 274] width 20 height 11
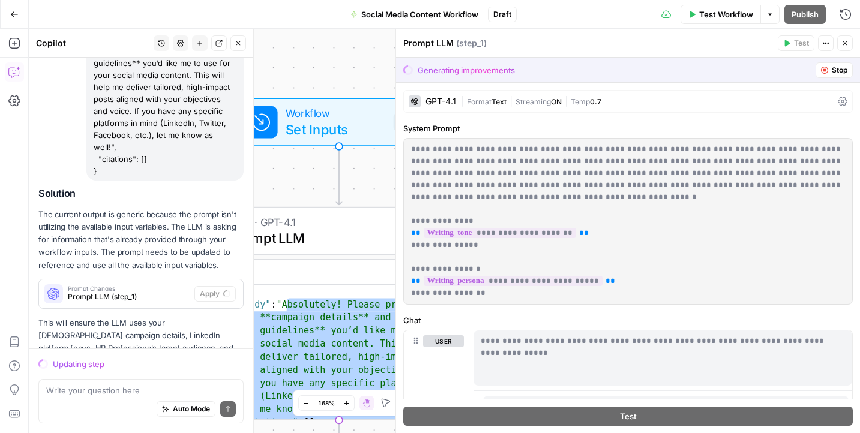
scroll to position [1915, 0]
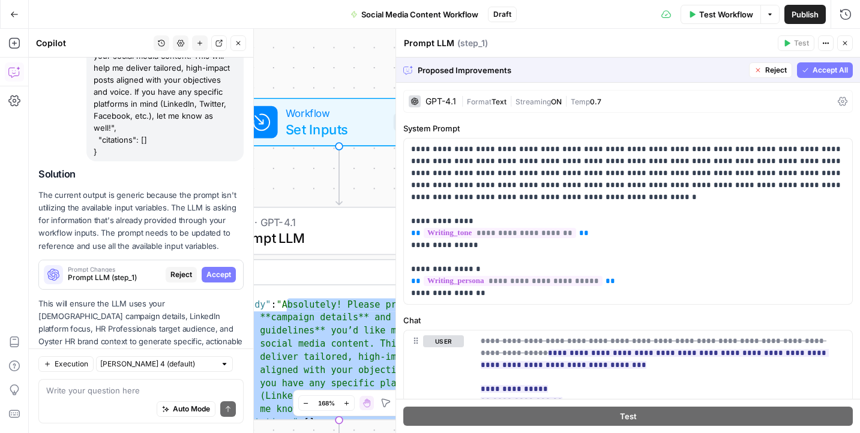
click at [822, 65] on span "Accept All" at bounding box center [830, 70] width 35 height 11
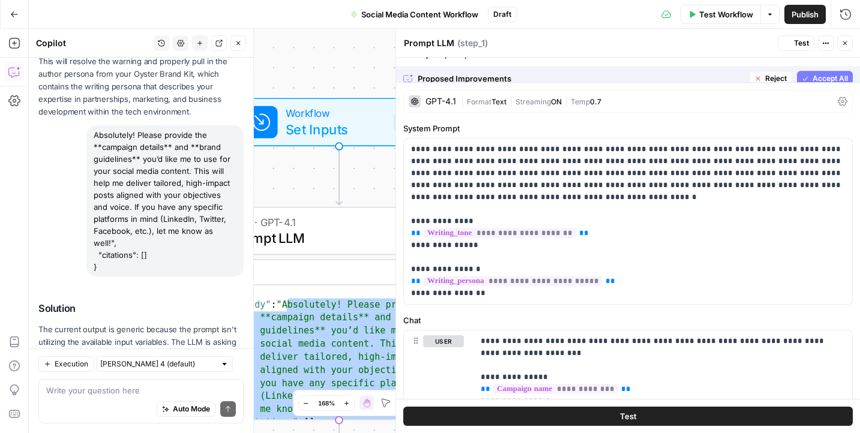
scroll to position [2049, 0]
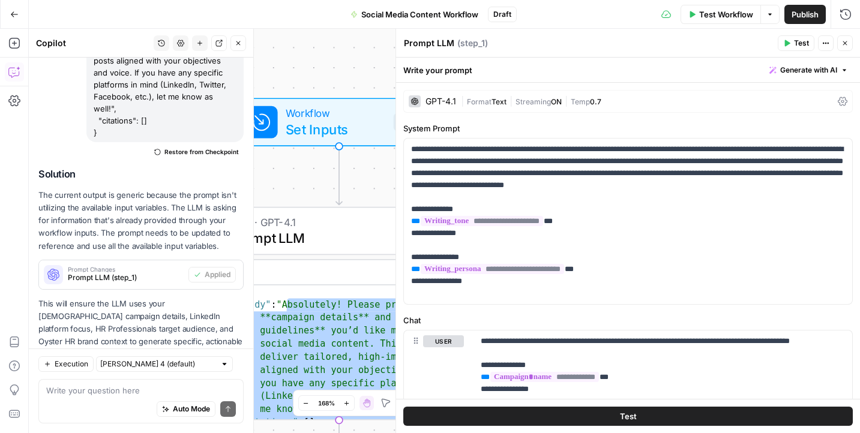
click at [646, 418] on button "Test" at bounding box center [628, 416] width 450 height 19
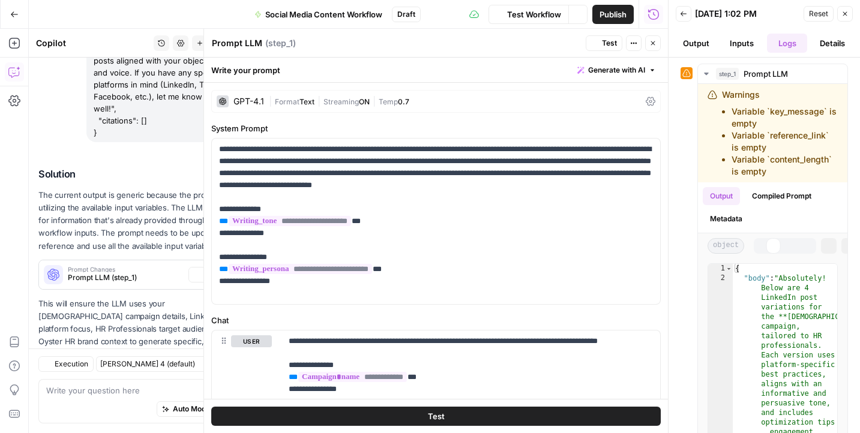
scroll to position [2049, 0]
click at [691, 41] on button "Output" at bounding box center [696, 43] width 41 height 19
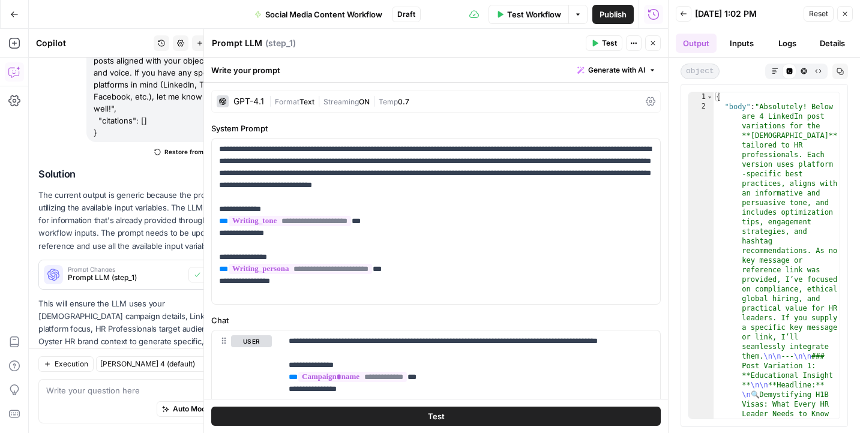
click at [742, 40] on button "Inputs" at bounding box center [741, 43] width 41 height 19
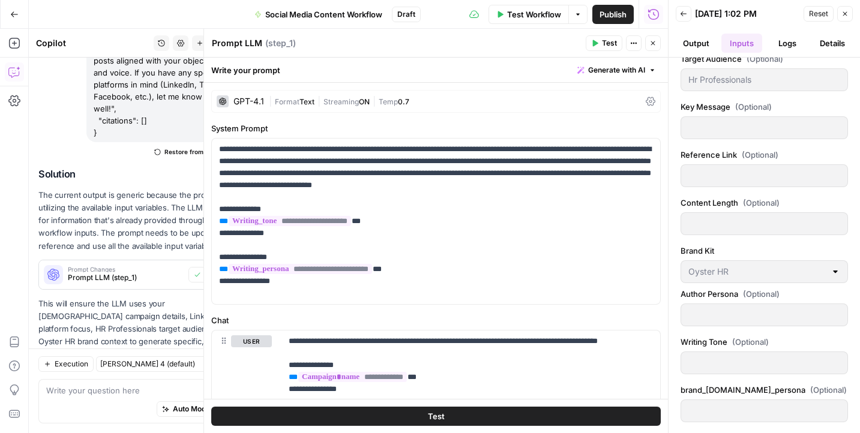
scroll to position [0, 0]
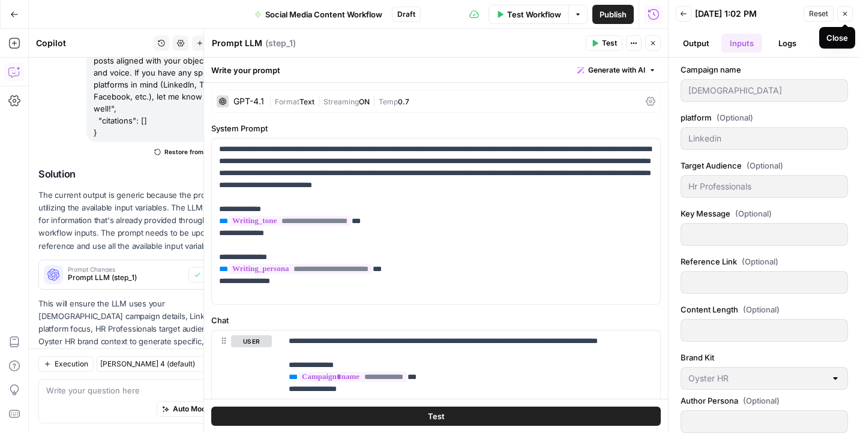
click at [817, 16] on span "Reset" at bounding box center [818, 13] width 19 height 11
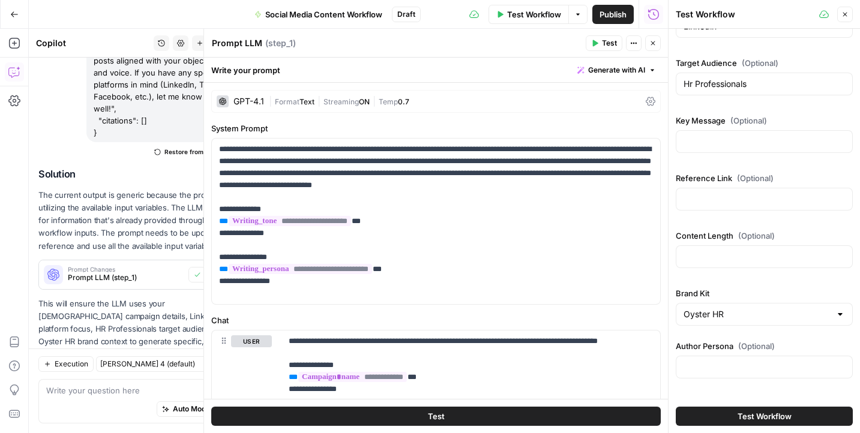
scroll to position [50, 0]
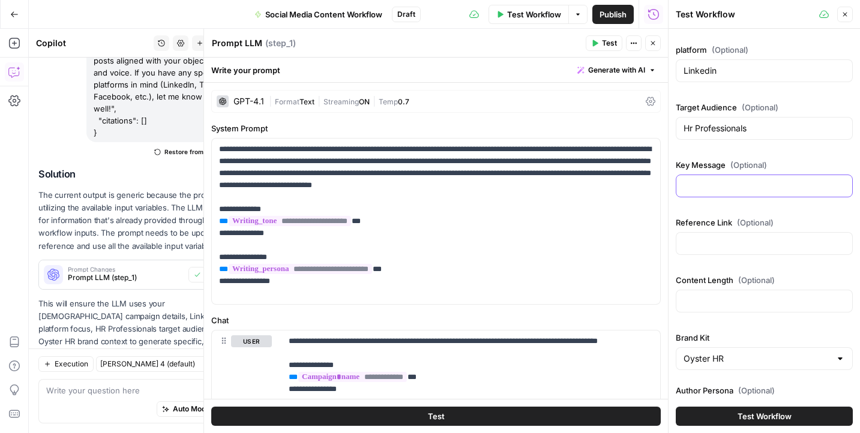
click at [723, 183] on input "Key Message (Optional)" at bounding box center [764, 186] width 161 height 12
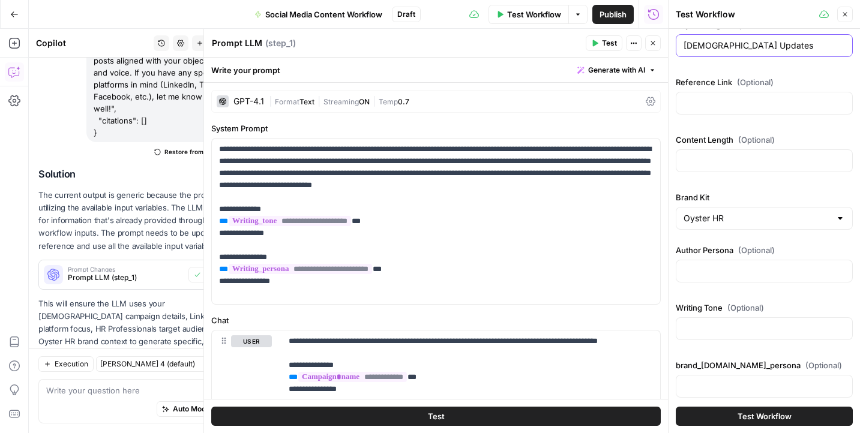
scroll to position [200, 0]
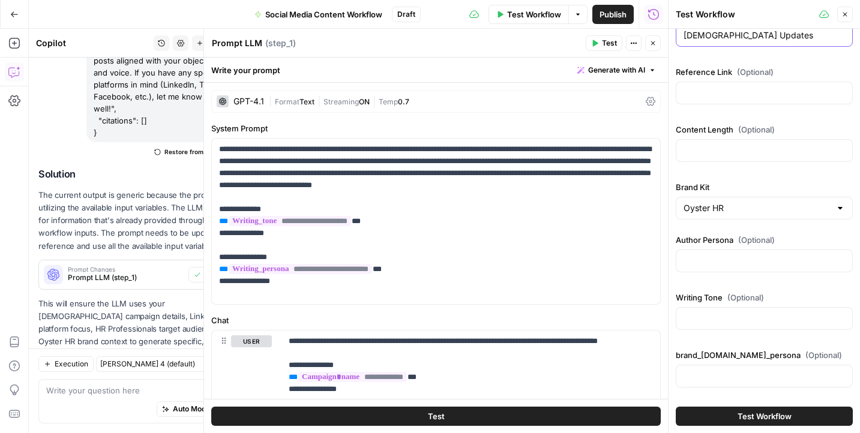
type input "[DEMOGRAPHIC_DATA] Updates"
click at [772, 412] on span "Test Workflow" at bounding box center [765, 417] width 54 height 12
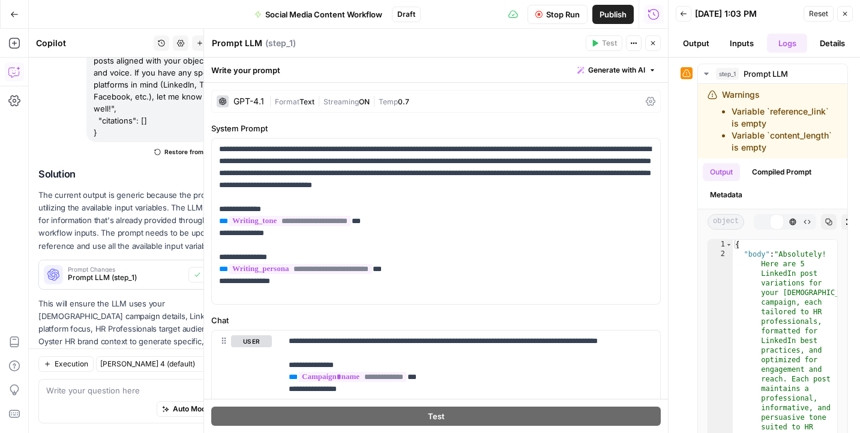
scroll to position [2049, 0]
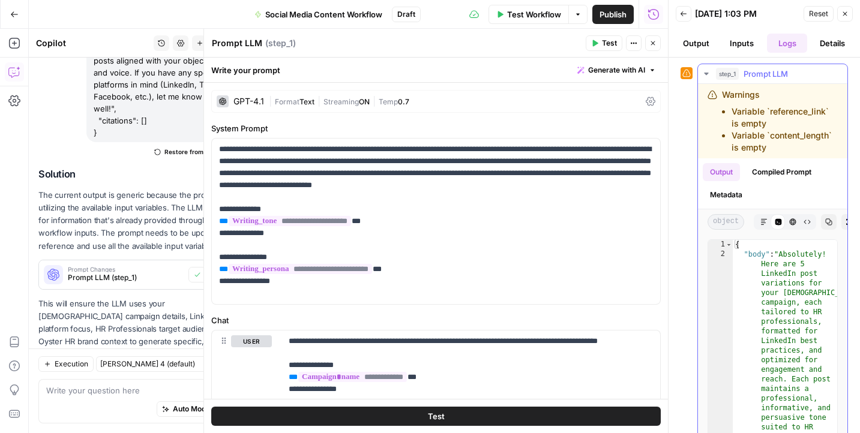
drag, startPoint x: 769, startPoint y: 151, endPoint x: 721, endPoint y: 104, distance: 67.1
click at [722, 104] on div "Warnings Variable `reference_link` is empty Variable `content_length` is empty" at bounding box center [780, 121] width 116 height 65
click at [847, 15] on icon "button" at bounding box center [844, 13] width 7 height 7
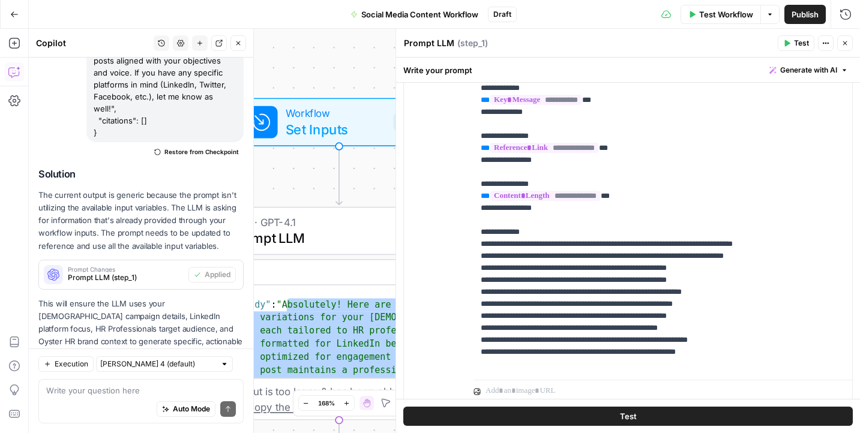
scroll to position [462, 0]
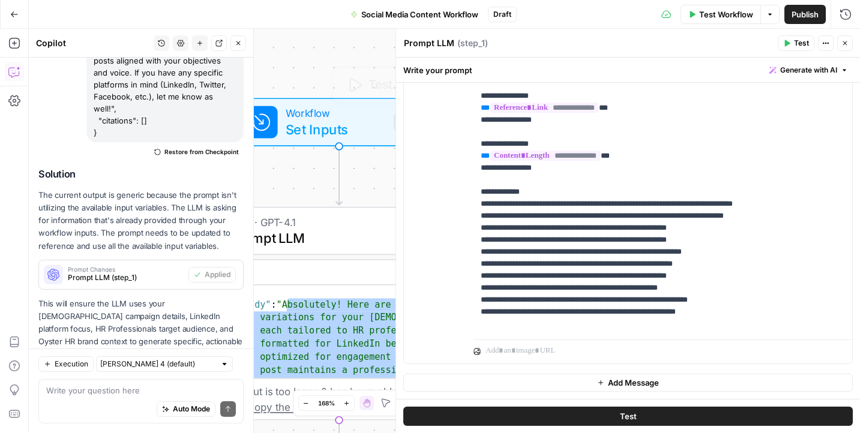
click at [340, 115] on span "Workflow" at bounding box center [336, 113] width 100 height 16
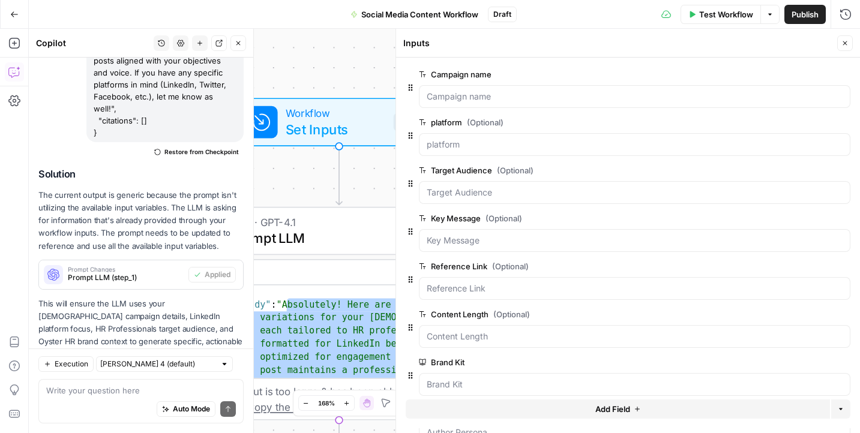
scroll to position [157, 0]
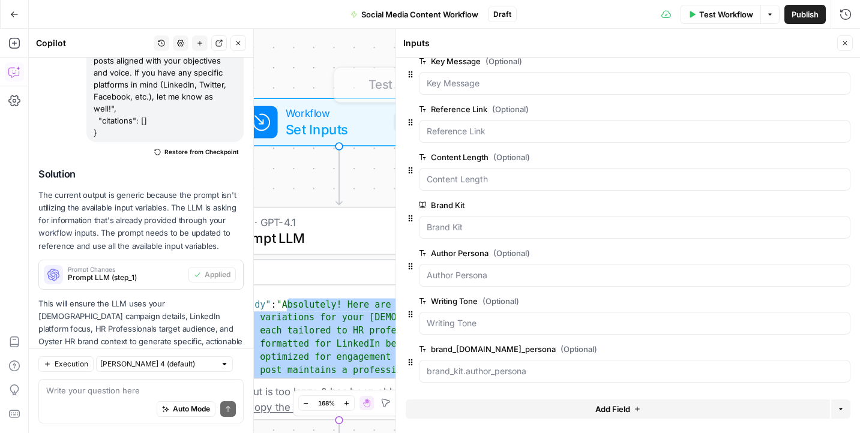
click at [325, 210] on div "Copy step Delete step Add Note Test" at bounding box center [388, 194] width 203 height 36
click at [340, 233] on span "Prompt LLM" at bounding box center [336, 238] width 212 height 20
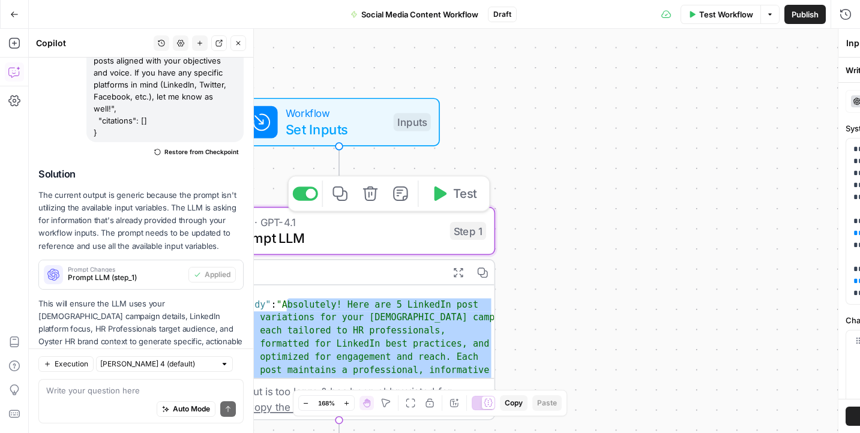
type textarea "Prompt LLM"
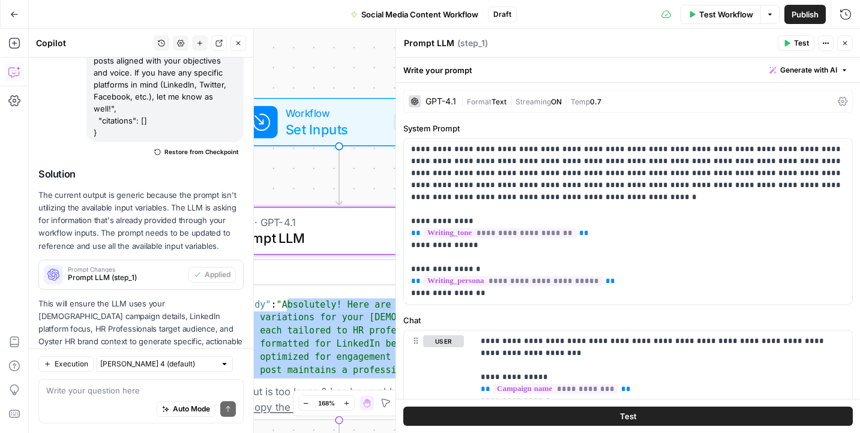
click at [801, 43] on span "Test" at bounding box center [801, 43] width 15 height 11
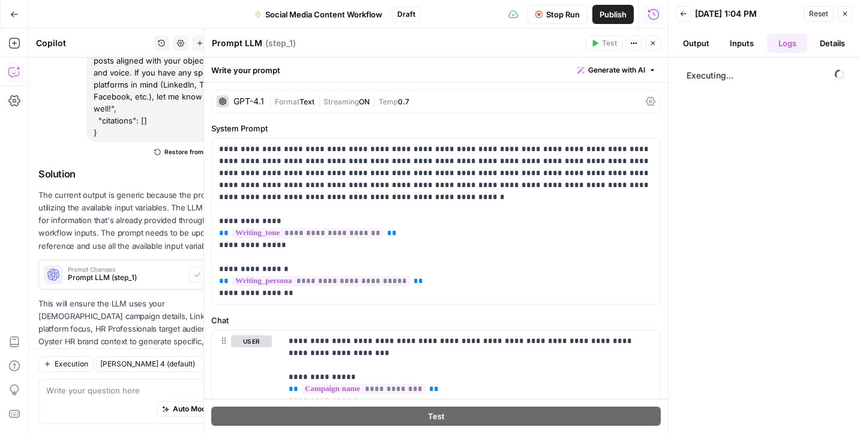
click at [700, 43] on button "Output" at bounding box center [696, 43] width 41 height 19
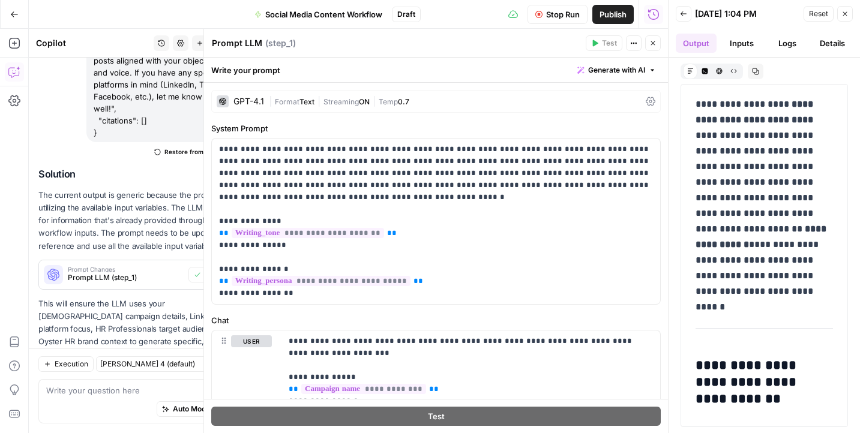
click at [742, 44] on button "Inputs" at bounding box center [741, 43] width 41 height 19
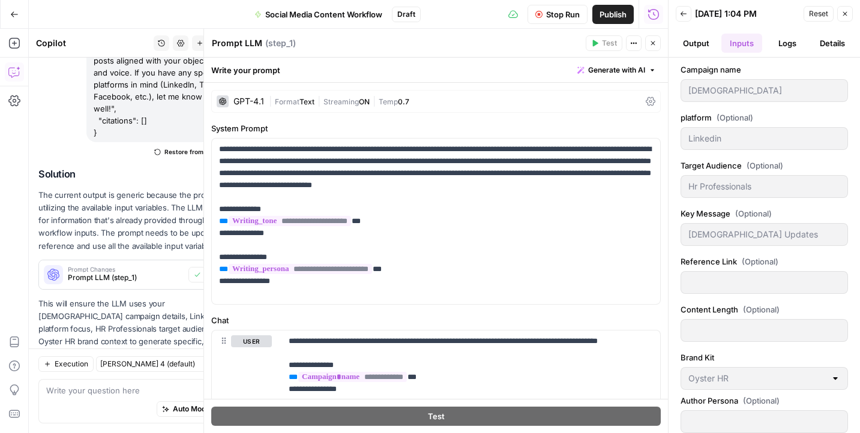
click at [785, 42] on button "Logs" at bounding box center [787, 43] width 41 height 19
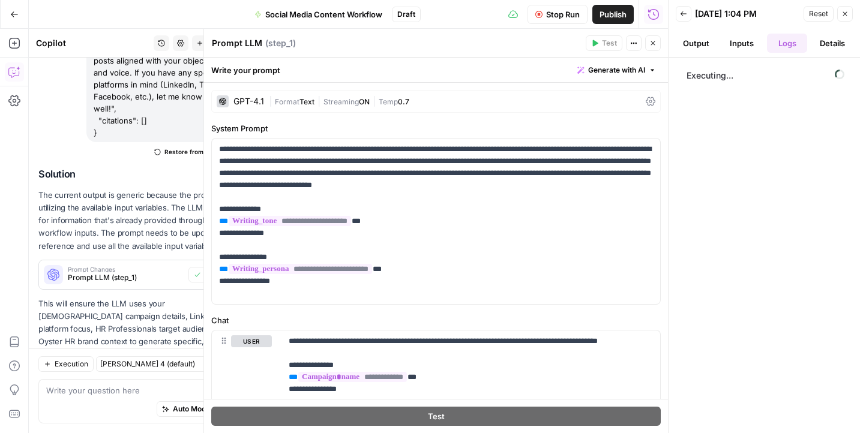
click at [692, 43] on button "Output" at bounding box center [696, 43] width 41 height 19
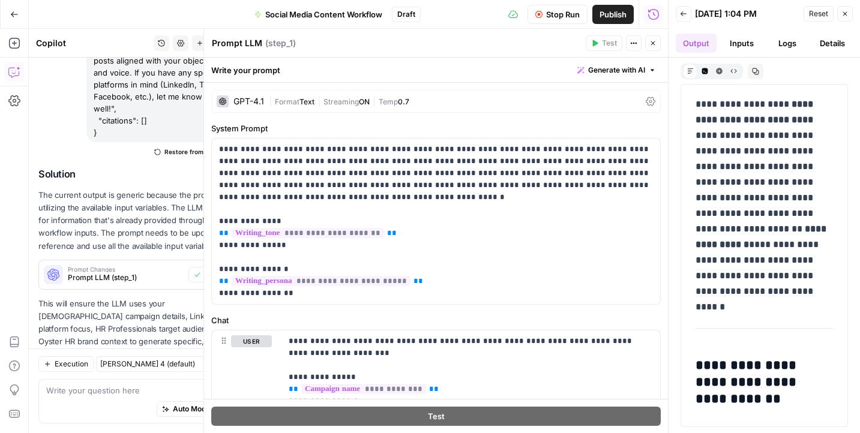
click at [660, 38] on button "Close" at bounding box center [653, 43] width 16 height 16
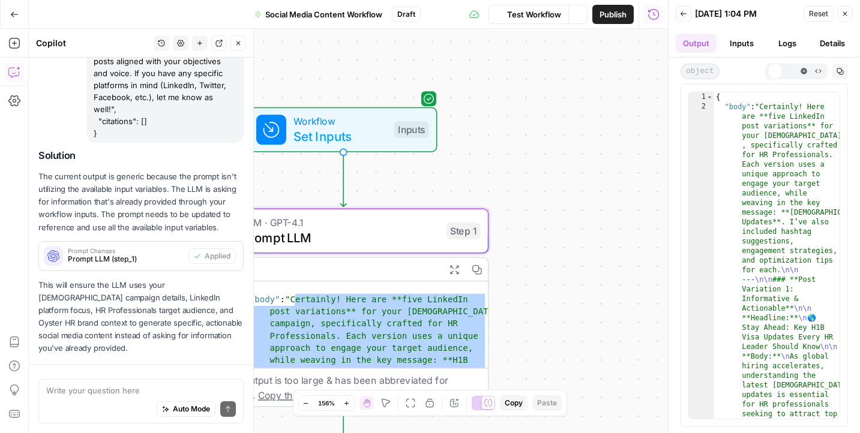
scroll to position [2049, 0]
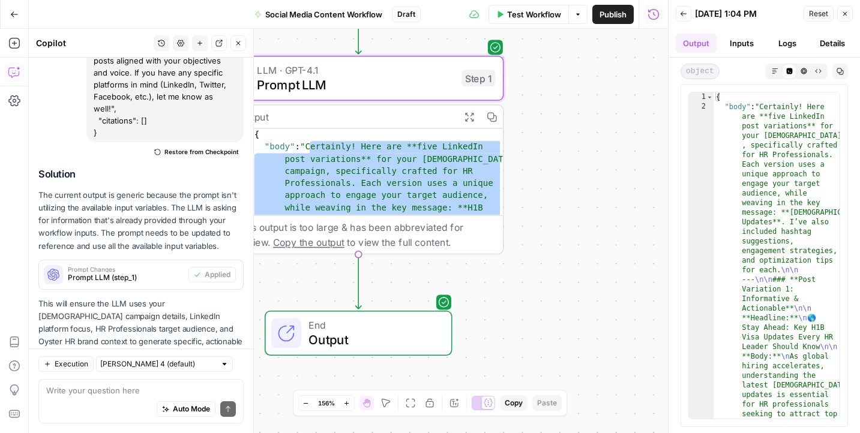
click at [401, 334] on span "Output" at bounding box center [371, 340] width 127 height 19
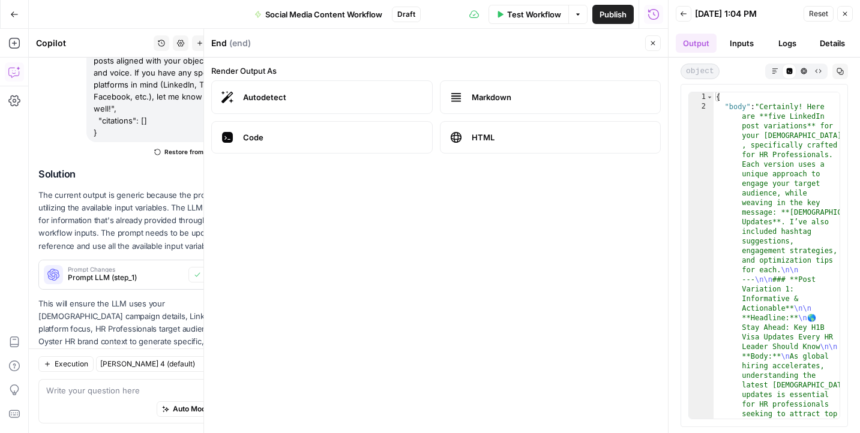
click at [652, 42] on icon "button" at bounding box center [652, 43] width 7 height 7
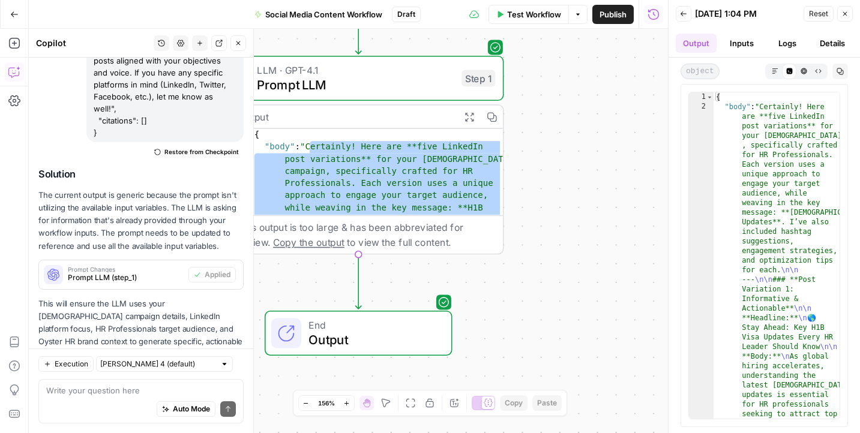
drag, startPoint x: 358, startPoint y: 253, endPoint x: 367, endPoint y: 328, distance: 76.2
click at [367, 329] on div "**********" at bounding box center [712, 270] width 999 height 632
click at [352, 238] on div "This output is too large & has been abbreviated for review. Copy the output to …" at bounding box center [366, 235] width 257 height 30
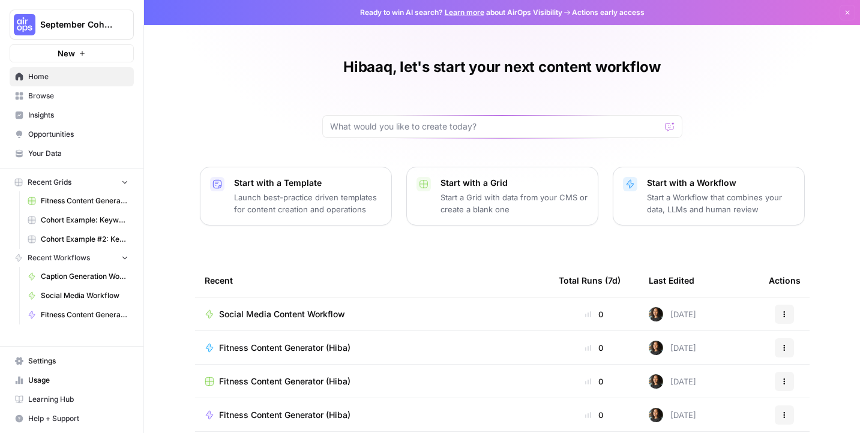
click at [335, 321] on td "Social Media Content Workflow" at bounding box center [372, 314] width 354 height 33
click at [321, 314] on span "Social Media Content Workflow" at bounding box center [282, 314] width 126 height 12
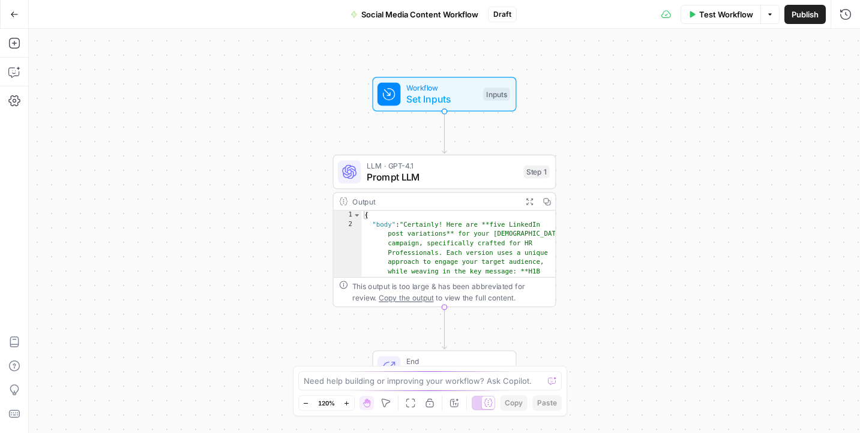
click at [528, 200] on icon "button" at bounding box center [530, 201] width 8 height 8
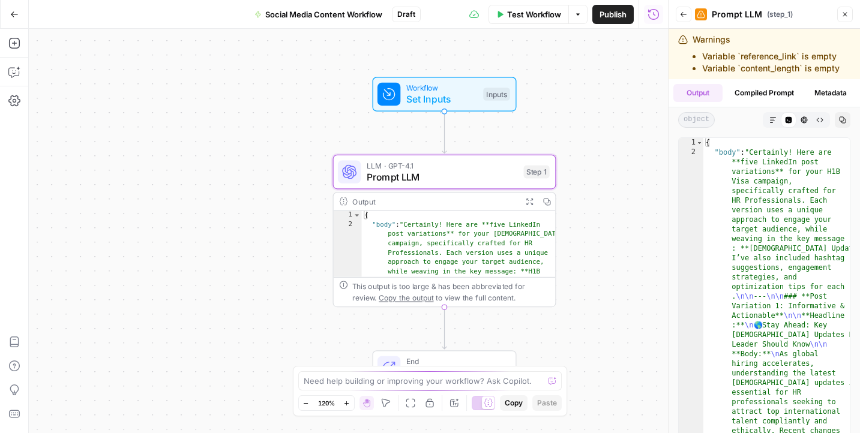
drag, startPoint x: 556, startPoint y: 240, endPoint x: 612, endPoint y: 245, distance: 56.0
click at [613, 245] on div "Workflow Set Inputs Inputs LLM · GPT-4.1 Prompt LLM Step 1 Output Expand Output…" at bounding box center [348, 231] width 639 height 405
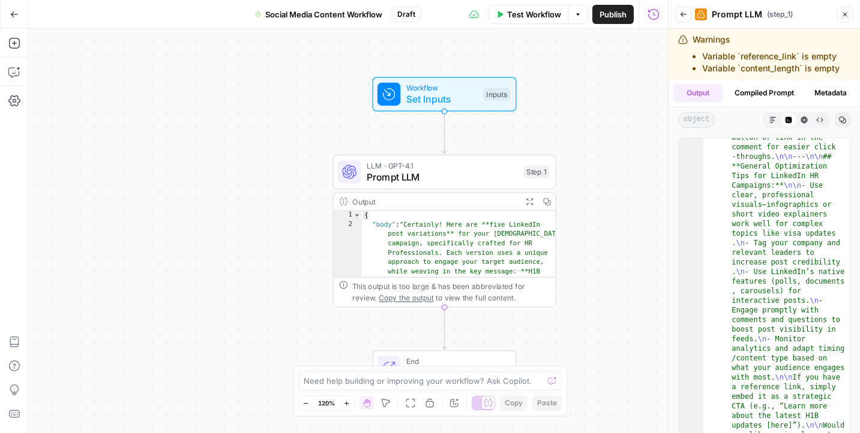
scroll to position [50, 0]
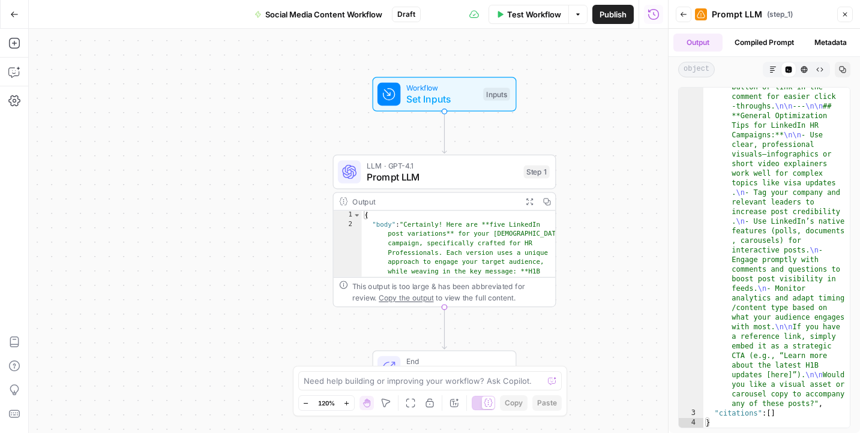
click at [763, 45] on button "Compiled Prompt" at bounding box center [764, 43] width 74 height 18
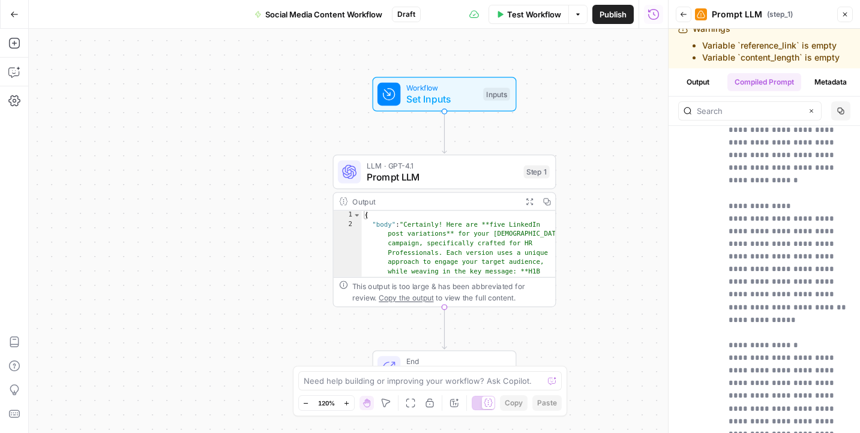
scroll to position [0, 0]
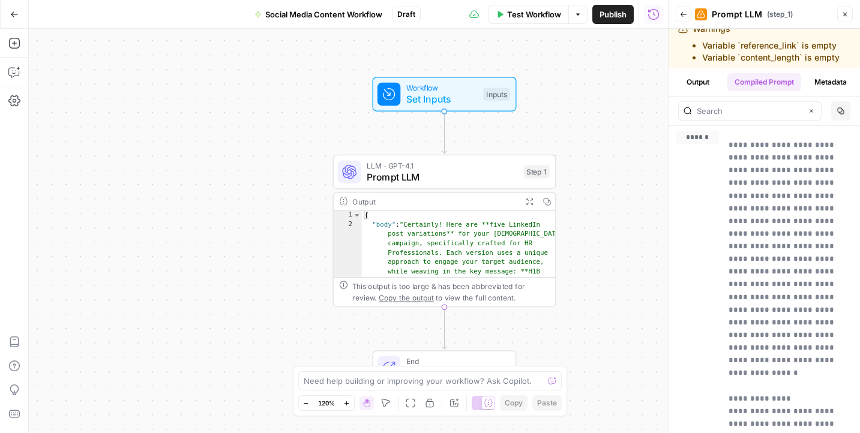
click at [693, 82] on button "Output" at bounding box center [697, 82] width 49 height 18
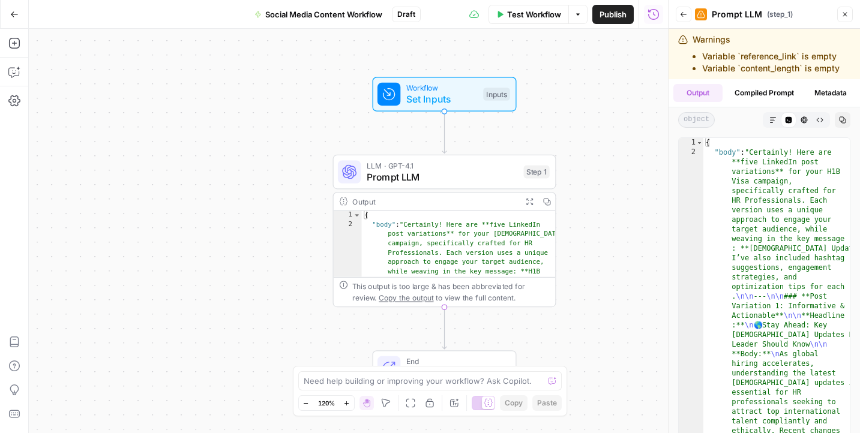
click at [617, 17] on span "Publish" at bounding box center [613, 14] width 27 height 12
click at [584, 270] on div "Workflow Set Inputs Inputs LLM · GPT-4.1 Prompt LLM Step 1 Output Expand Output…" at bounding box center [348, 231] width 639 height 405
click at [705, 94] on button "Output" at bounding box center [697, 93] width 49 height 18
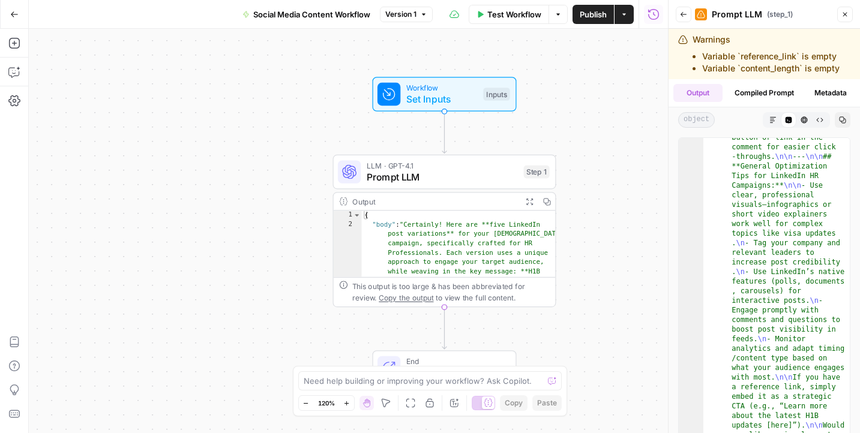
scroll to position [50, 0]
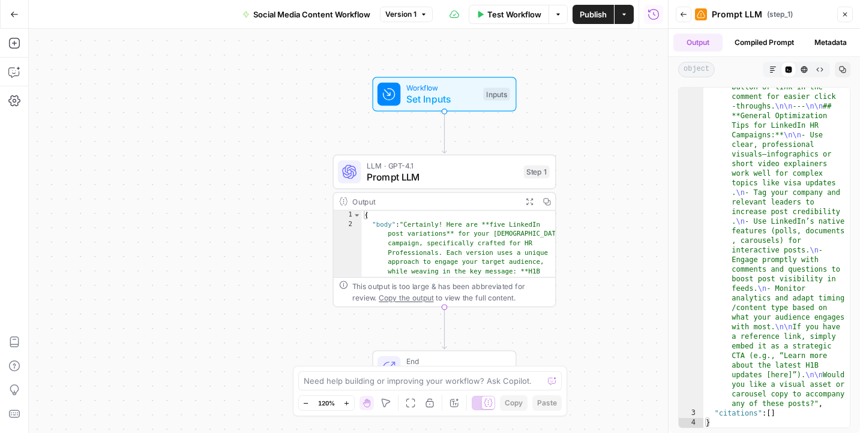
click at [445, 308] on icon "Edge from step_1 to end" at bounding box center [444, 328] width 4 height 42
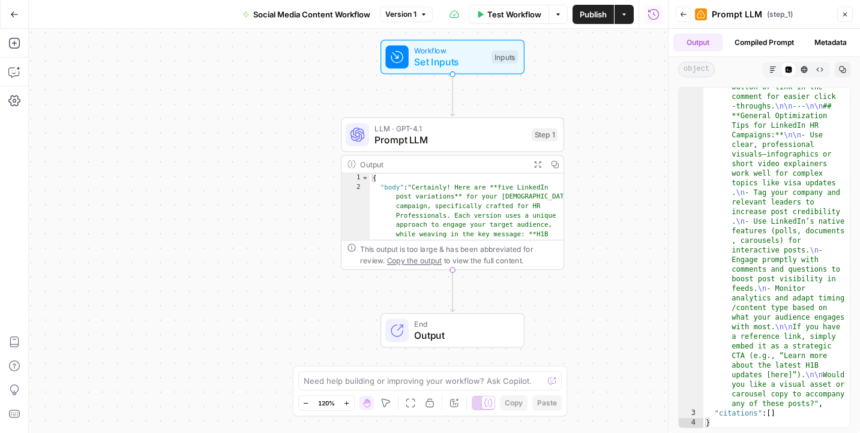
click at [396, 334] on icon at bounding box center [396, 330] width 11 height 11
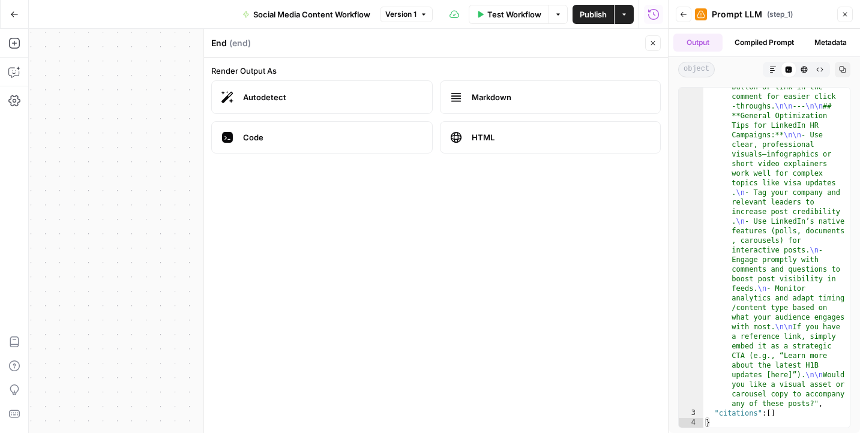
click at [508, 89] on label "Markdown" at bounding box center [550, 97] width 221 height 34
click at [601, 14] on span "Publish" at bounding box center [593, 14] width 27 height 12
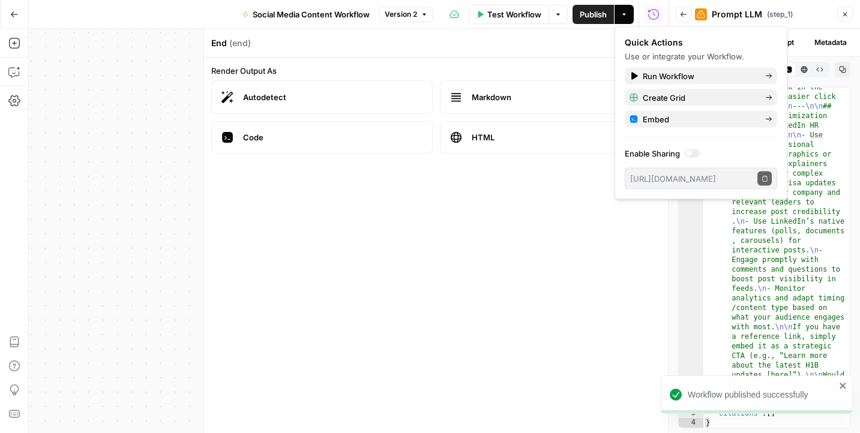
click at [58, 237] on div "Workflow Set Inputs Inputs LLM · GPT-4.1 Prompt LLM Step 1 Output Expand Output…" at bounding box center [348, 231] width 639 height 405
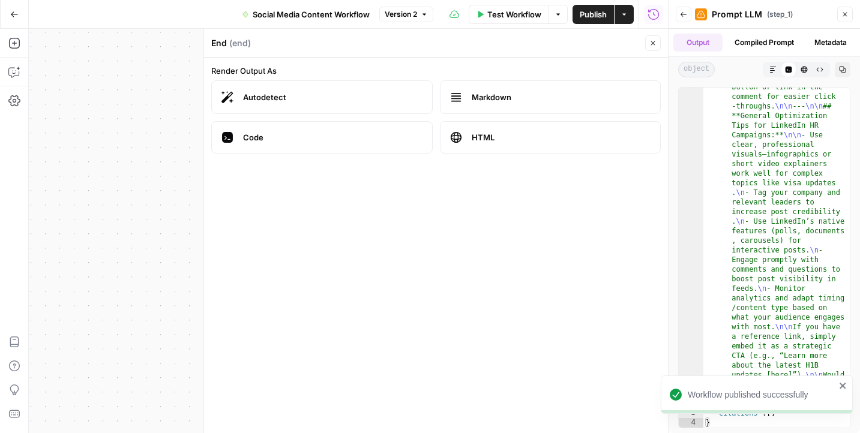
click at [847, 16] on icon "button" at bounding box center [844, 14] width 7 height 7
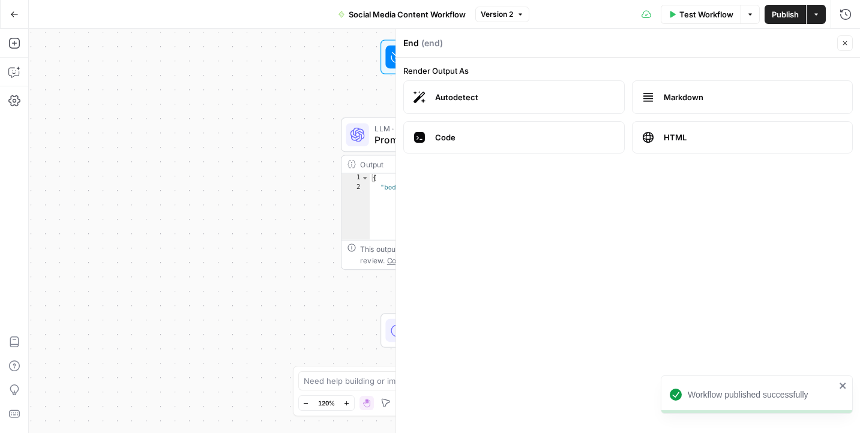
click at [340, 309] on div "Workflow Set Inputs Inputs LLM · GPT-4.1 Prompt LLM Step 1 Output Expand Output…" at bounding box center [444, 231] width 831 height 405
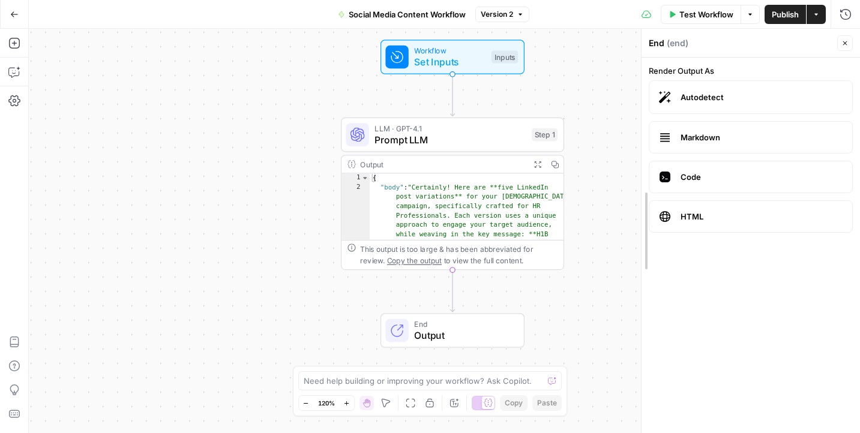
drag, startPoint x: 399, startPoint y: 233, endPoint x: 643, endPoint y: 225, distance: 245.0
click at [444, 334] on span "Output" at bounding box center [463, 335] width 98 height 14
click at [722, 179] on span "Code" at bounding box center [761, 177] width 163 height 12
click at [659, 40] on div "End ( end )" at bounding box center [740, 43] width 185 height 12
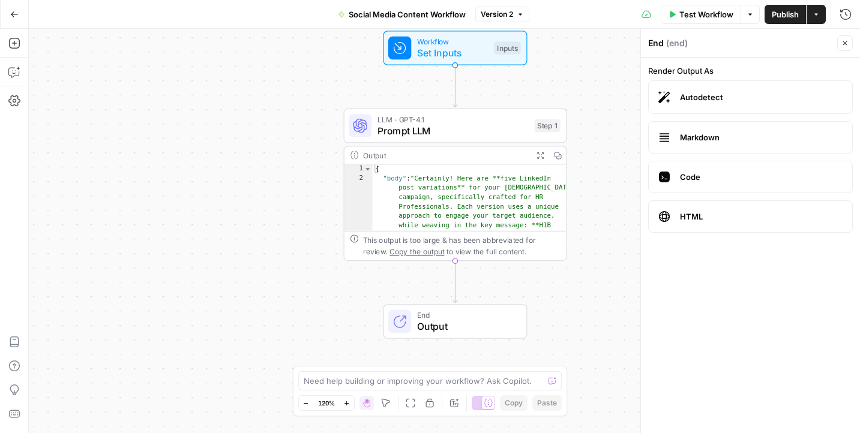
click at [670, 14] on icon "button" at bounding box center [672, 14] width 5 height 7
